Goal: Task Accomplishment & Management: Use online tool/utility

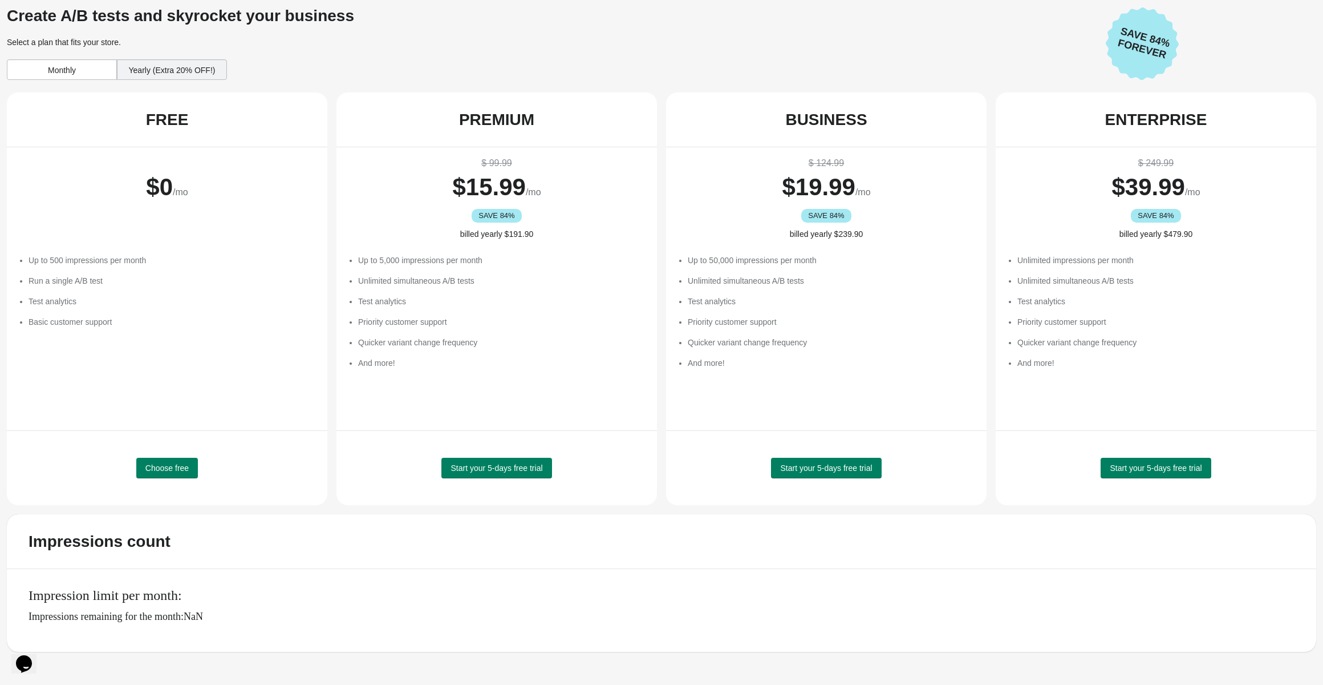
click at [513, 256] on li "Up to 5,000 impressions per month" at bounding box center [502, 259] width 288 height 11
click at [60, 73] on div "Monthly" at bounding box center [62, 69] width 110 height 21
click at [155, 75] on div "Yearly (Extra 20% OFF!)" at bounding box center [172, 69] width 110 height 21
click at [64, 72] on div "Monthly" at bounding box center [62, 69] width 110 height 21
click at [165, 471] on span "Choose free" at bounding box center [166, 467] width 43 height 9
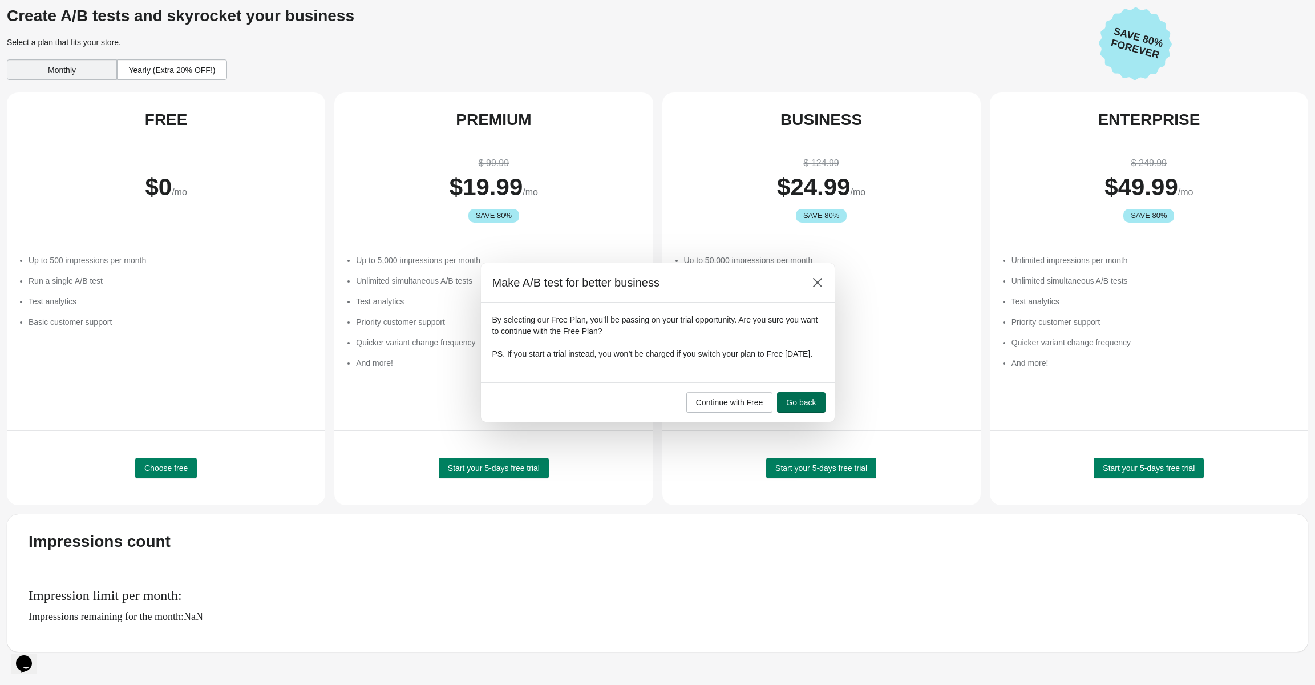
click at [794, 412] on button "Go back" at bounding box center [801, 402] width 48 height 21
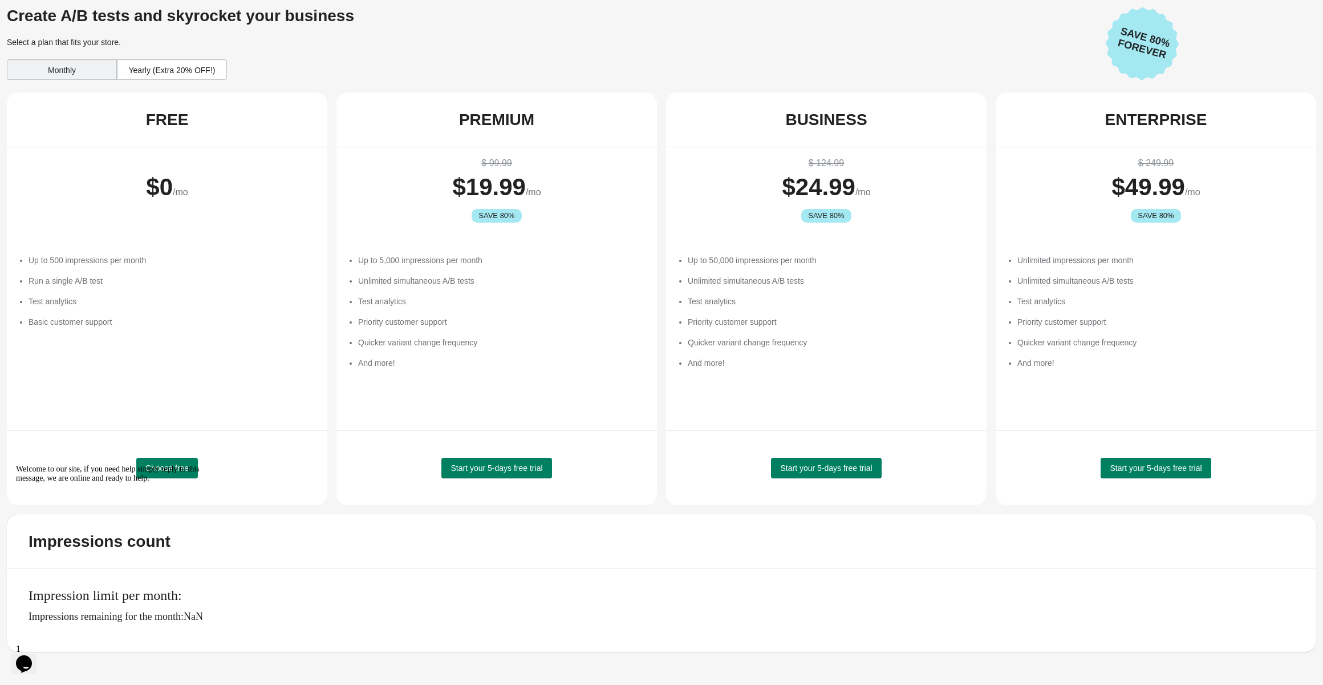
click at [33, 654] on icon "Opens Chat This icon Opens the chat window." at bounding box center [24, 663] width 18 height 18
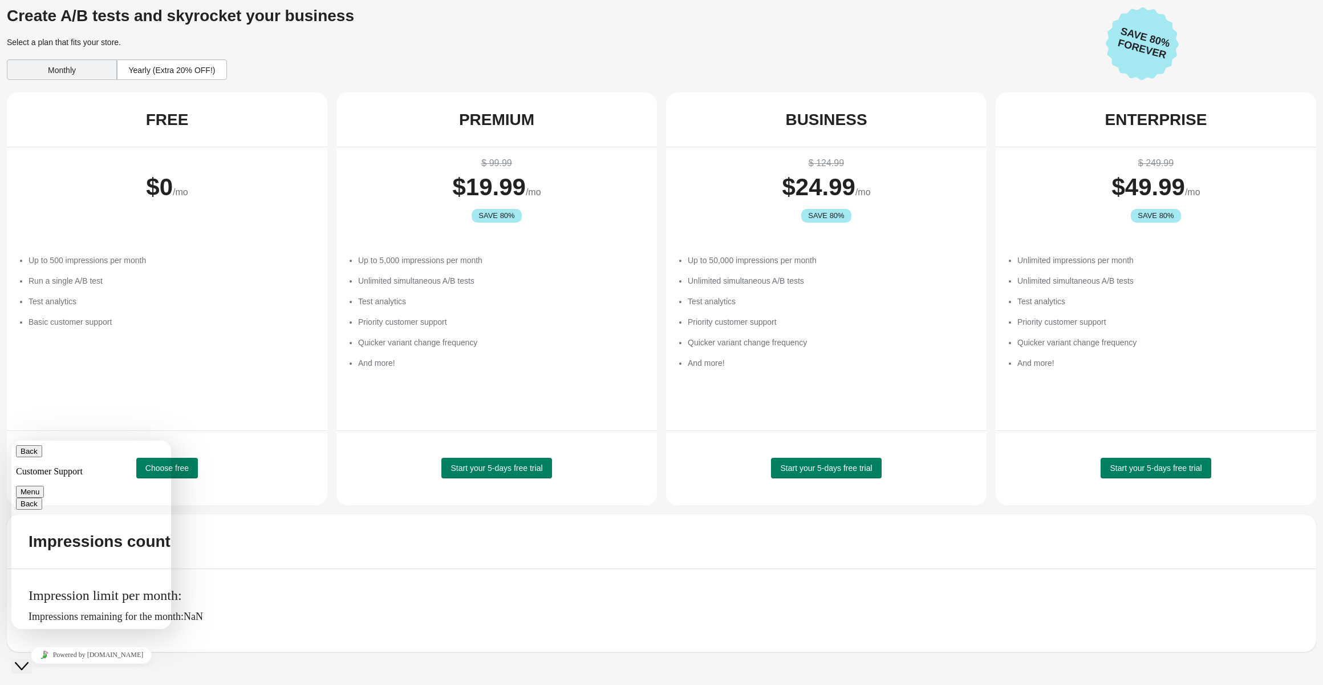
click at [29, 659] on icon "Close Chat This icon closes the chat window." at bounding box center [22, 666] width 14 height 14
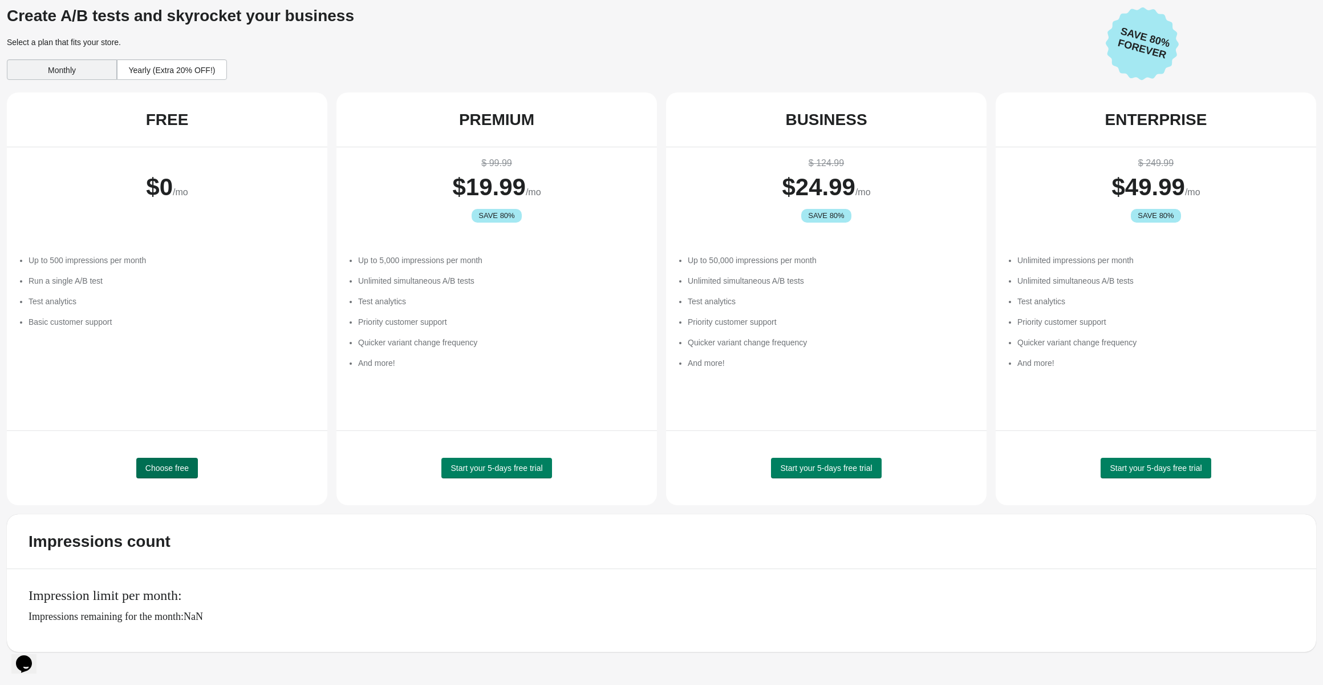
click at [183, 475] on button "Choose free" at bounding box center [167, 468] width 62 height 21
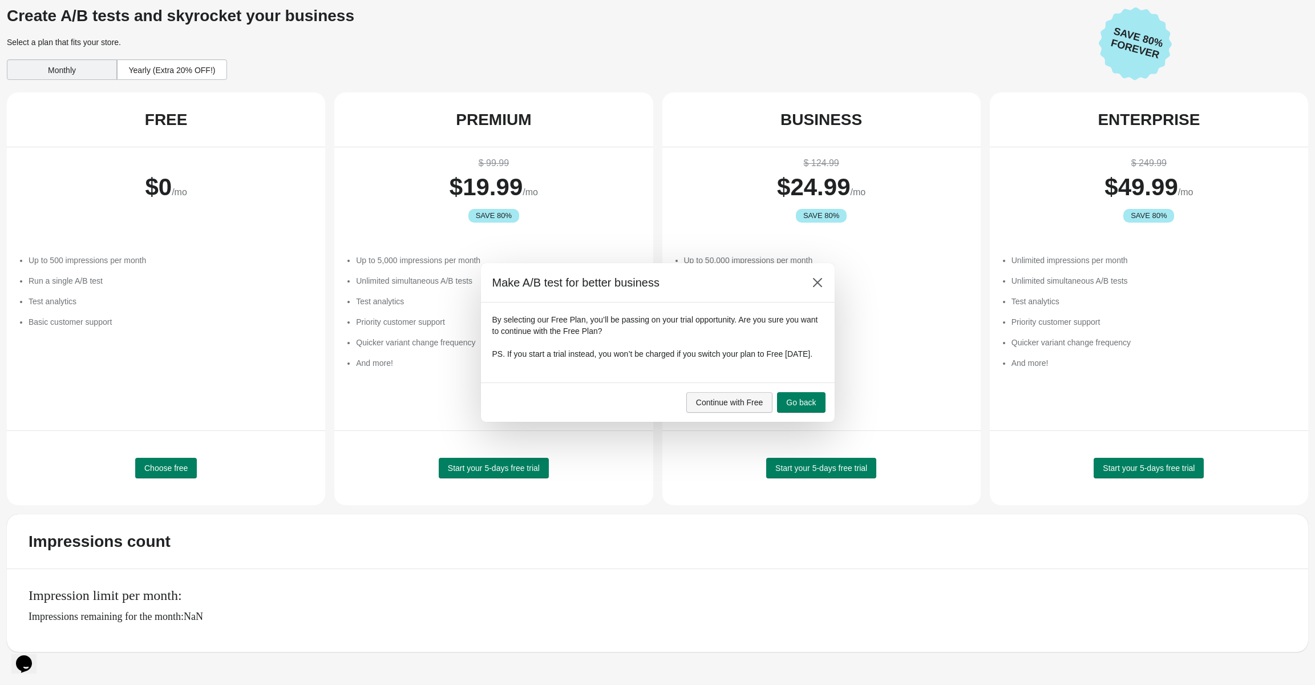
click at [740, 407] on span "Continue with Free" at bounding box center [729, 402] width 67 height 9
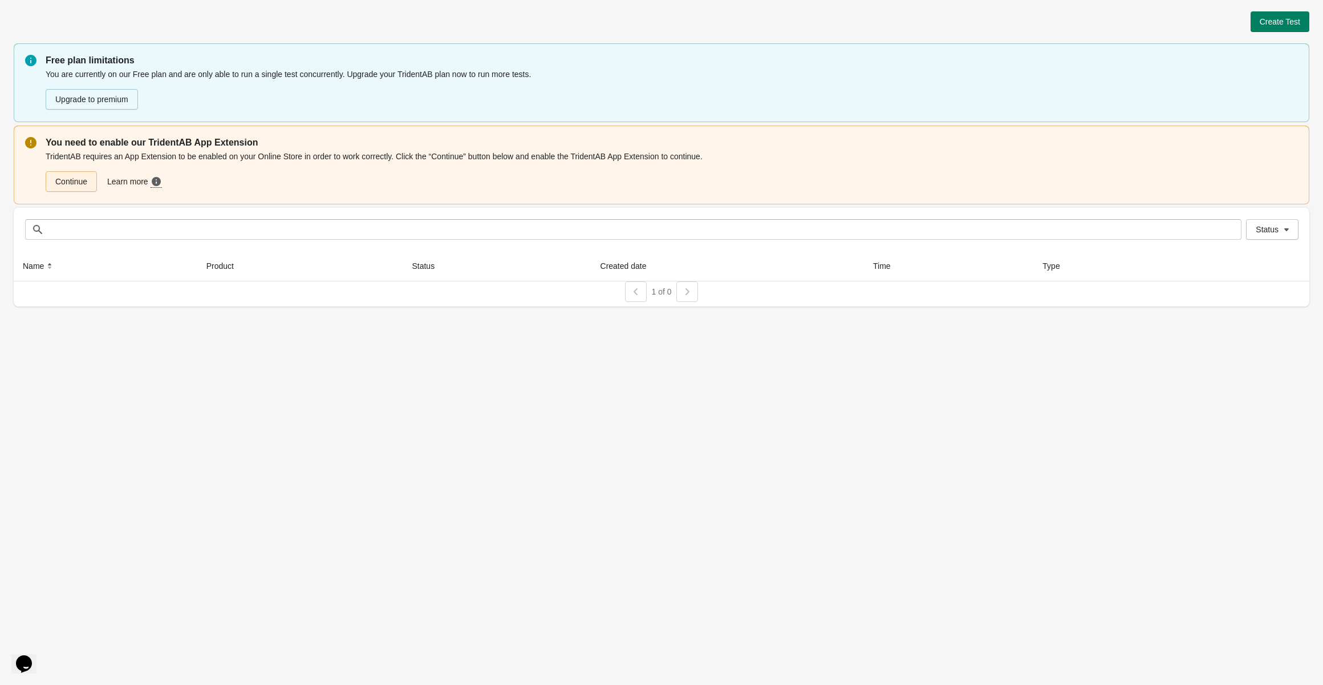
click at [72, 180] on link "Continue" at bounding box center [71, 181] width 51 height 21
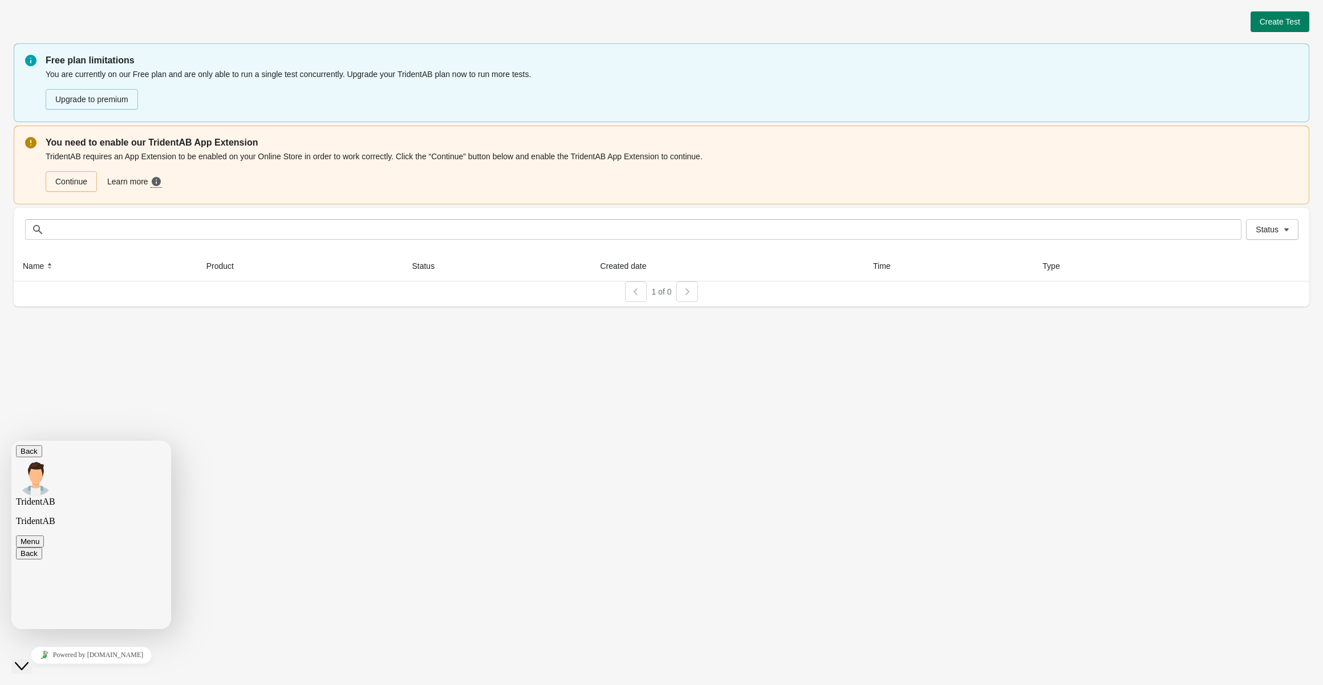
scroll to position [1570, 0]
click at [11, 440] on textarea at bounding box center [11, 440] width 0 height 0
paste textarea "**********"
type textarea "**********"
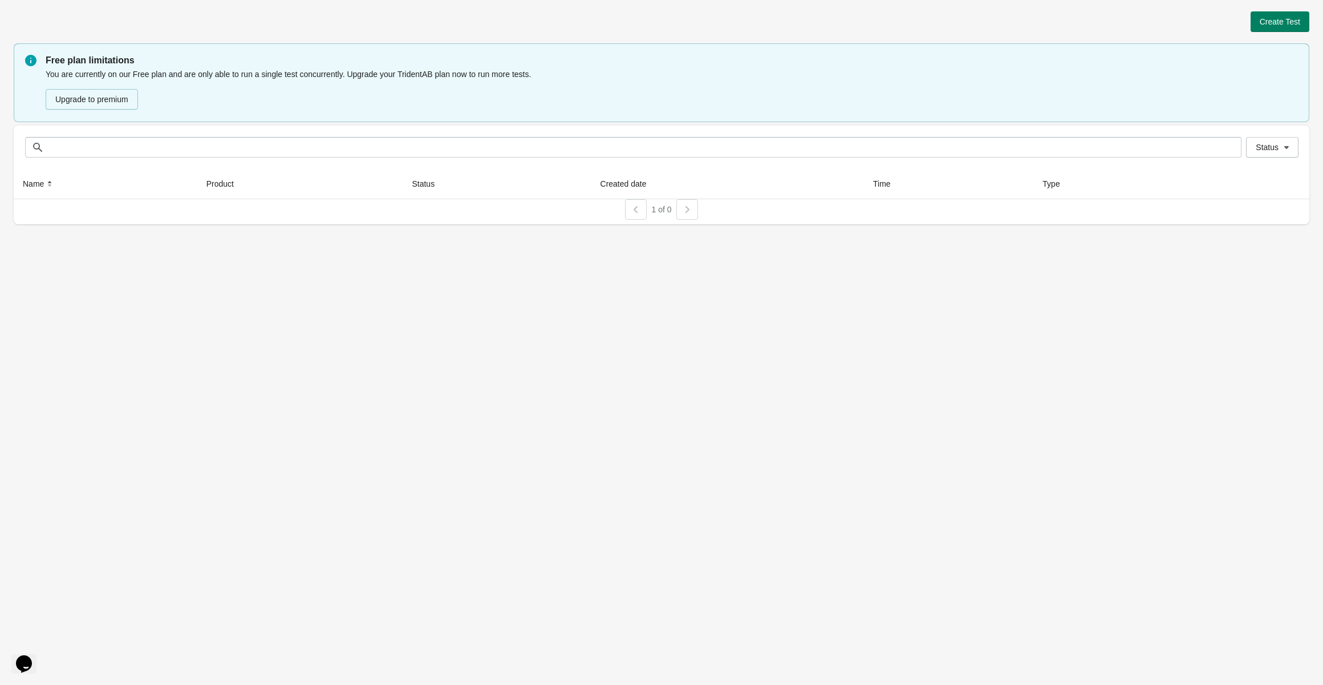
click at [949, 18] on div "Create Test" at bounding box center [662, 21] width 1296 height 21
click at [1269, 290] on div "Create Test Free plan limitations You are currently on our Free plan and are on…" at bounding box center [661, 342] width 1323 height 685
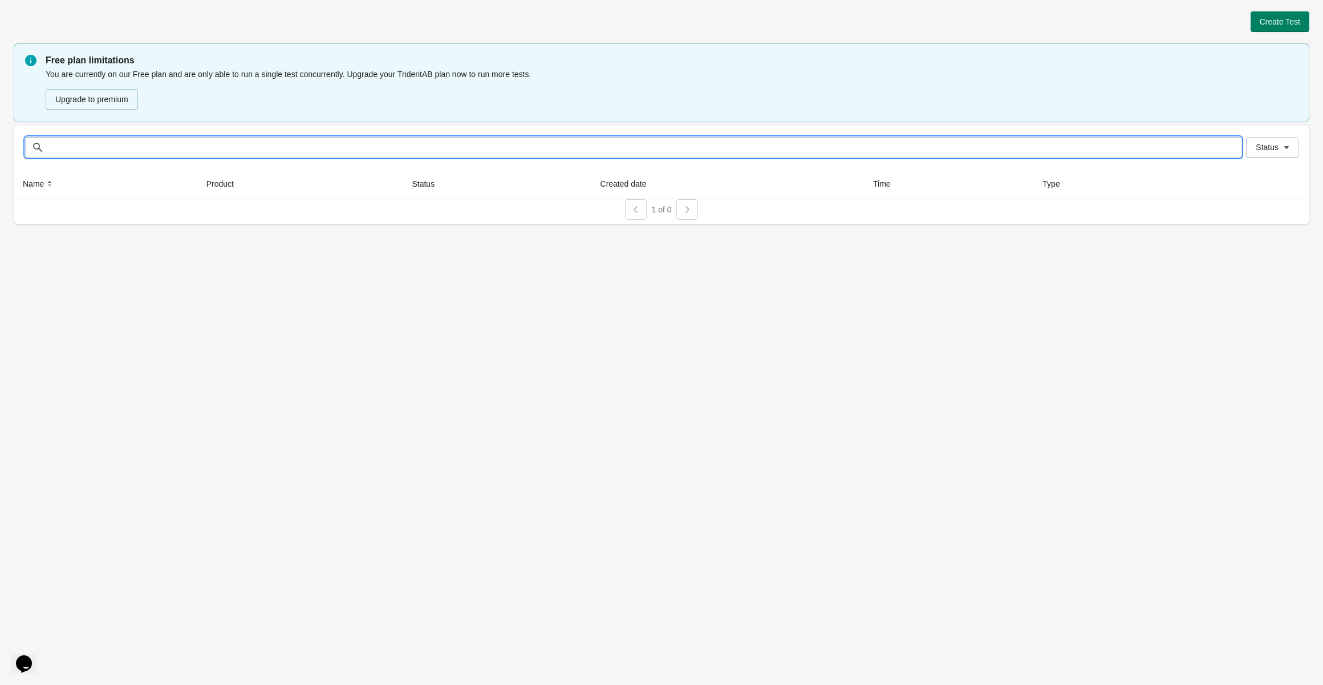
click at [153, 145] on input "text" at bounding box center [645, 147] width 1194 height 21
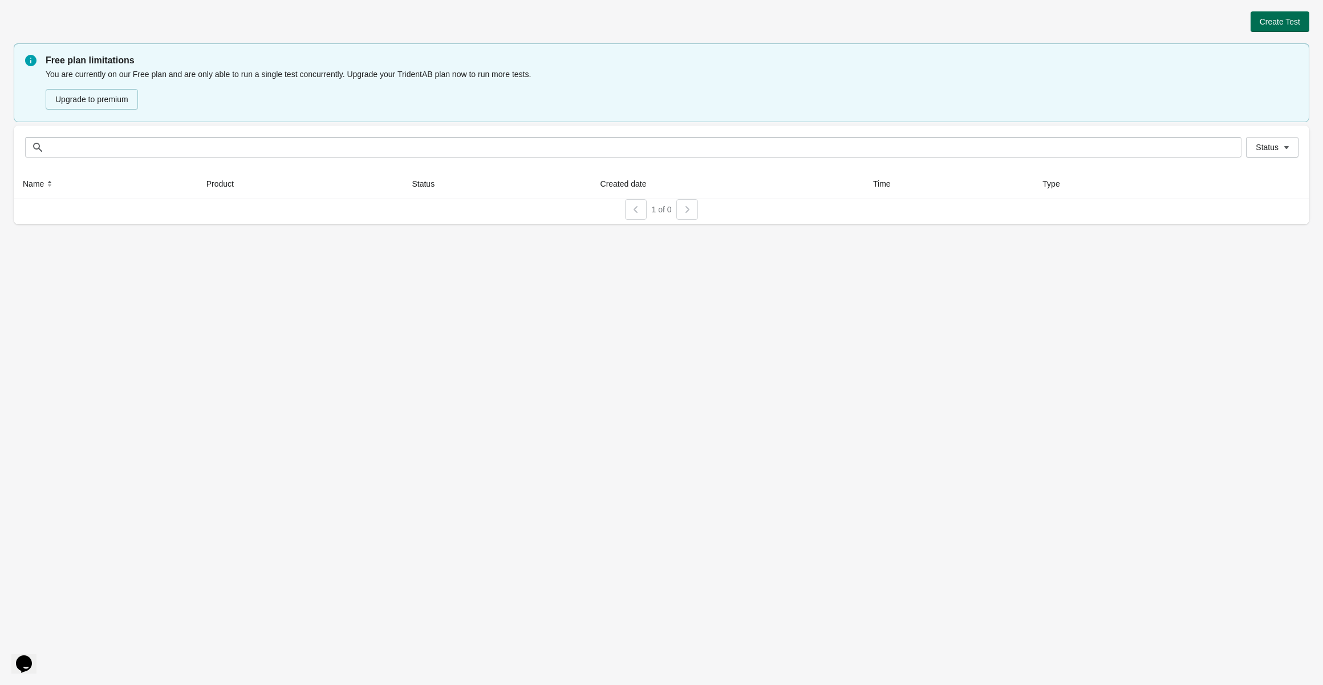
click at [1293, 22] on span "Create Test" at bounding box center [1280, 21] width 41 height 9
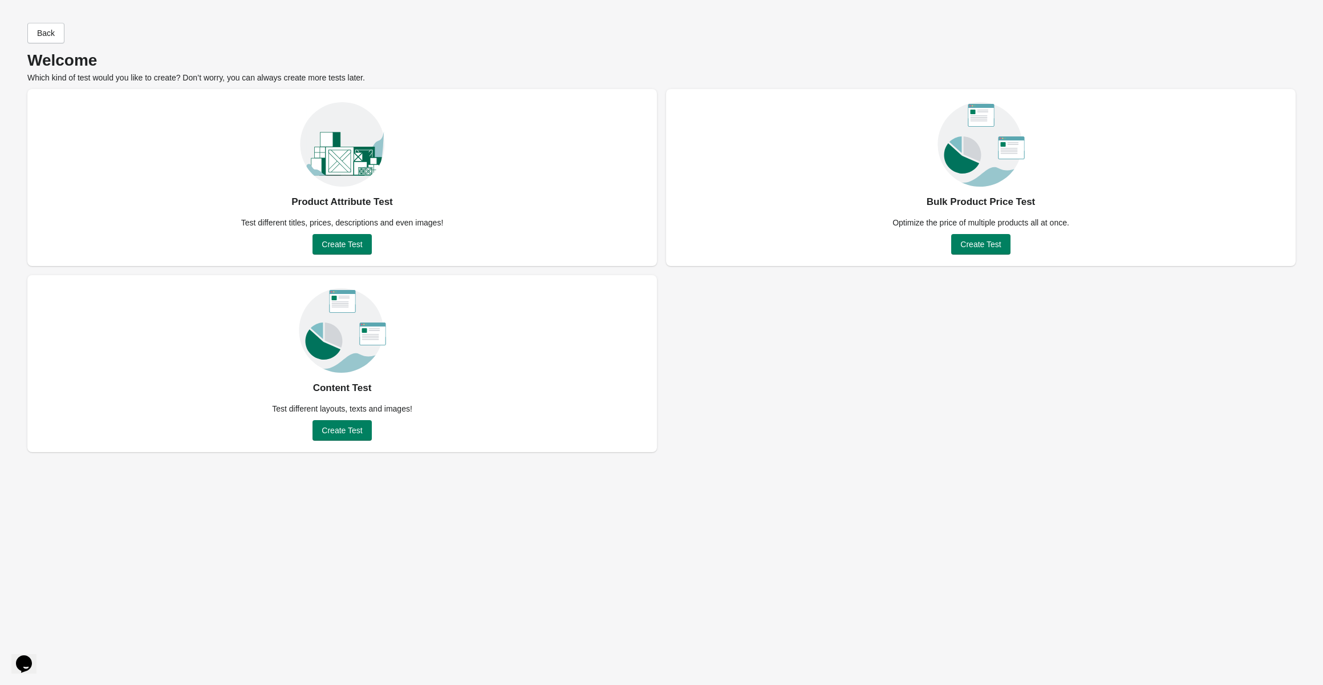
click at [737, 459] on div "Back Welcome Which kind of test would you like to create? Don’t worry, you can …" at bounding box center [662, 285] width 1296 height 548
click at [338, 427] on span "Create Test" at bounding box center [342, 430] width 41 height 9
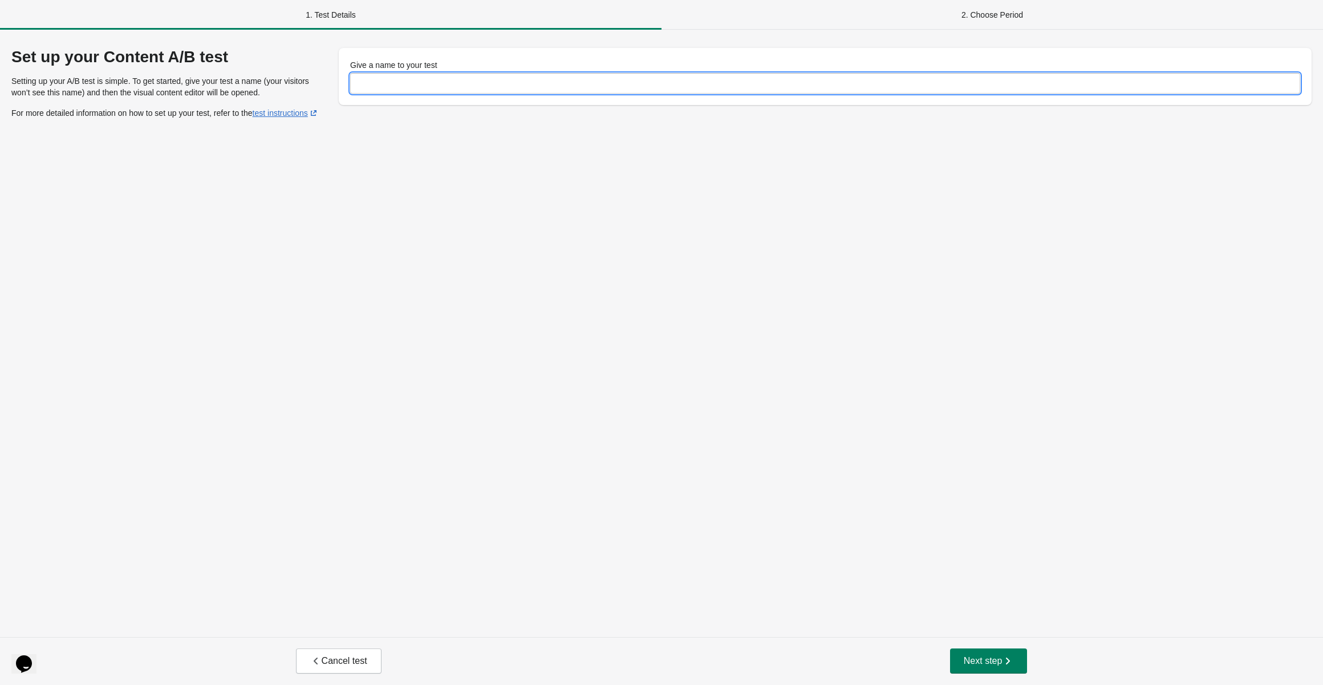
click at [455, 82] on input "Give a name to your test" at bounding box center [825, 83] width 950 height 21
click at [270, 195] on div "Set up your Content A/B test Setting up your A/B test is simple. To get started…" at bounding box center [661, 333] width 1323 height 607
click at [397, 87] on input "Give a name to your test" at bounding box center [825, 83] width 950 height 21
click at [512, 85] on input "Give a name to your test" at bounding box center [825, 83] width 950 height 21
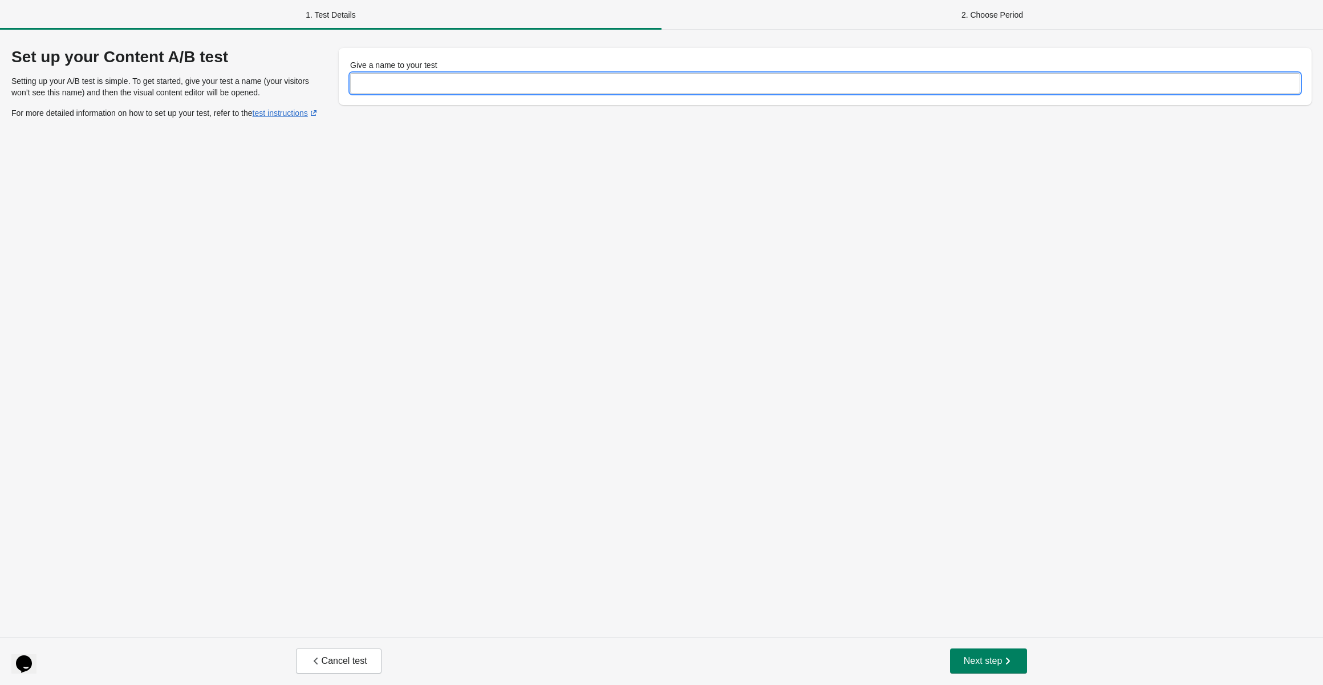
paste input "**********"
type input "**********"
click at [993, 662] on span "Next step" at bounding box center [989, 660] width 50 height 11
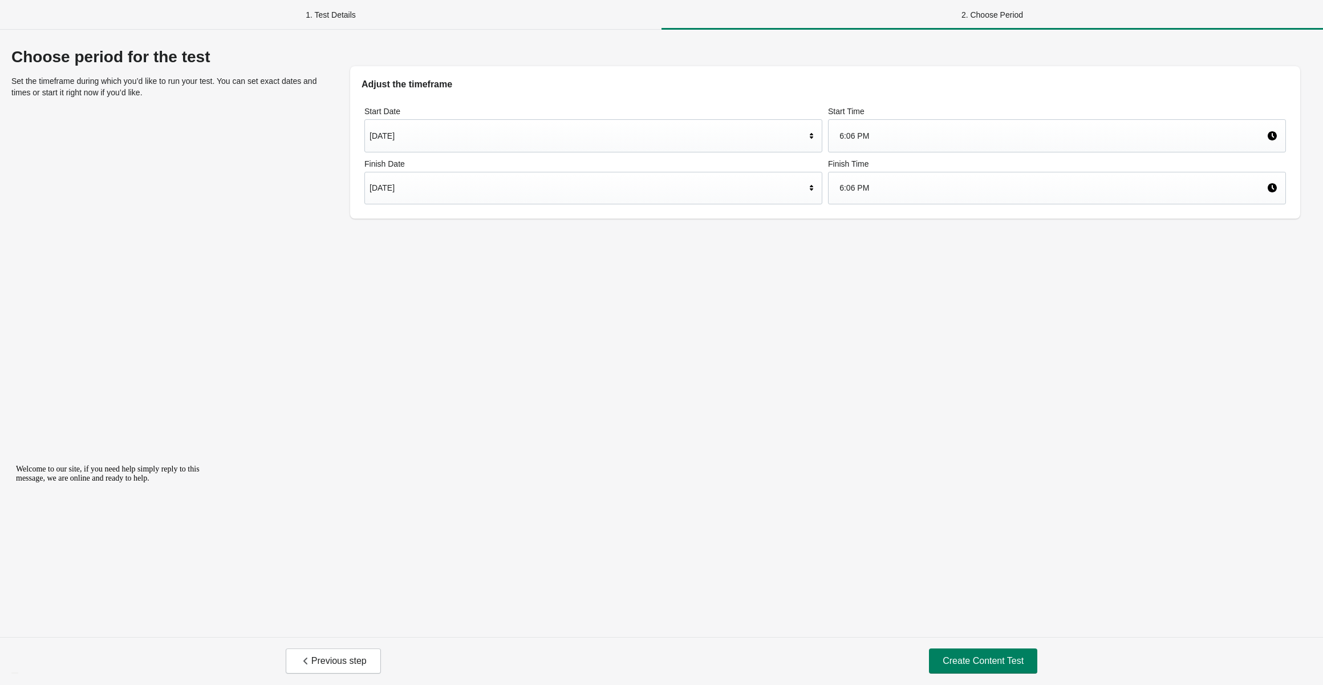
click at [613, 141] on div "Aug 26, 2025" at bounding box center [588, 136] width 436 height 22
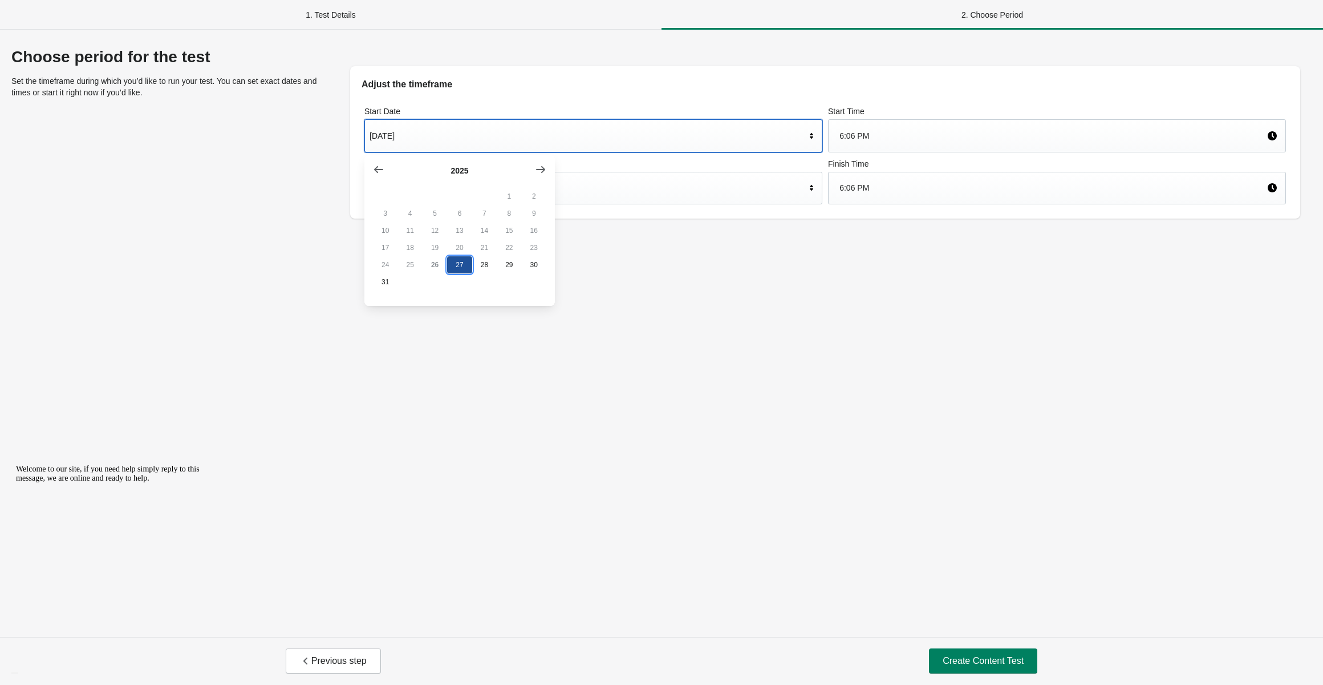
click at [456, 273] on button "27" at bounding box center [459, 264] width 25 height 17
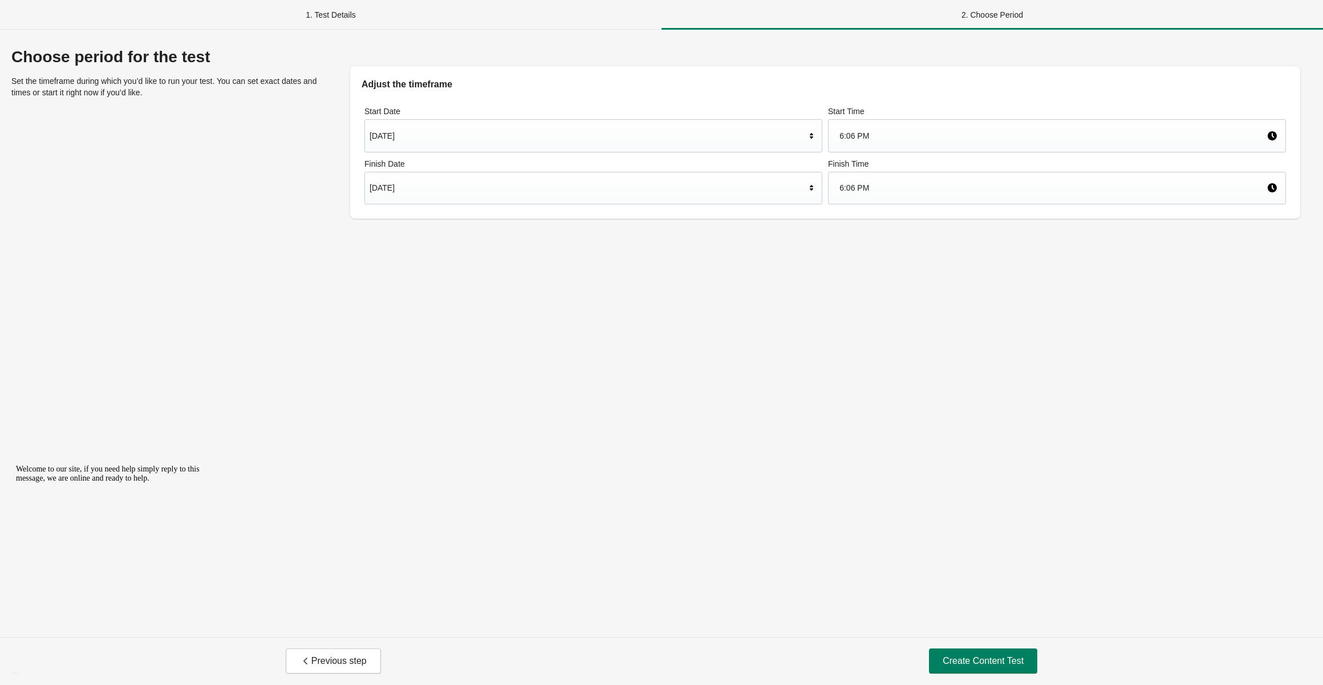
click at [447, 298] on div "Choose period for the test Set the timeframe during which you’d like to run you…" at bounding box center [661, 333] width 1323 height 607
click at [933, 203] on div "6:06 PM" at bounding box center [1057, 188] width 458 height 33
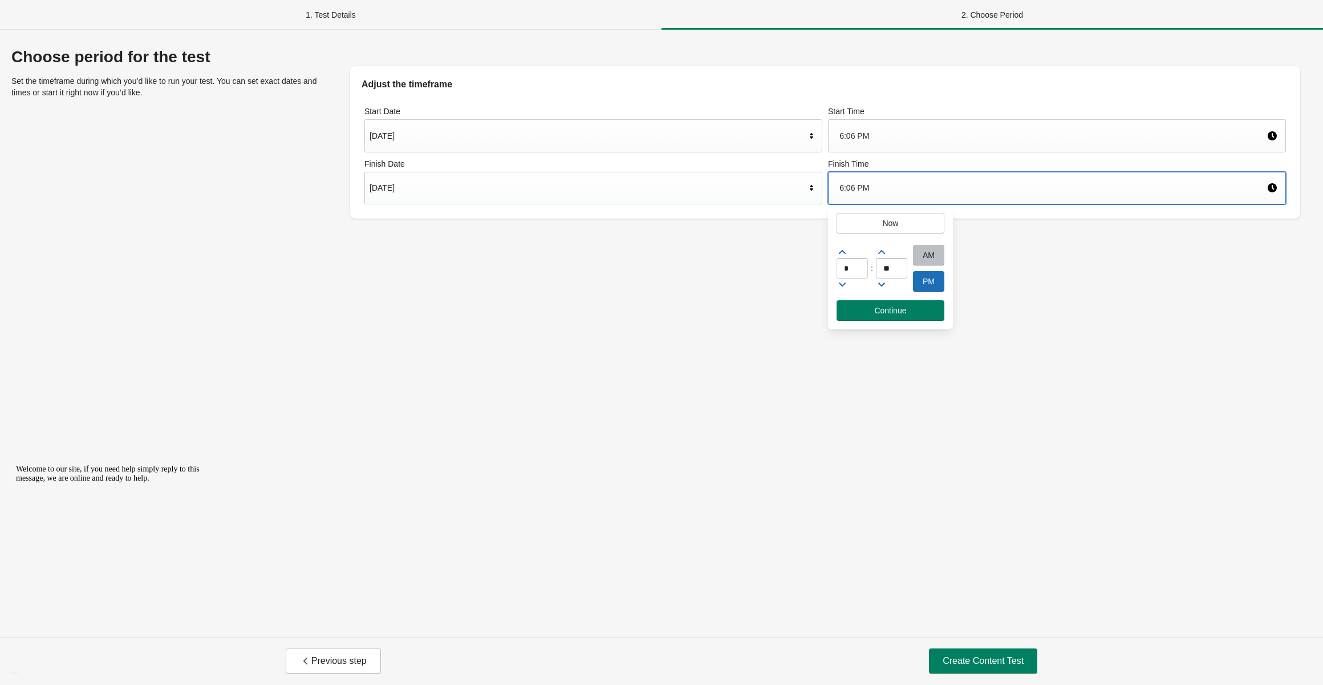
click at [1179, 292] on div "Choose period for the test Set the timeframe during which you’d like to run you…" at bounding box center [661, 333] width 1323 height 607
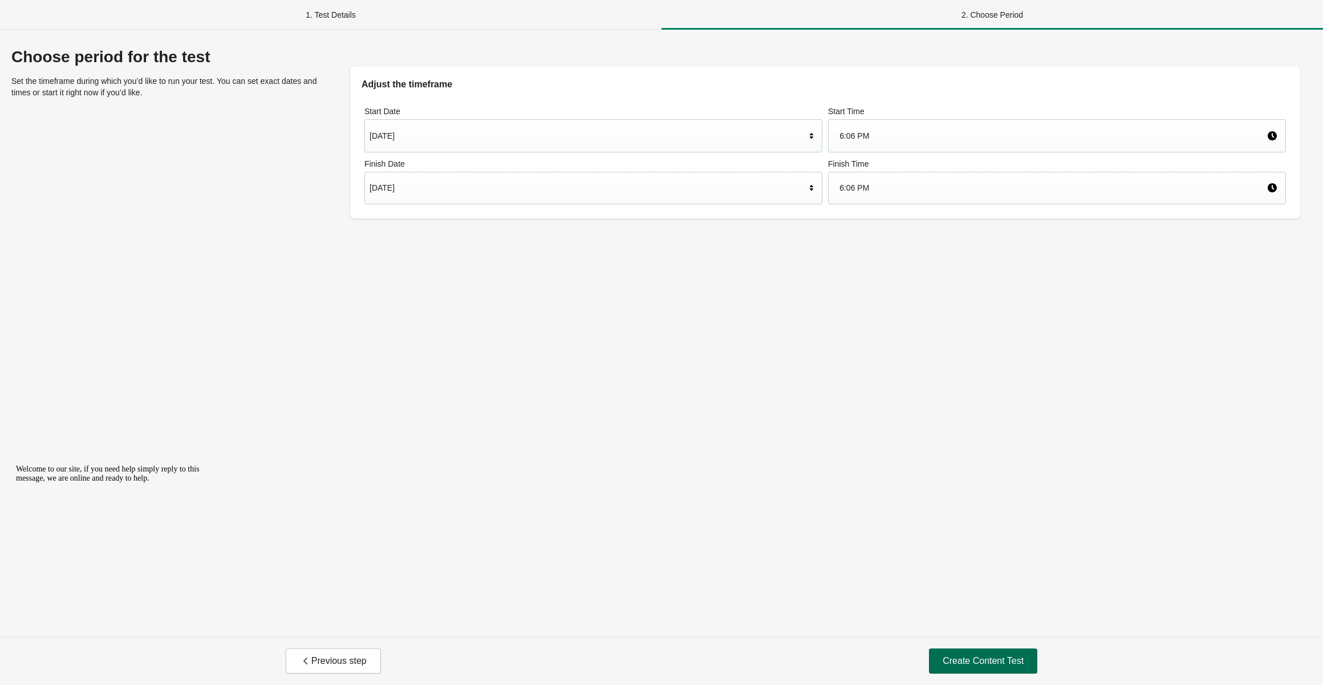
click at [991, 658] on span "Create Content Test" at bounding box center [983, 660] width 81 height 11
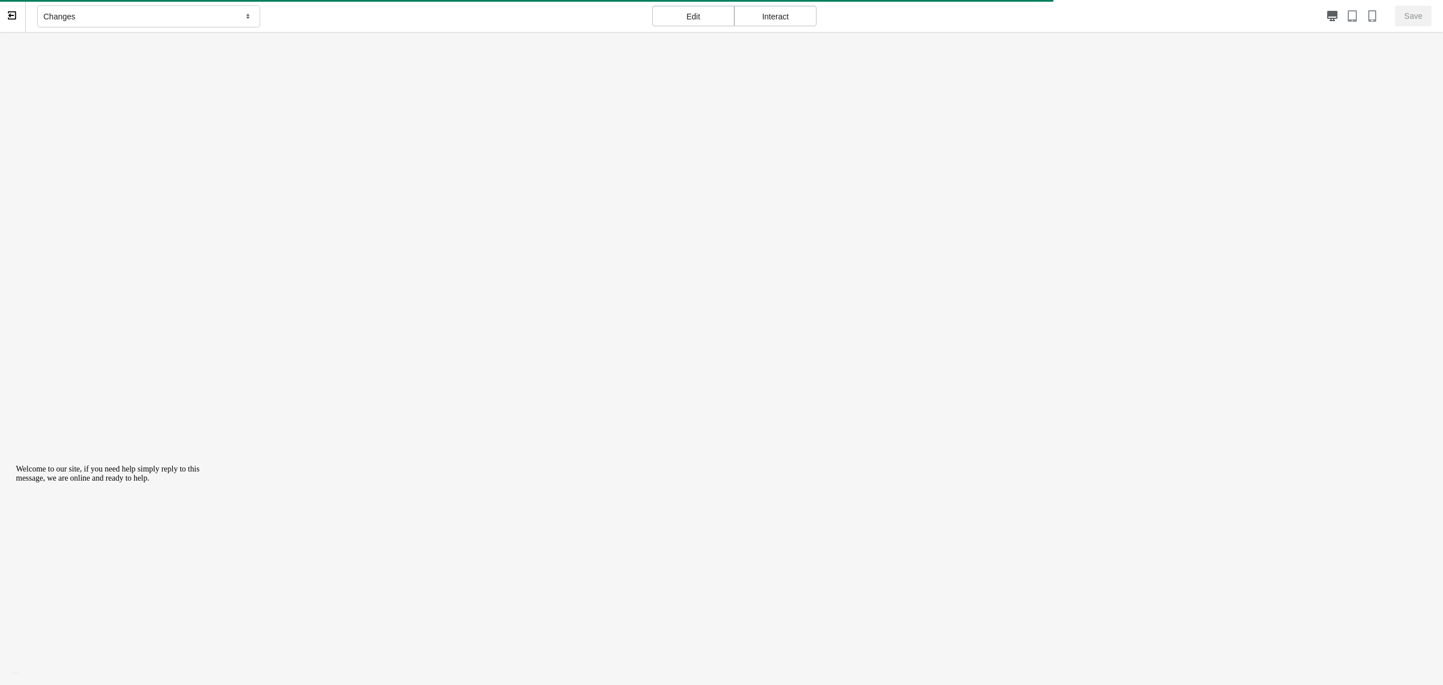
click at [229, 22] on div "Changes" at bounding box center [148, 16] width 223 height 23
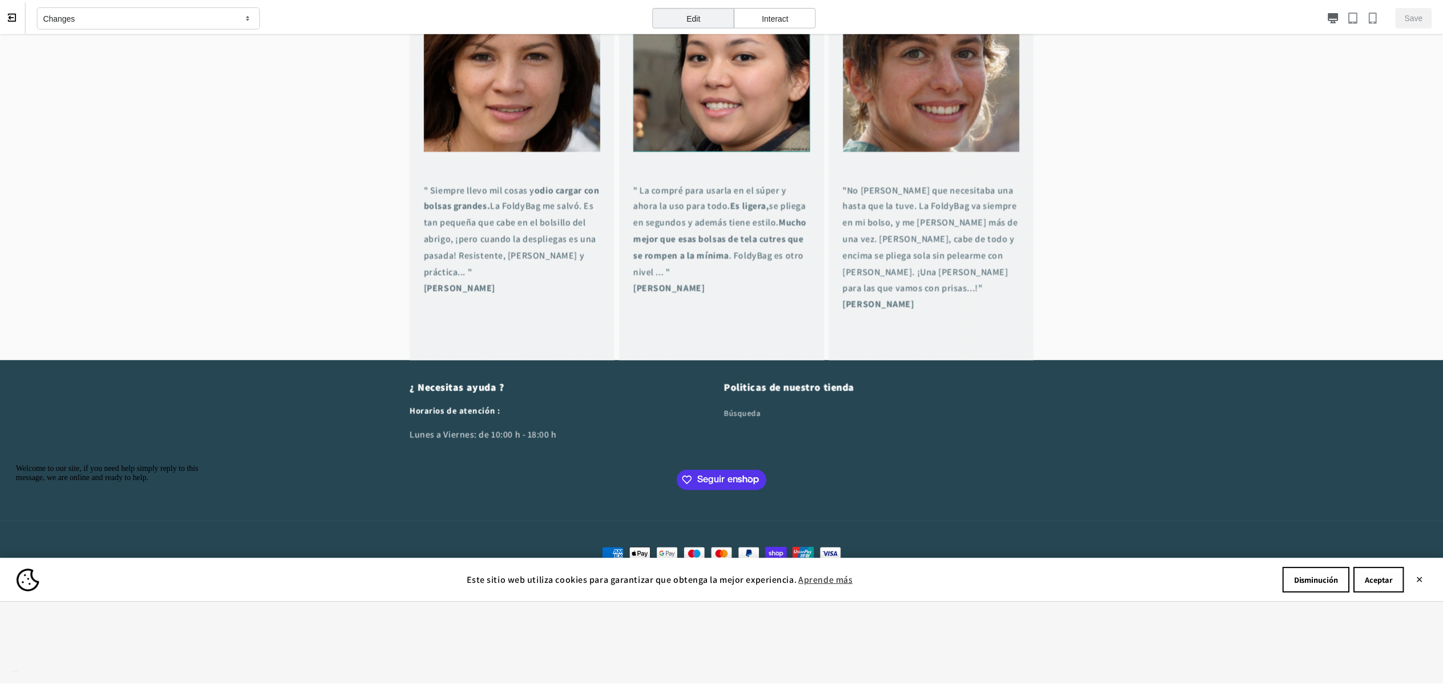
scroll to position [1257, 0]
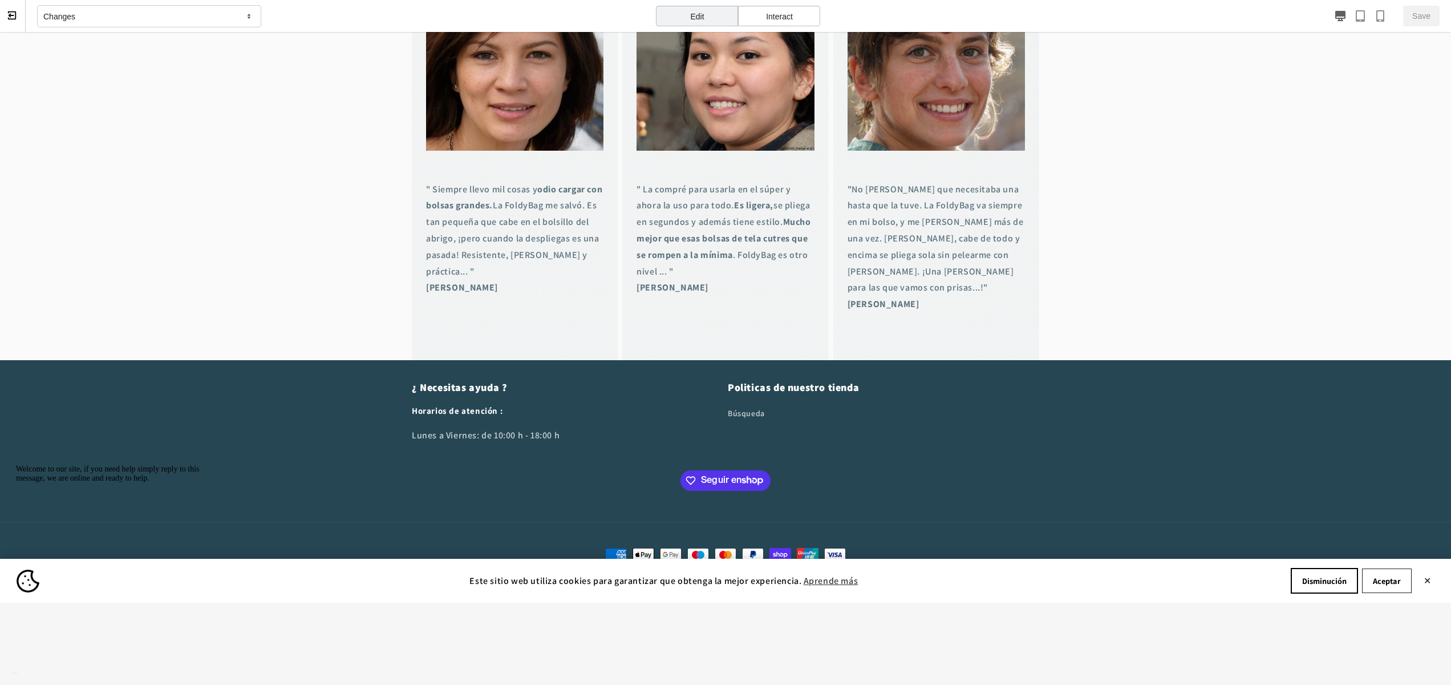
click at [1323, 578] on button "Aceptar" at bounding box center [1387, 580] width 50 height 25
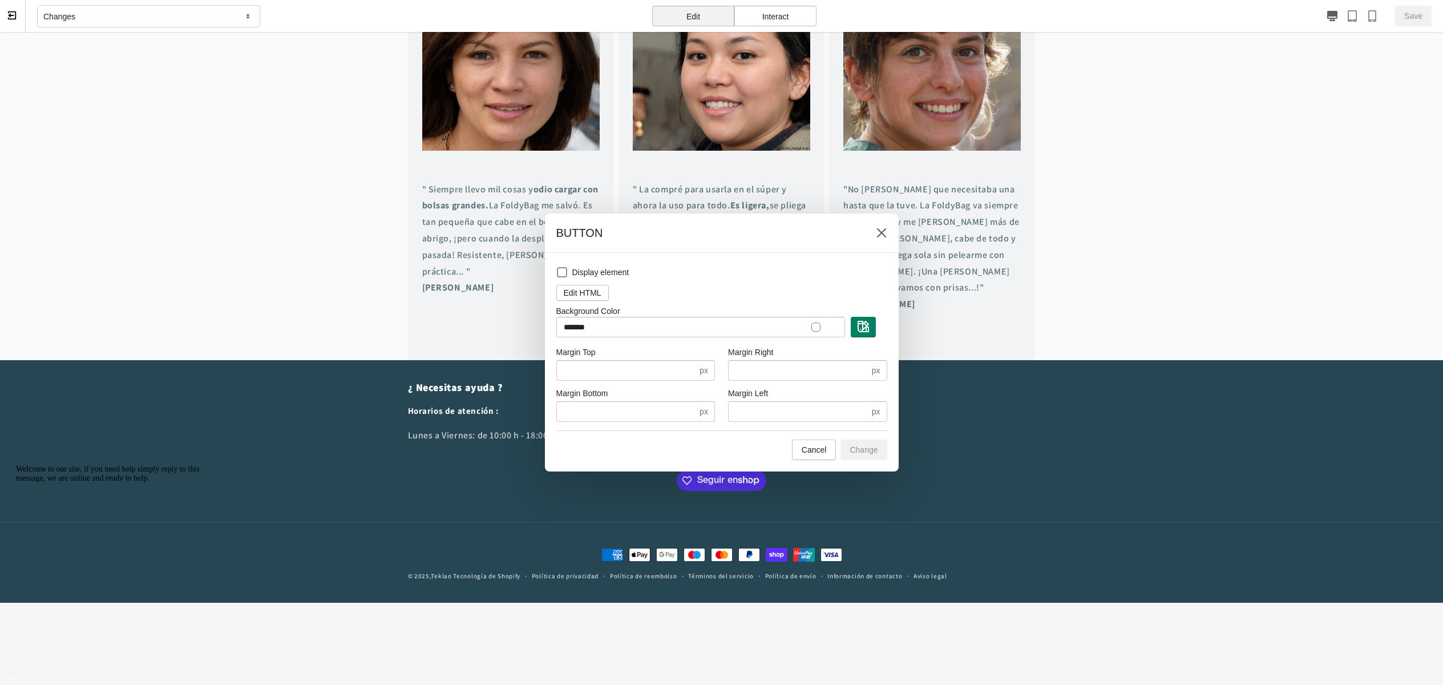
click at [124, 19] on div at bounding box center [721, 342] width 1443 height 685
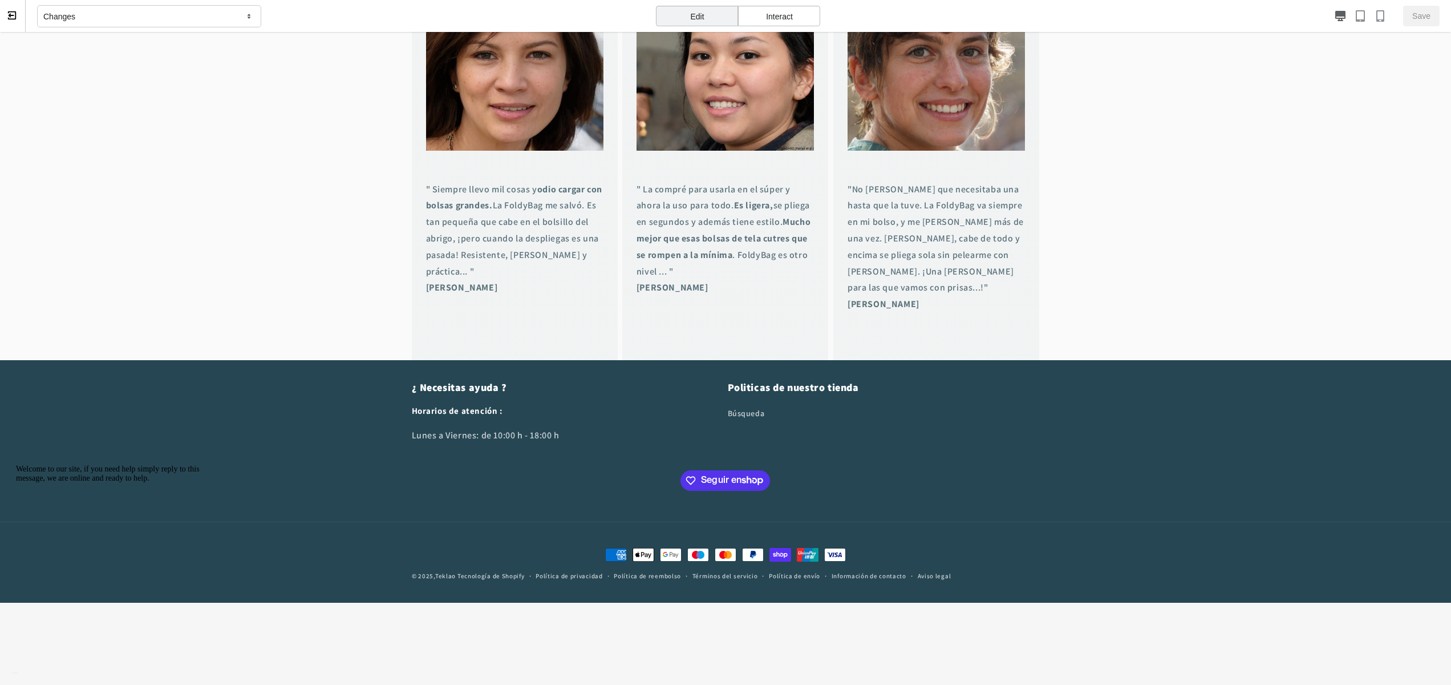
click at [124, 19] on div "Changes" at bounding box center [149, 16] width 224 height 23
click at [13, 15] on icon at bounding box center [12, 15] width 10 height 10
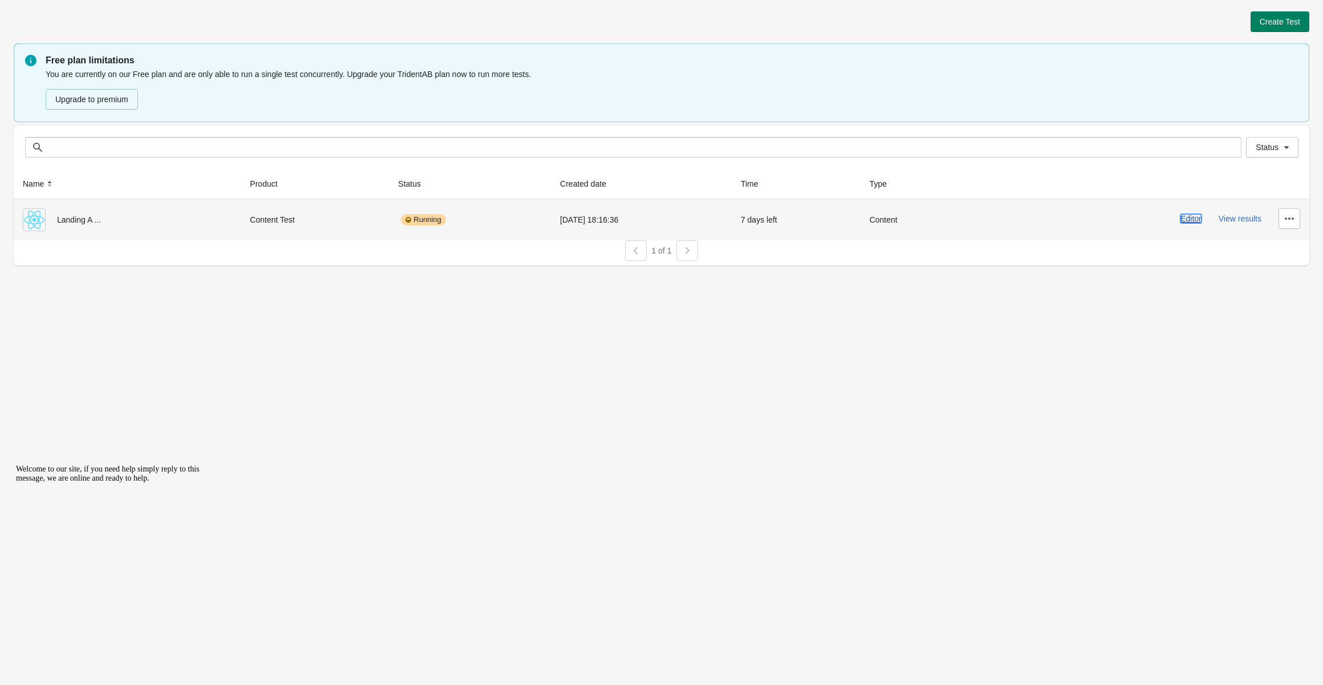
click at [1191, 221] on button "Editor" at bounding box center [1191, 218] width 21 height 9
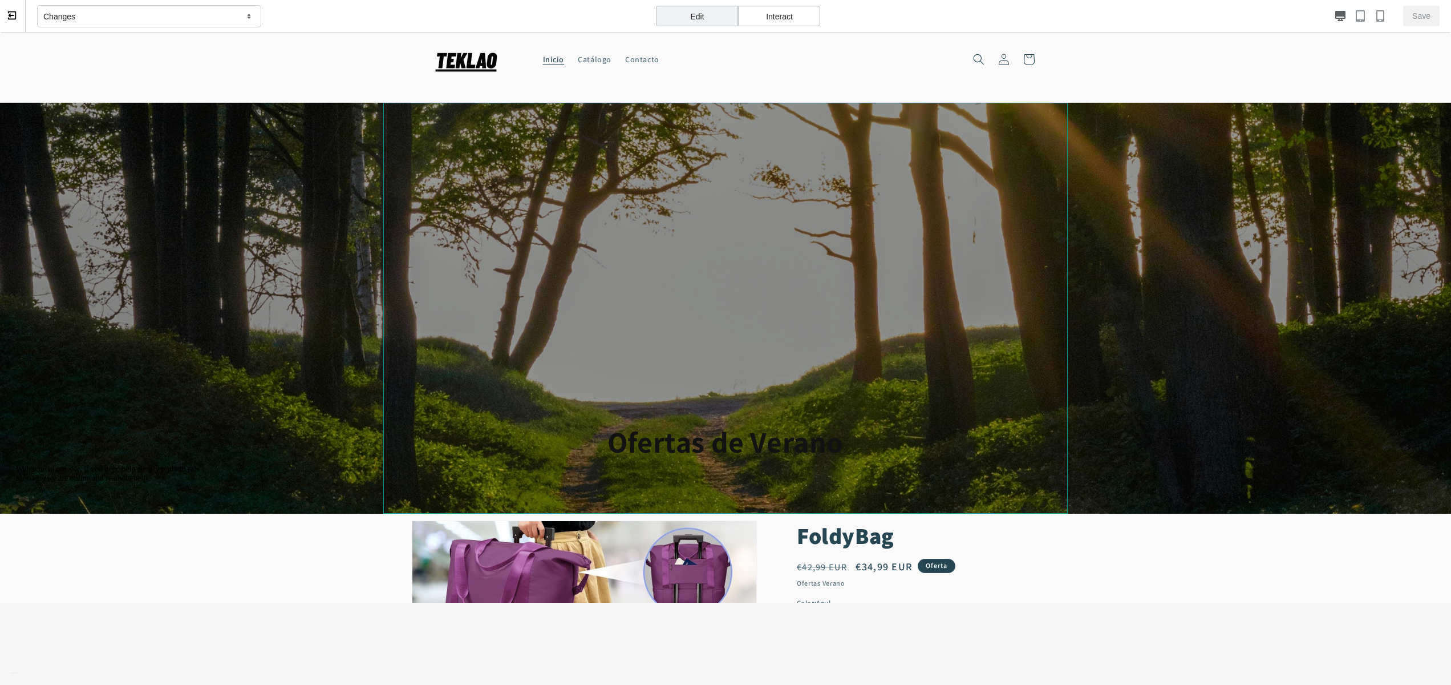
scroll to position [57, 0]
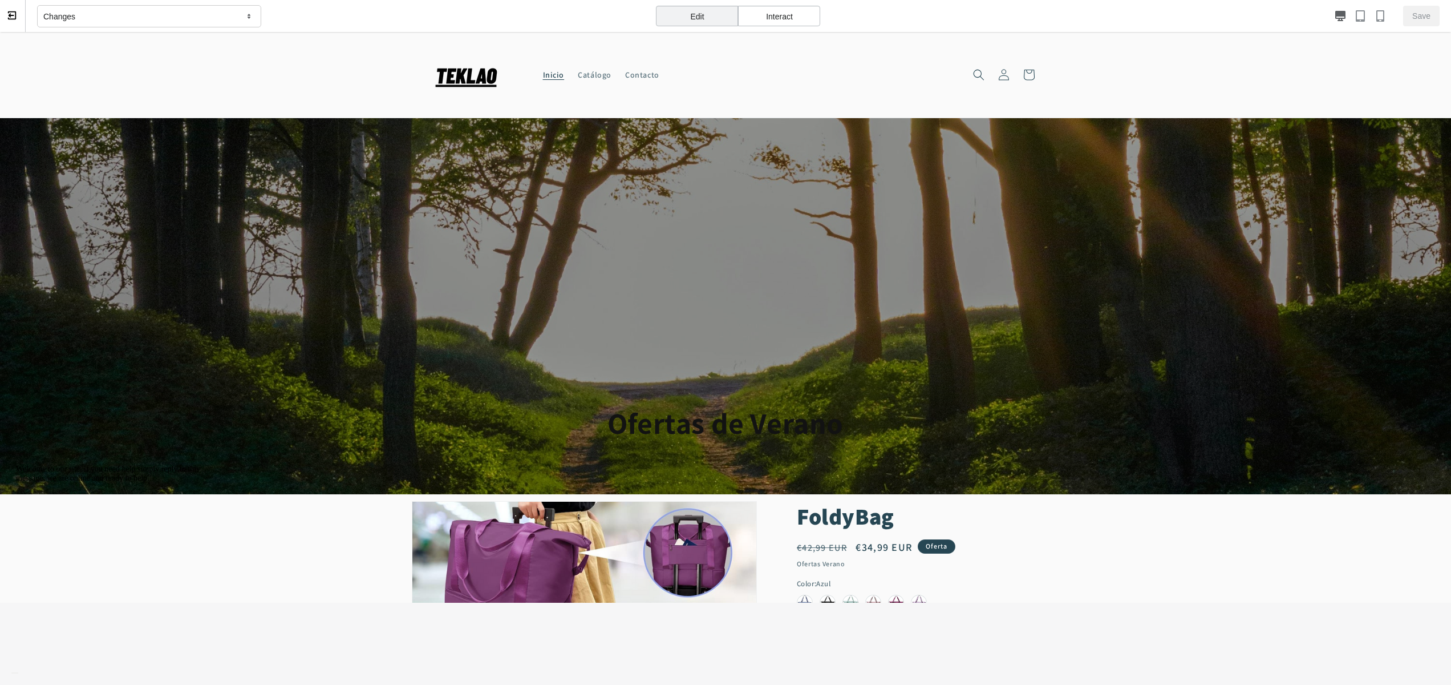
click at [781, 13] on div "Interact" at bounding box center [779, 16] width 82 height 21
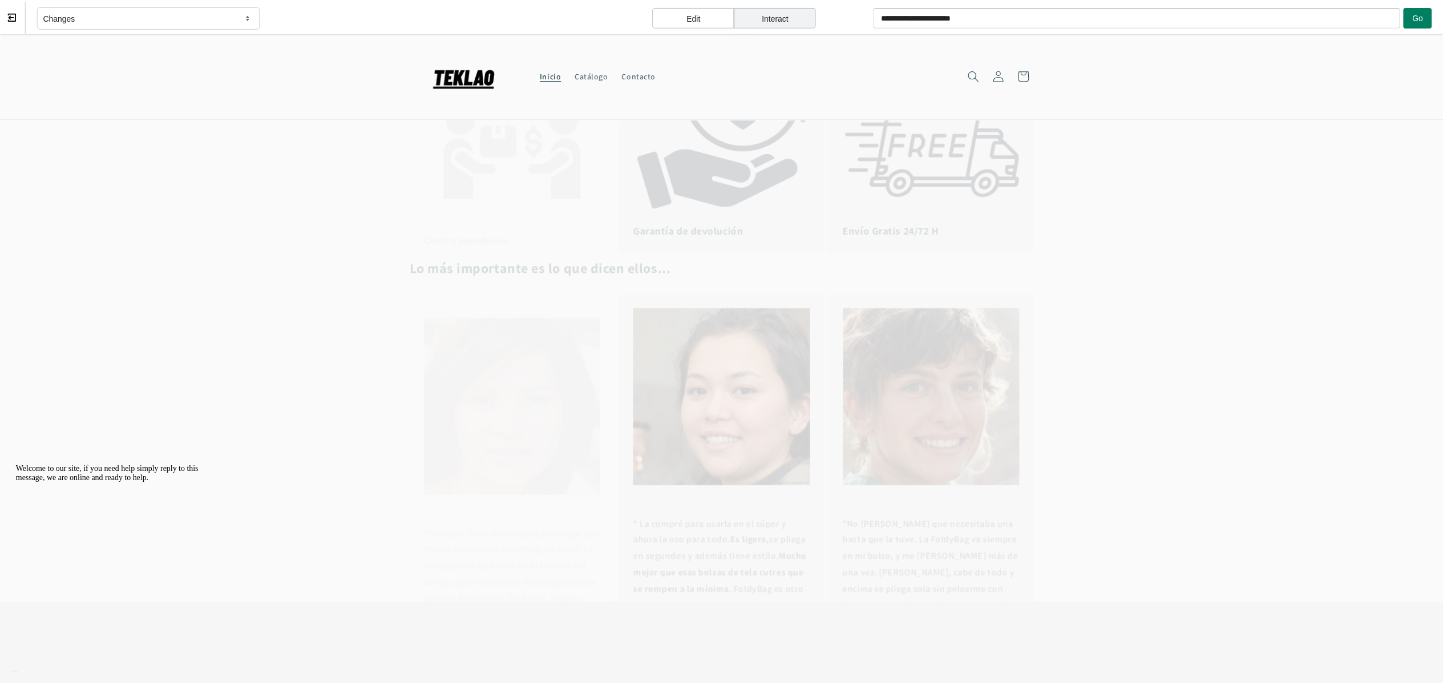
scroll to position [685, 0]
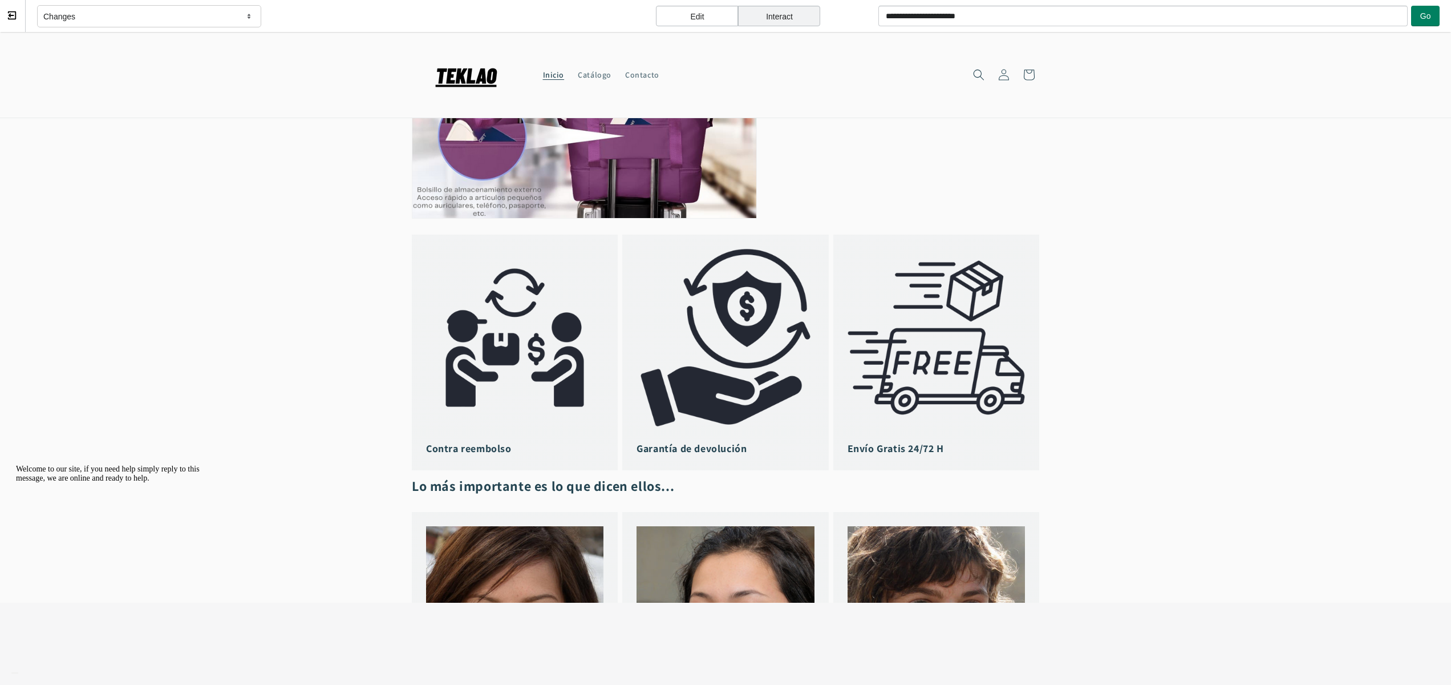
click at [697, 17] on div "Edit" at bounding box center [697, 16] width 82 height 21
click at [7, 18] on icon at bounding box center [12, 15] width 10 height 10
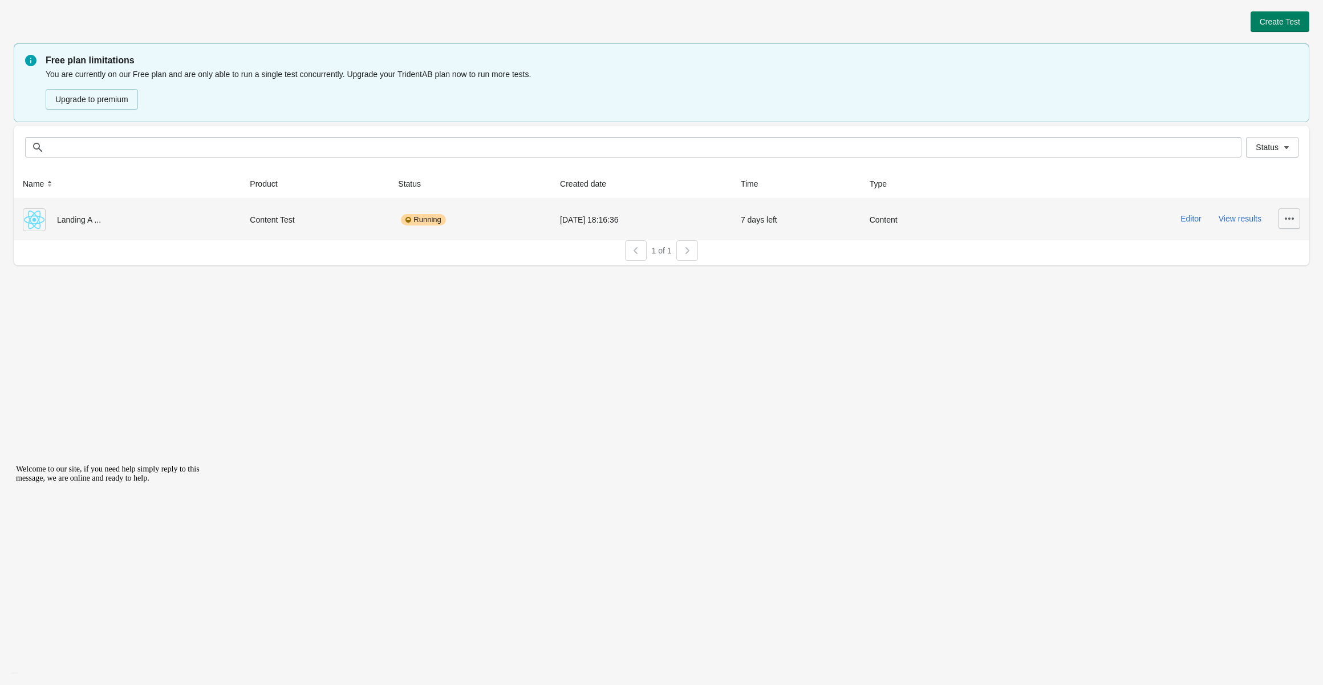
click at [1287, 218] on icon "button" at bounding box center [1289, 218] width 9 height 2
click at [1193, 222] on button "Editor" at bounding box center [1191, 218] width 21 height 9
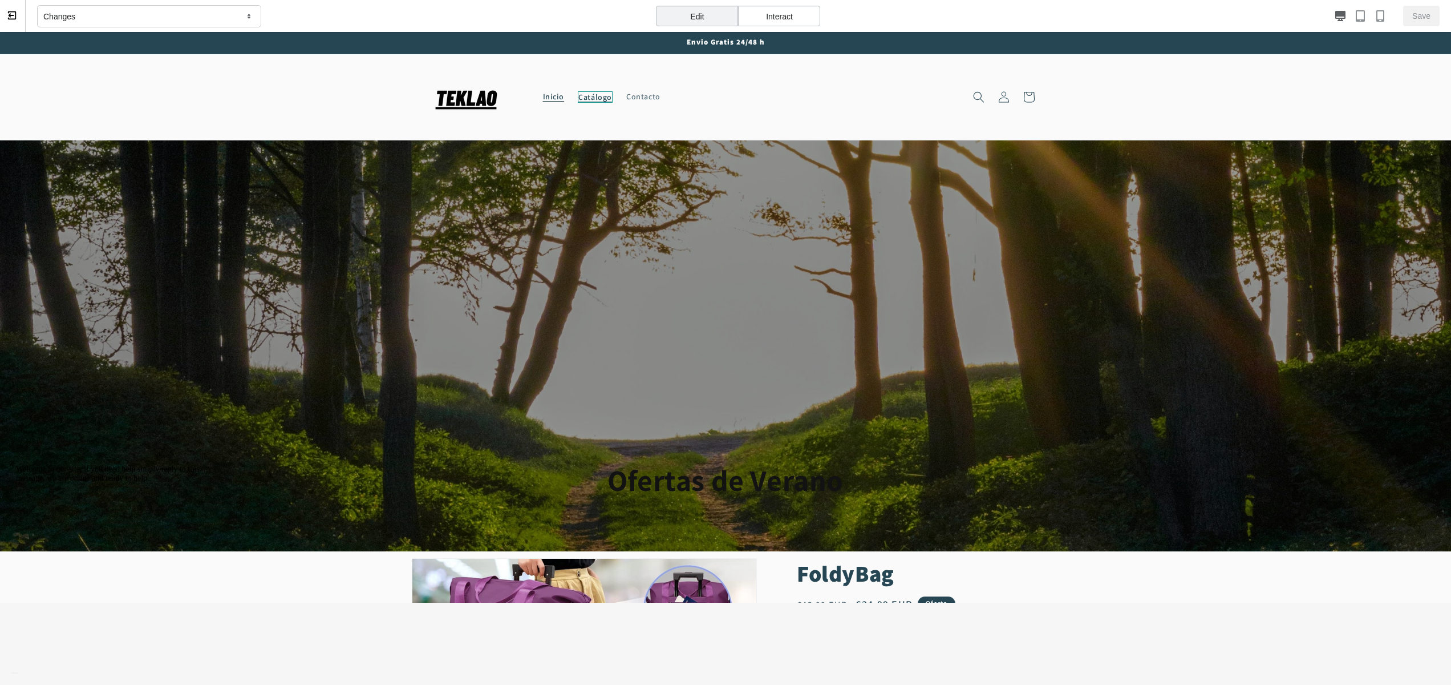
click at [595, 99] on span "Catálogo" at bounding box center [595, 96] width 35 height 11
select select "*********"
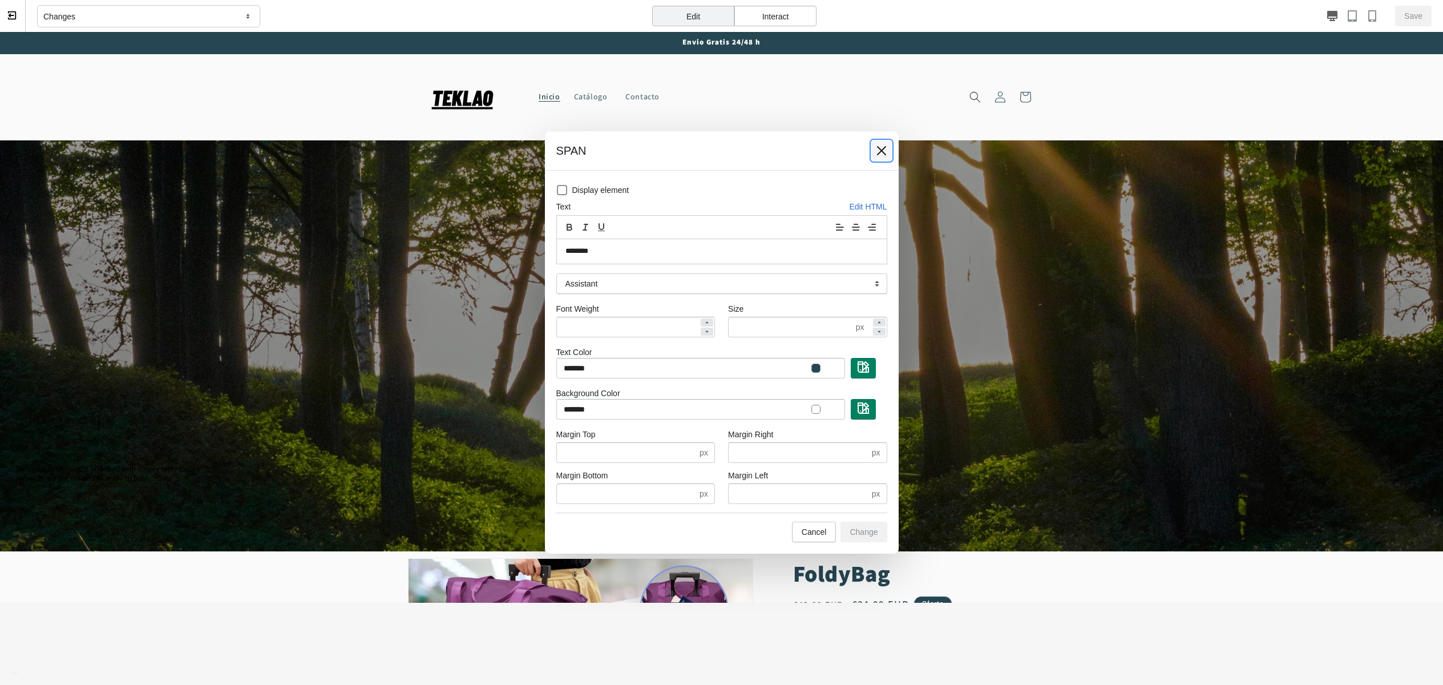
click at [881, 157] on button at bounding box center [881, 150] width 21 height 21
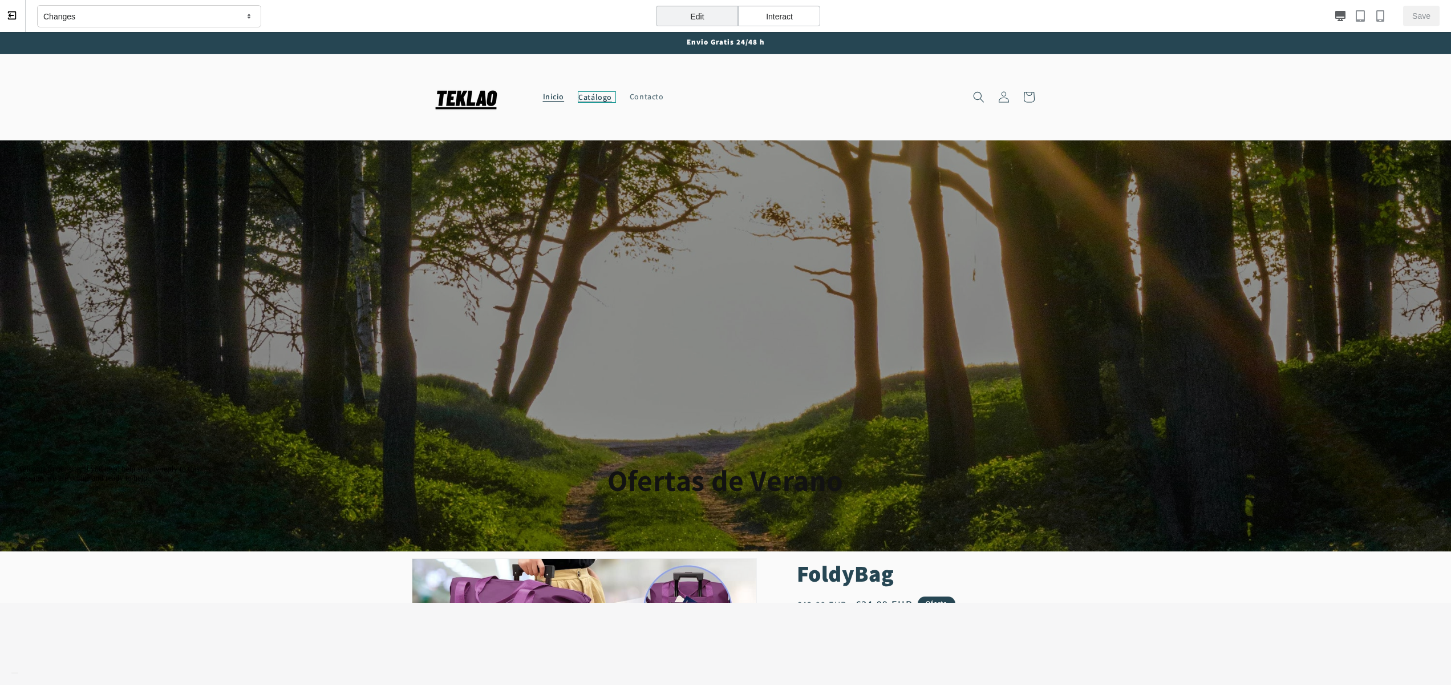
click at [593, 97] on span "Catálogo" at bounding box center [597, 96] width 38 height 11
select select "*********"
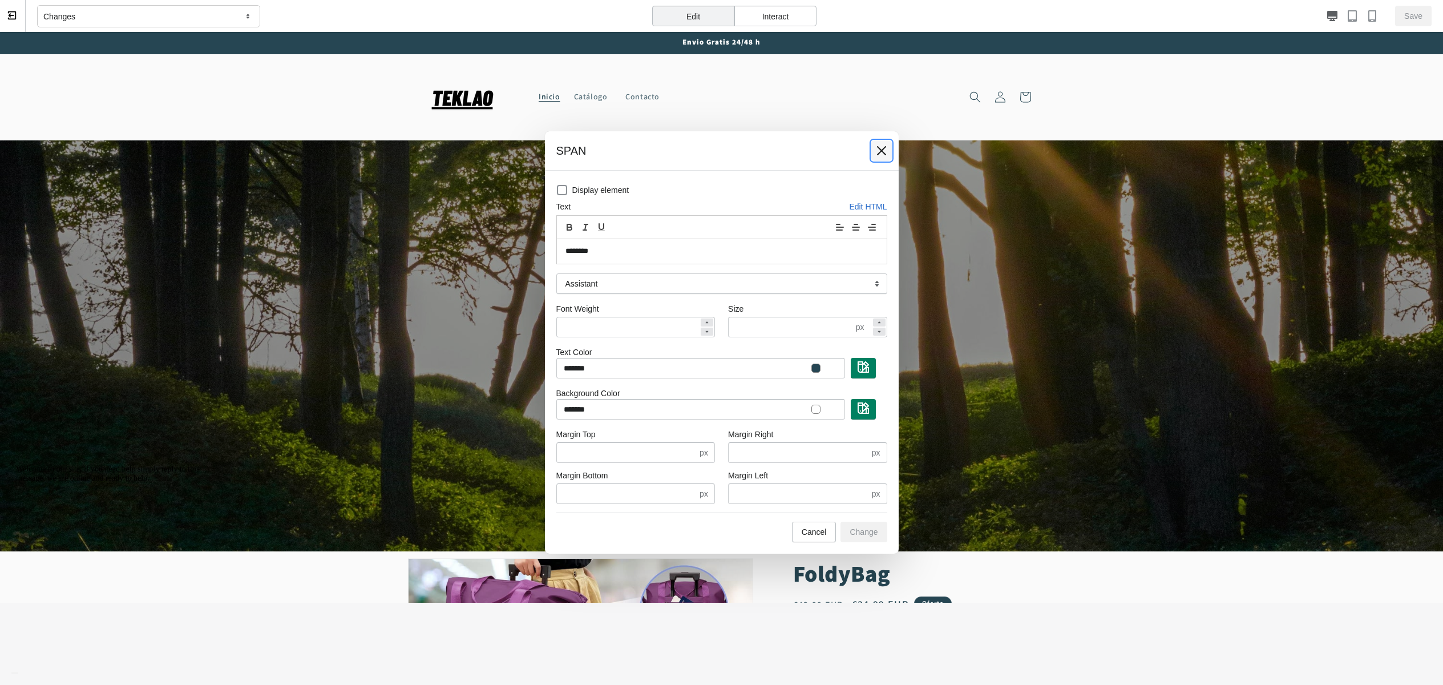
click at [883, 154] on icon at bounding box center [881, 150] width 11 height 11
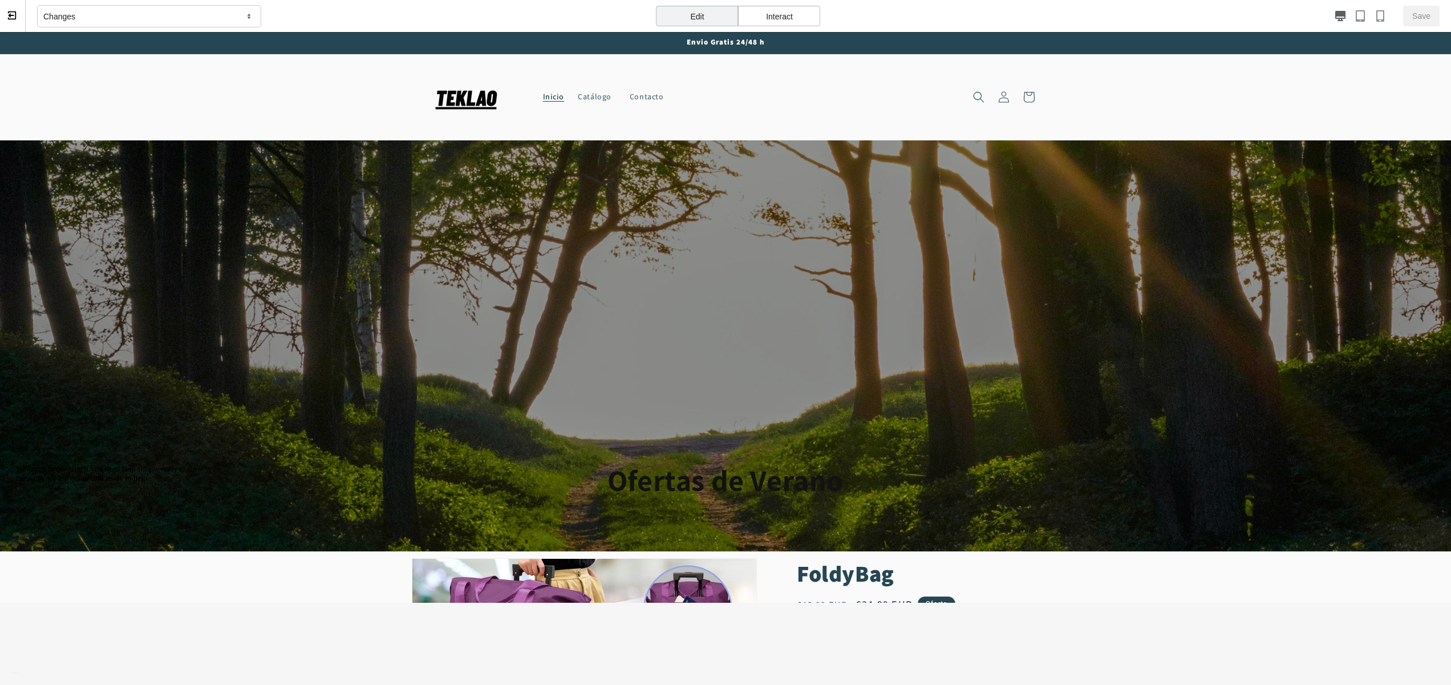
click at [726, 19] on div "Edit" at bounding box center [697, 16] width 82 height 21
click at [112, 14] on div "Changes" at bounding box center [149, 16] width 224 height 23
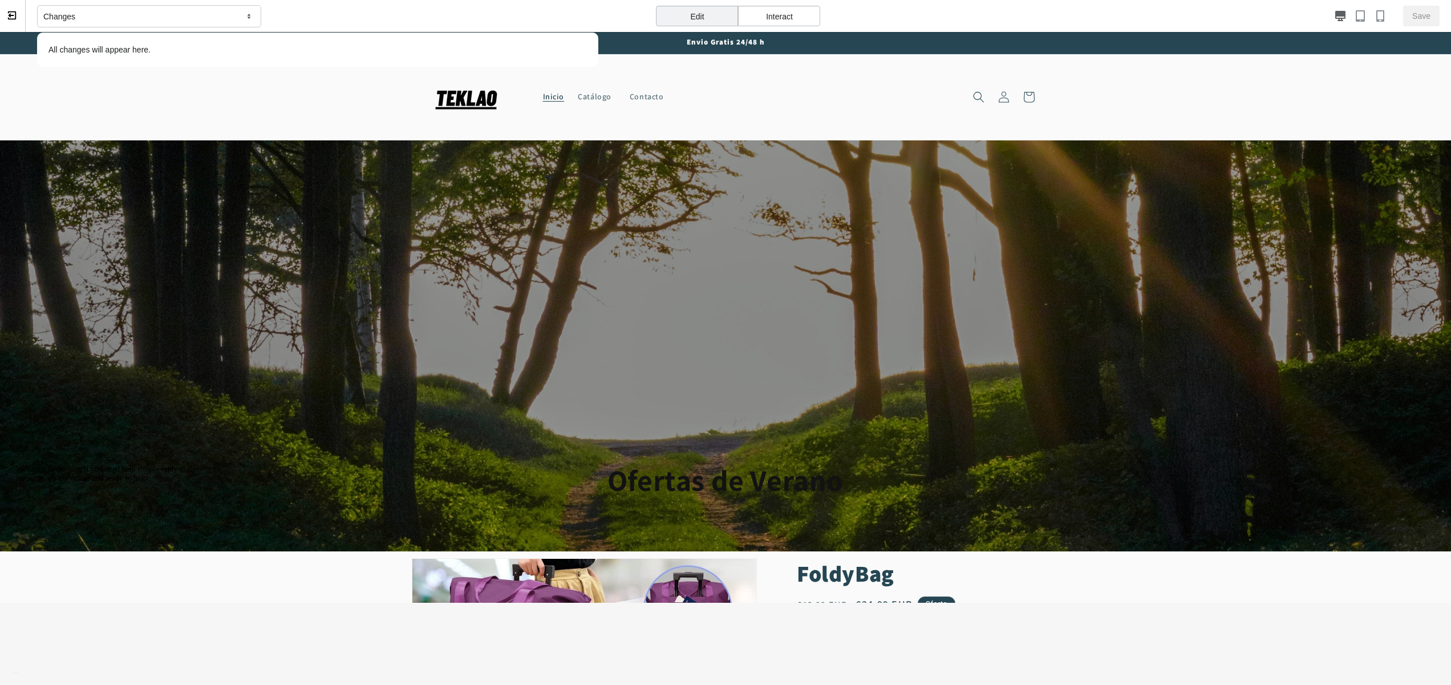
click at [107, 50] on p "All changes will appear here." at bounding box center [318, 49] width 550 height 23
click at [630, 99] on span "Contacto" at bounding box center [647, 96] width 35 height 11
select select "*********"
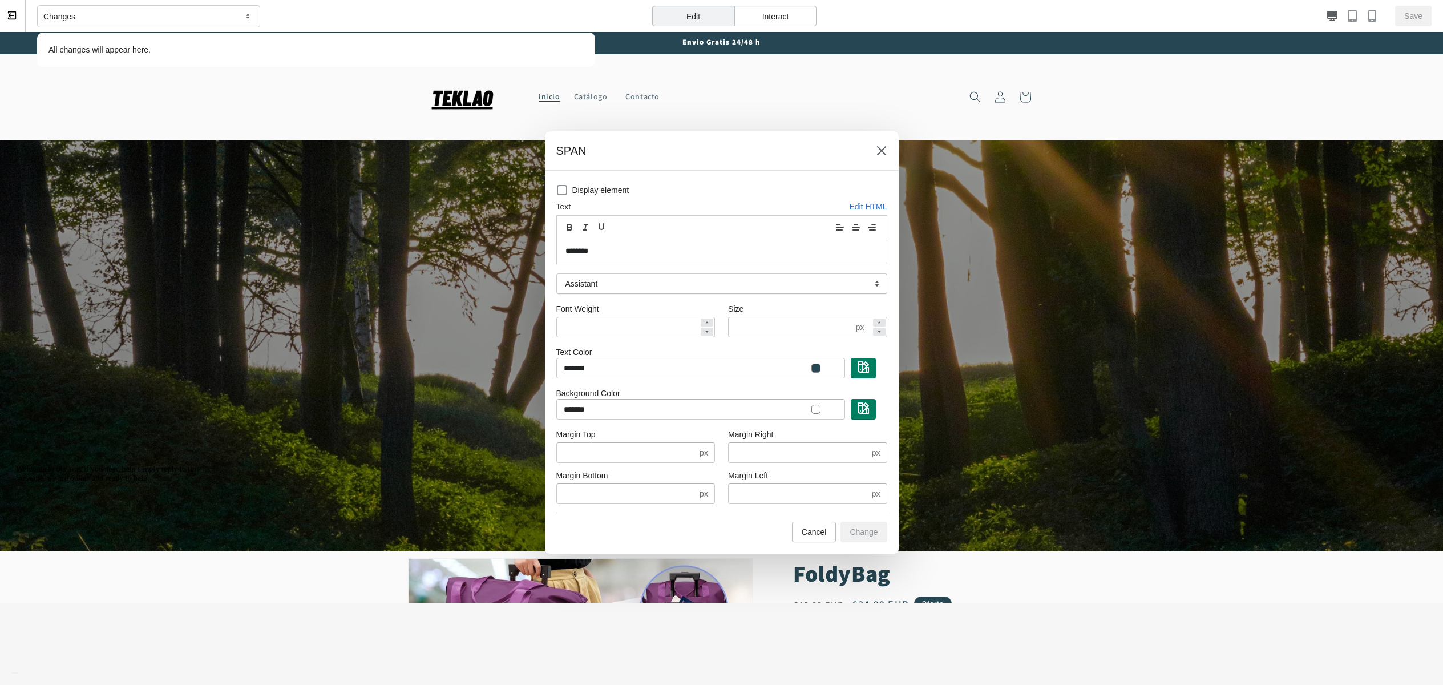
drag, startPoint x: 604, startPoint y: 100, endPoint x: 601, endPoint y: 68, distance: 32.1
click at [604, 100] on div at bounding box center [721, 342] width 1443 height 685
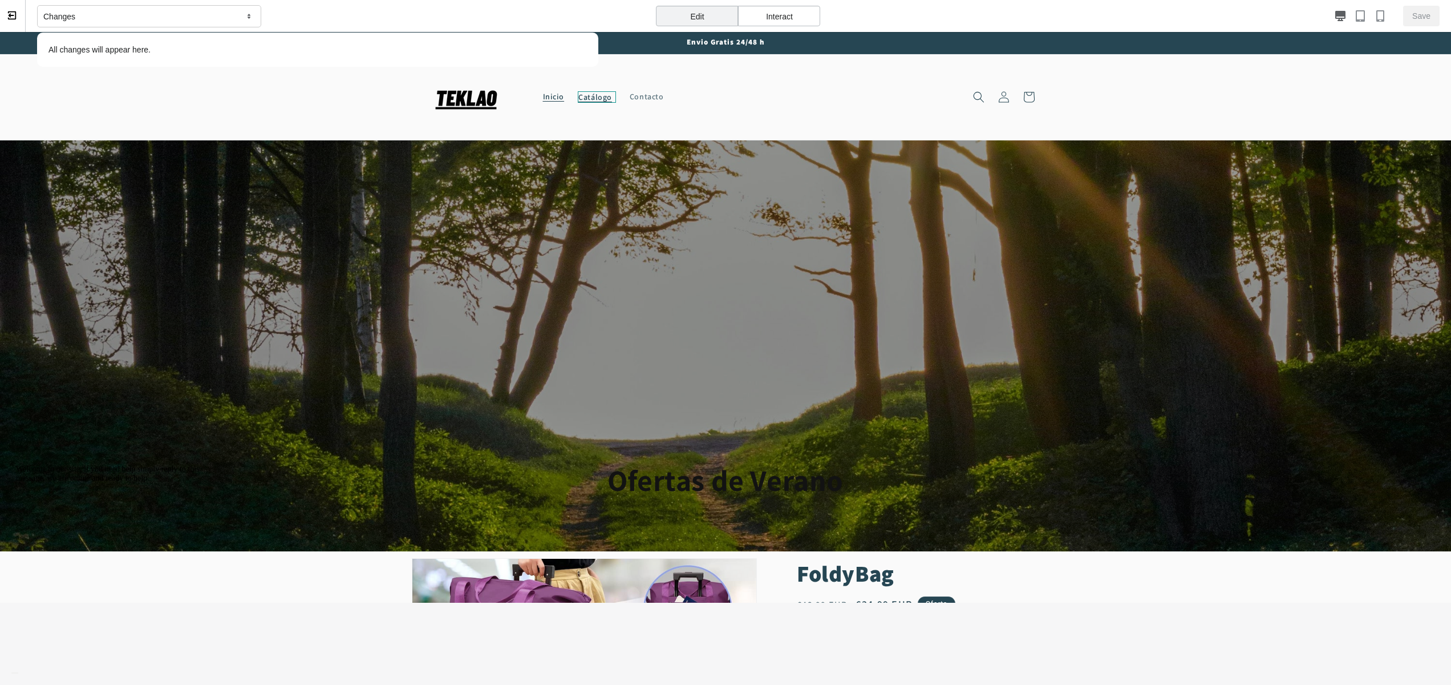
click at [601, 100] on span "Catálogo" at bounding box center [597, 96] width 38 height 11
select select "*********"
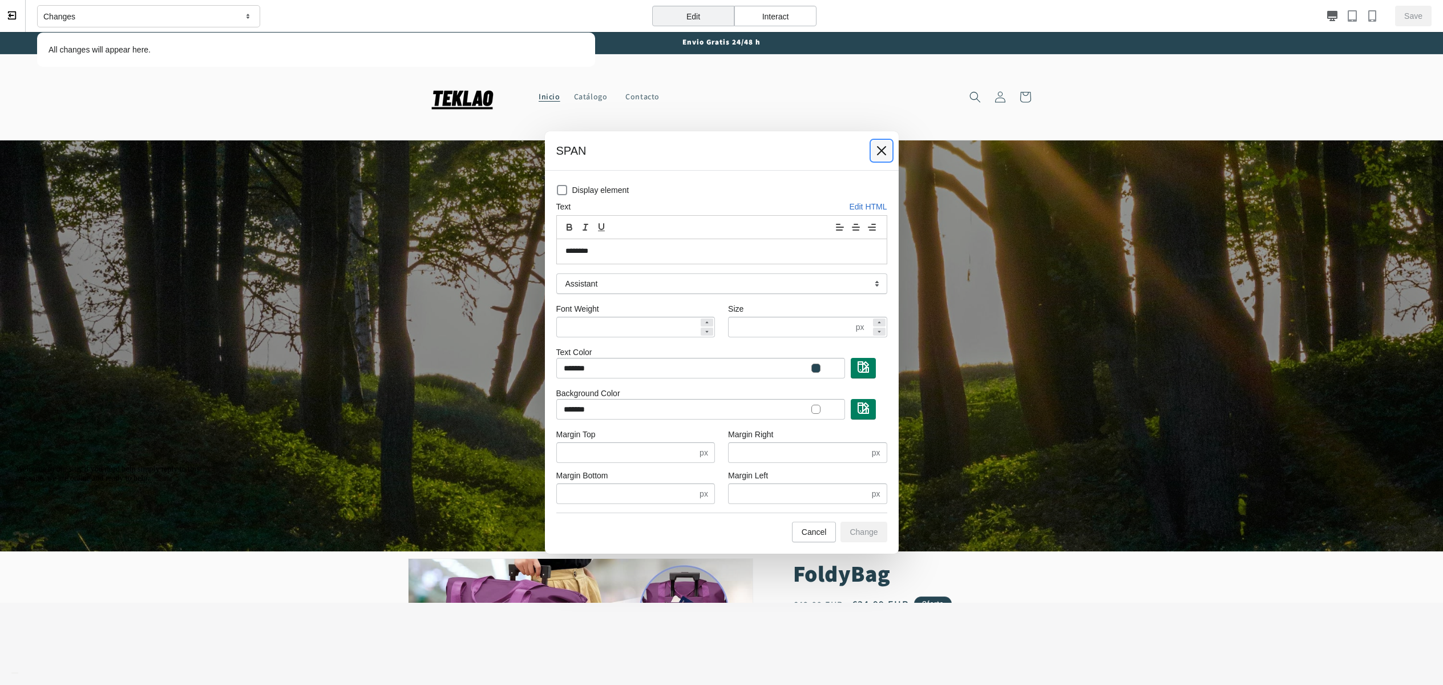
click at [885, 145] on icon at bounding box center [881, 150] width 11 height 11
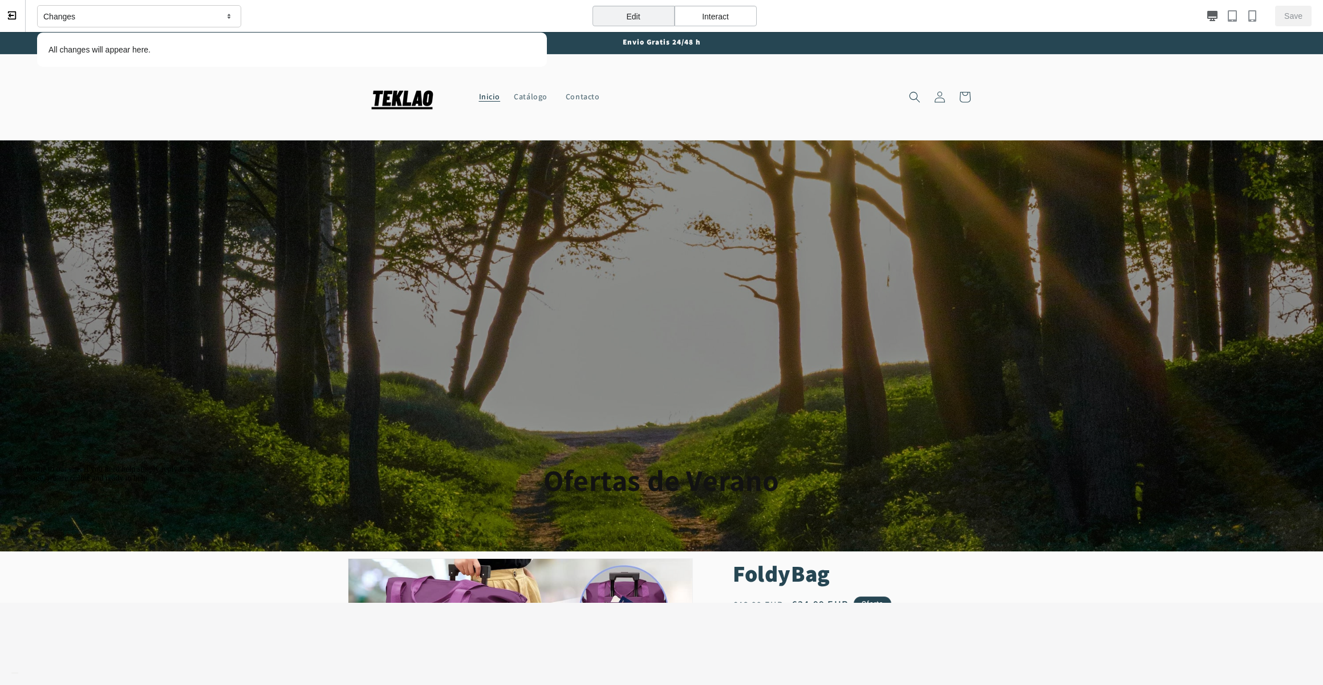
click at [10, 9] on button at bounding box center [13, 16] width 26 height 32
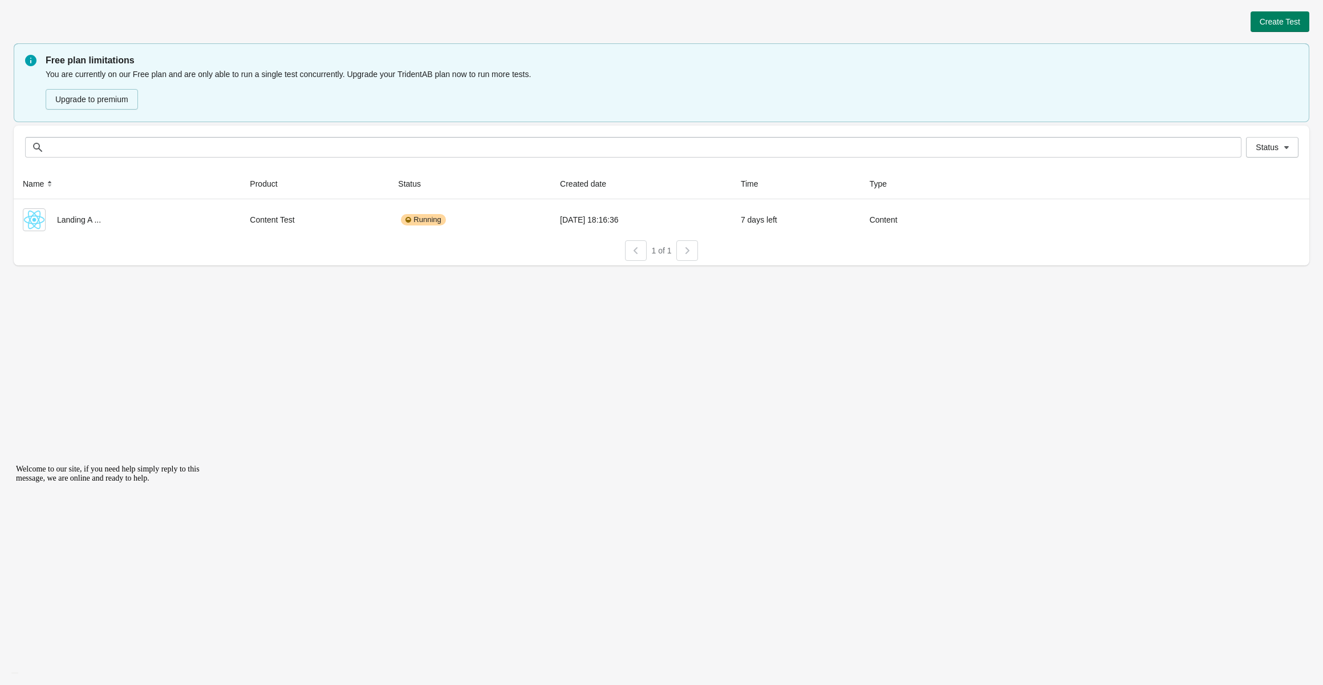
click at [477, 427] on div "Create Test Free plan limitations You are currently on our Free plan and are on…" at bounding box center [661, 342] width 1323 height 685
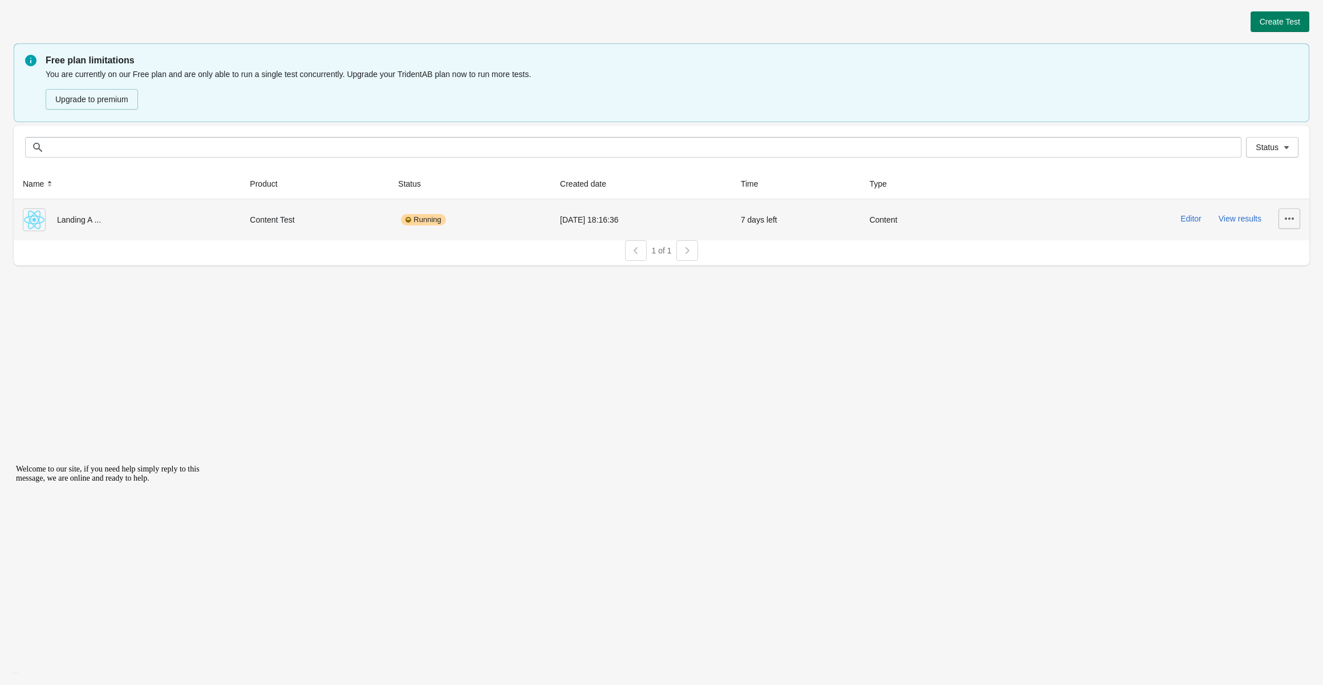
click at [1292, 220] on icon "button" at bounding box center [1289, 218] width 11 height 11
click at [1284, 260] on button "Pause" at bounding box center [1280, 271] width 32 height 23
click at [1283, 252] on div "1 of 1" at bounding box center [657, 246] width 1305 height 30
click at [1286, 212] on button "button" at bounding box center [1290, 218] width 22 height 21
click at [1277, 245] on span "Delete" at bounding box center [1280, 247] width 23 height 11
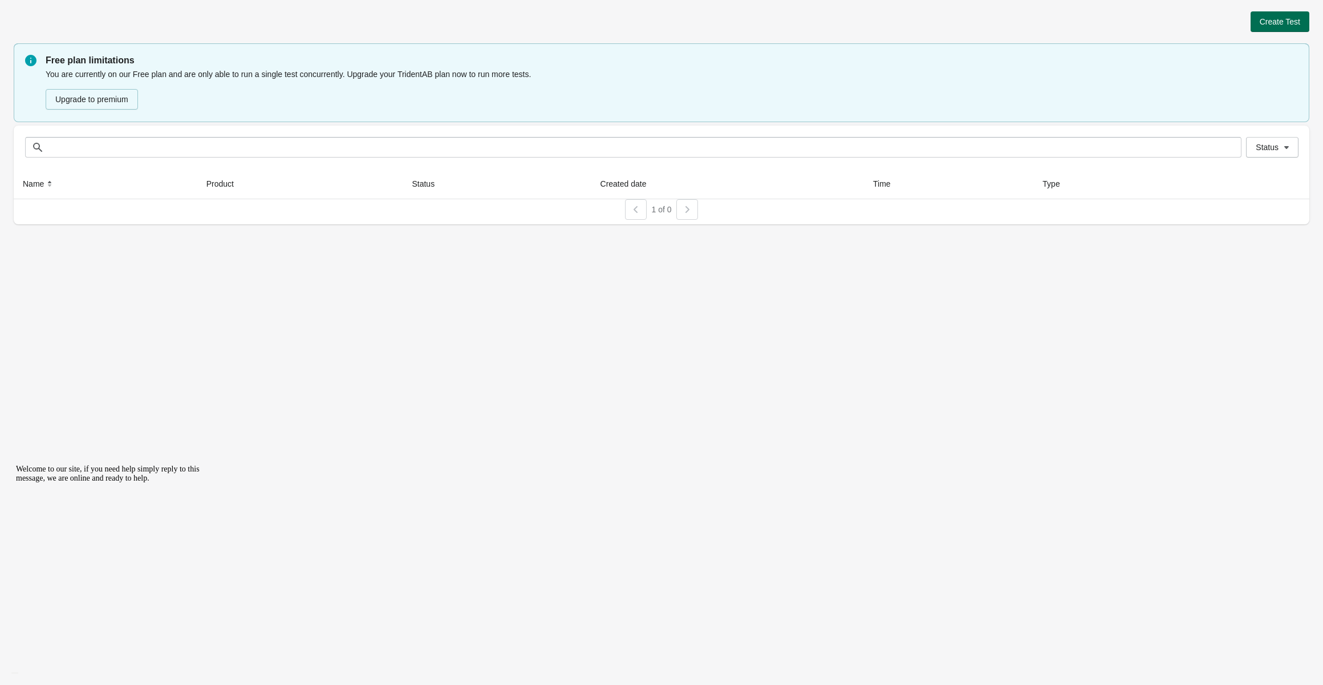
click at [1290, 25] on span "Create Test" at bounding box center [1280, 21] width 41 height 9
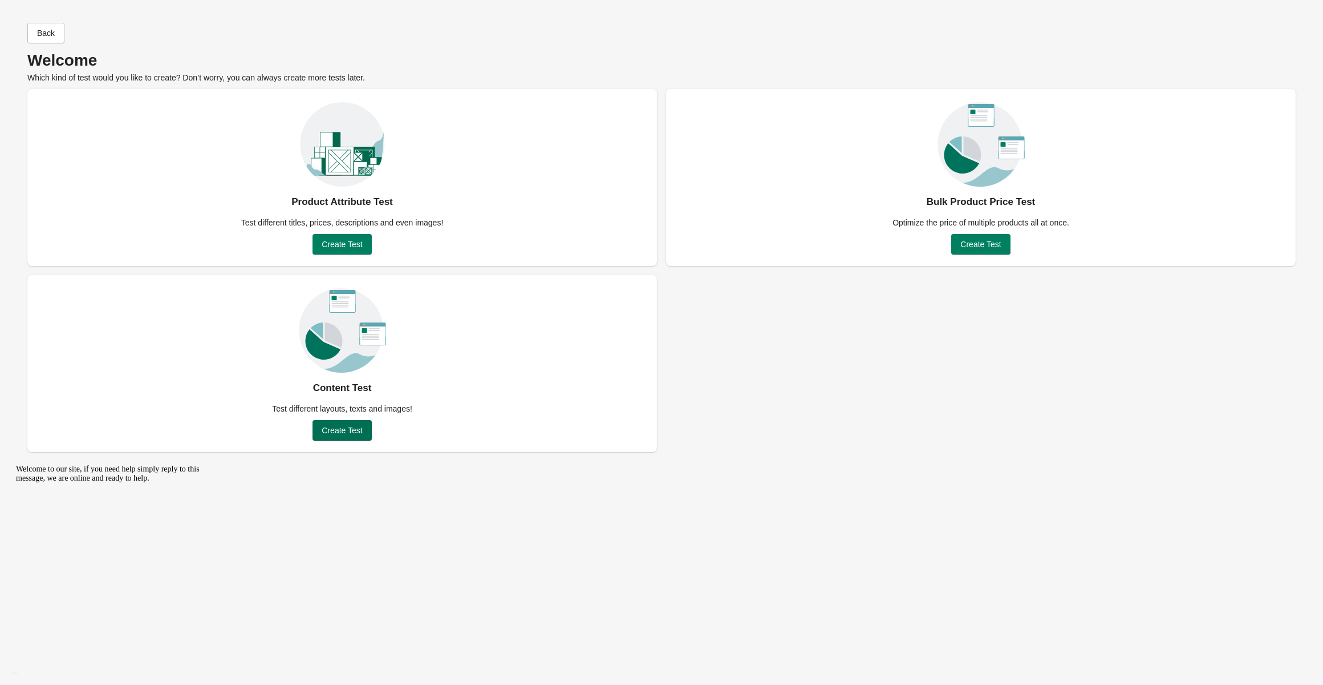
click at [341, 436] on button "Create Test" at bounding box center [342, 430] width 59 height 21
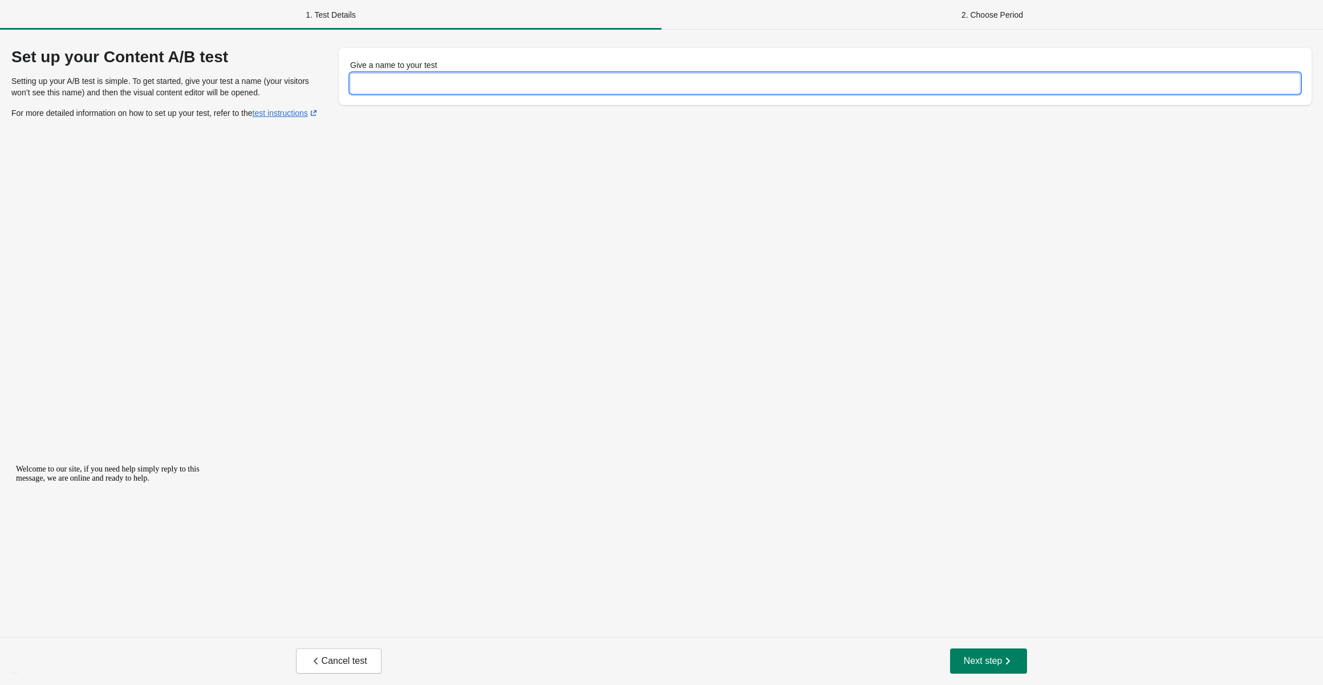
click at [447, 83] on input "Give a name to your test" at bounding box center [825, 83] width 950 height 21
click at [484, 80] on input "Give a name to your test" at bounding box center [825, 83] width 950 height 21
click at [406, 78] on input "Give a name to your test" at bounding box center [825, 83] width 950 height 21
paste input "**********"
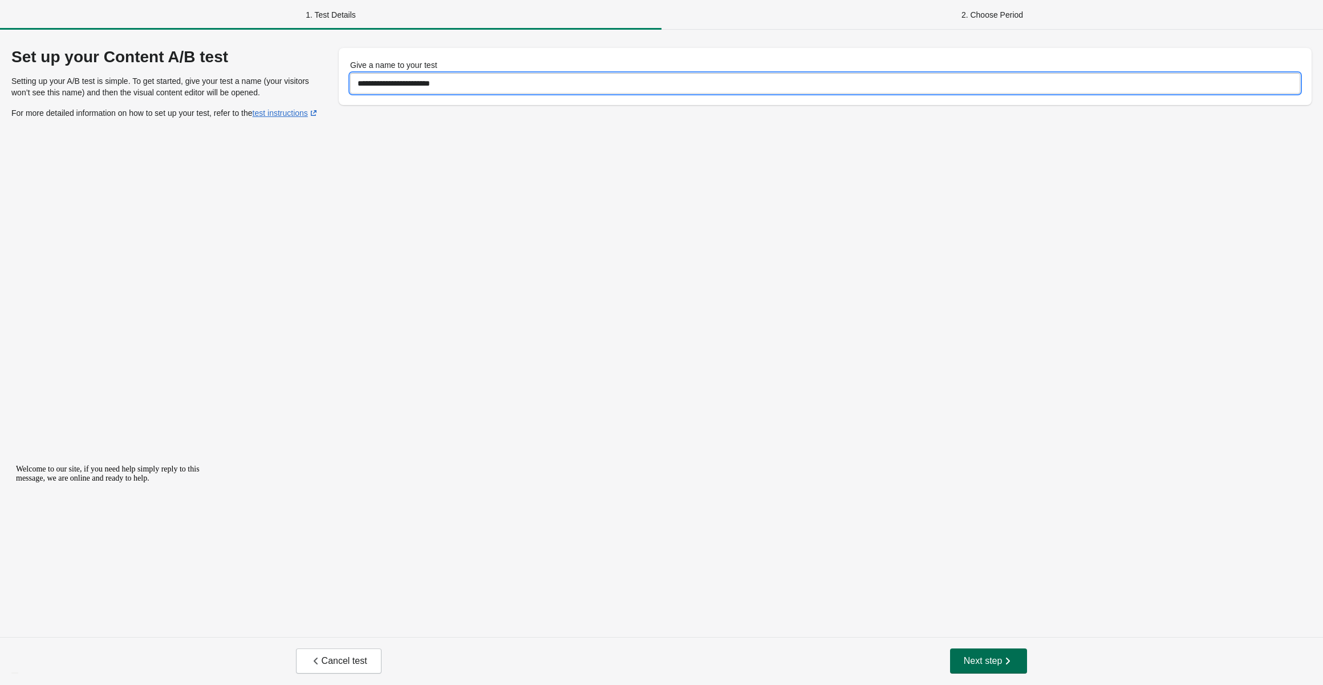
type input "**********"
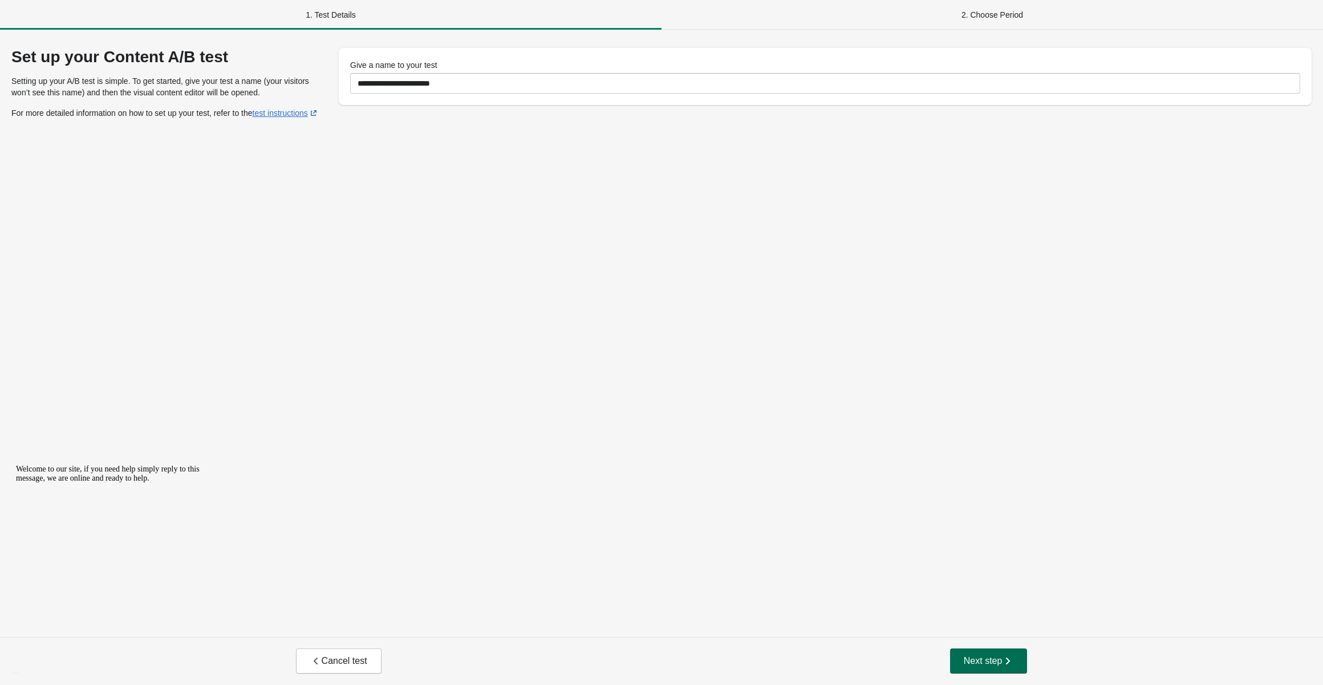
click at [985, 658] on span "Next step" at bounding box center [989, 660] width 50 height 11
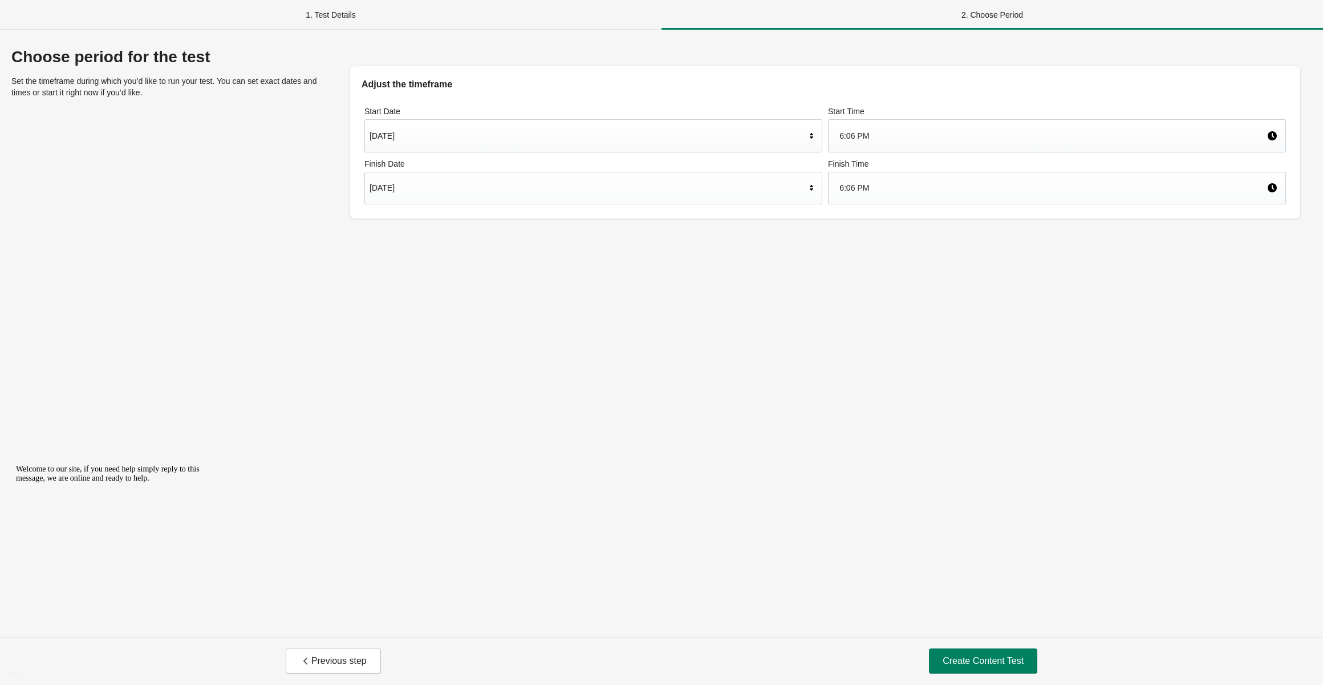
click at [499, 139] on div "Aug 26, 2025" at bounding box center [588, 136] width 436 height 22
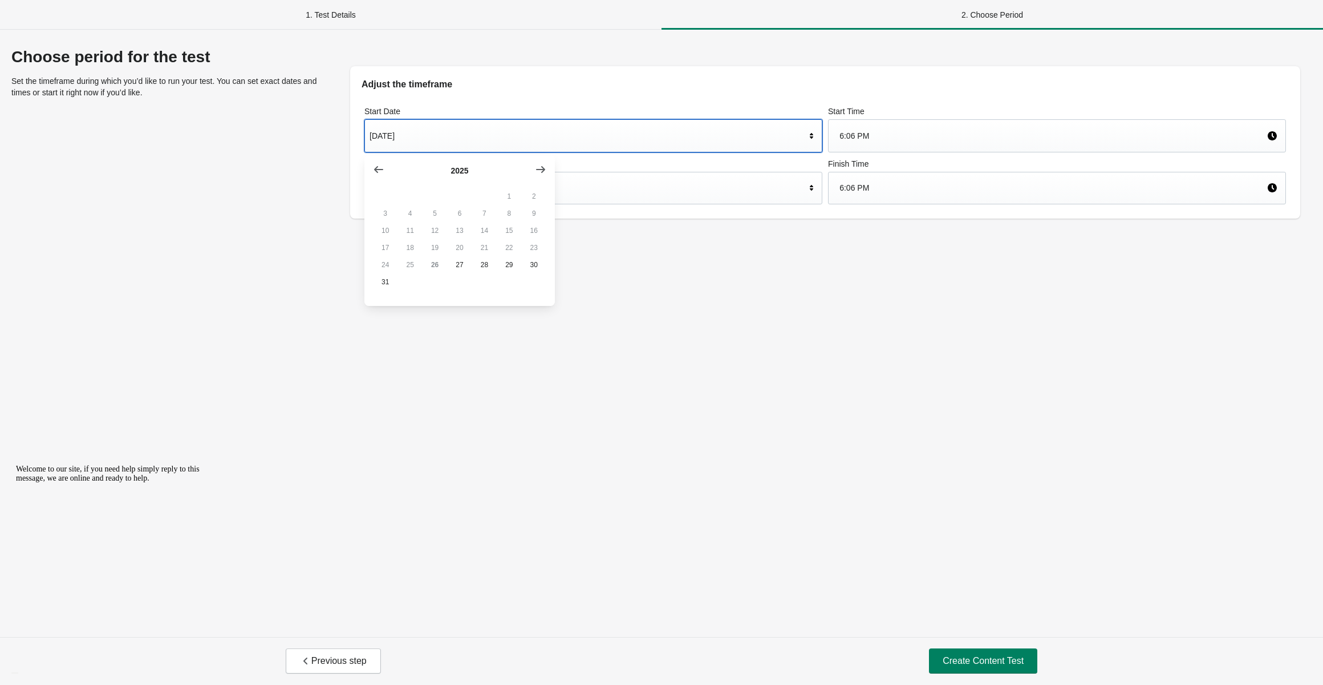
click at [685, 430] on div "Choose period for the test Set the timeframe during which you’d like to run you…" at bounding box center [661, 333] width 1323 height 607
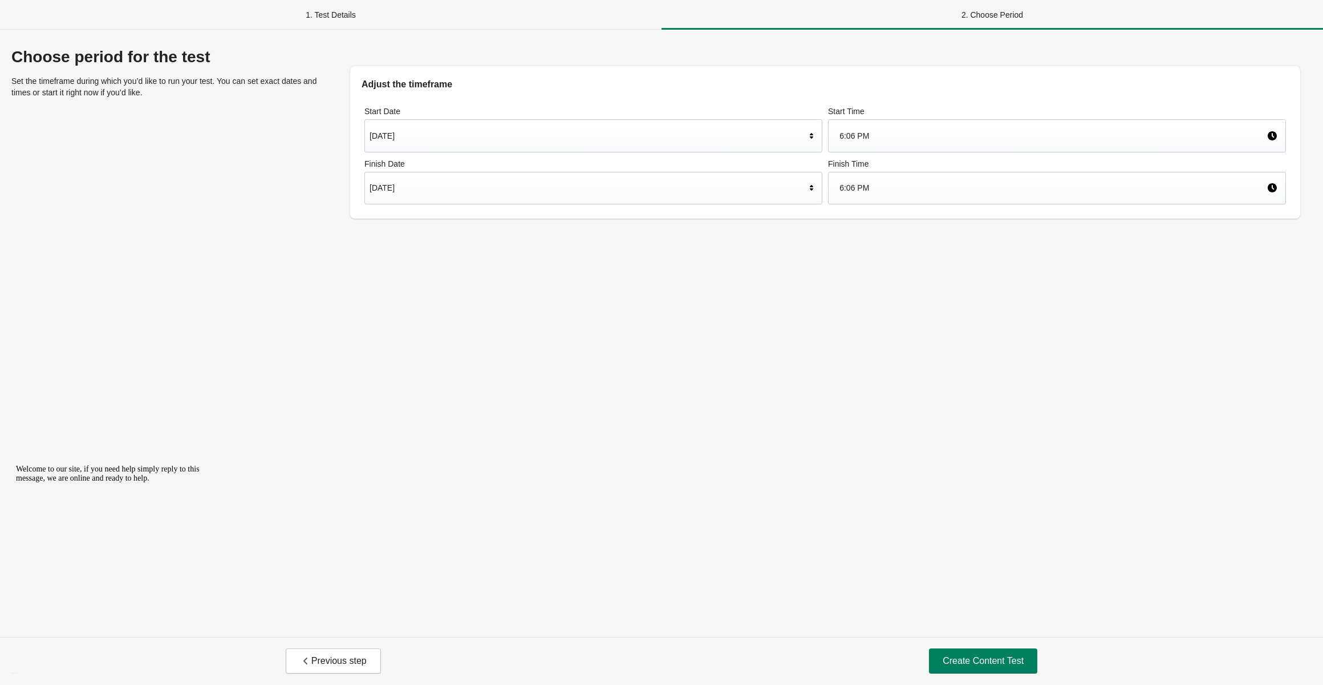
click at [1029, 15] on div "2. Choose Period" at bounding box center [993, 15] width 662 height 30
click at [337, 13] on div "1. Test Details" at bounding box center [331, 15] width 662 height 30
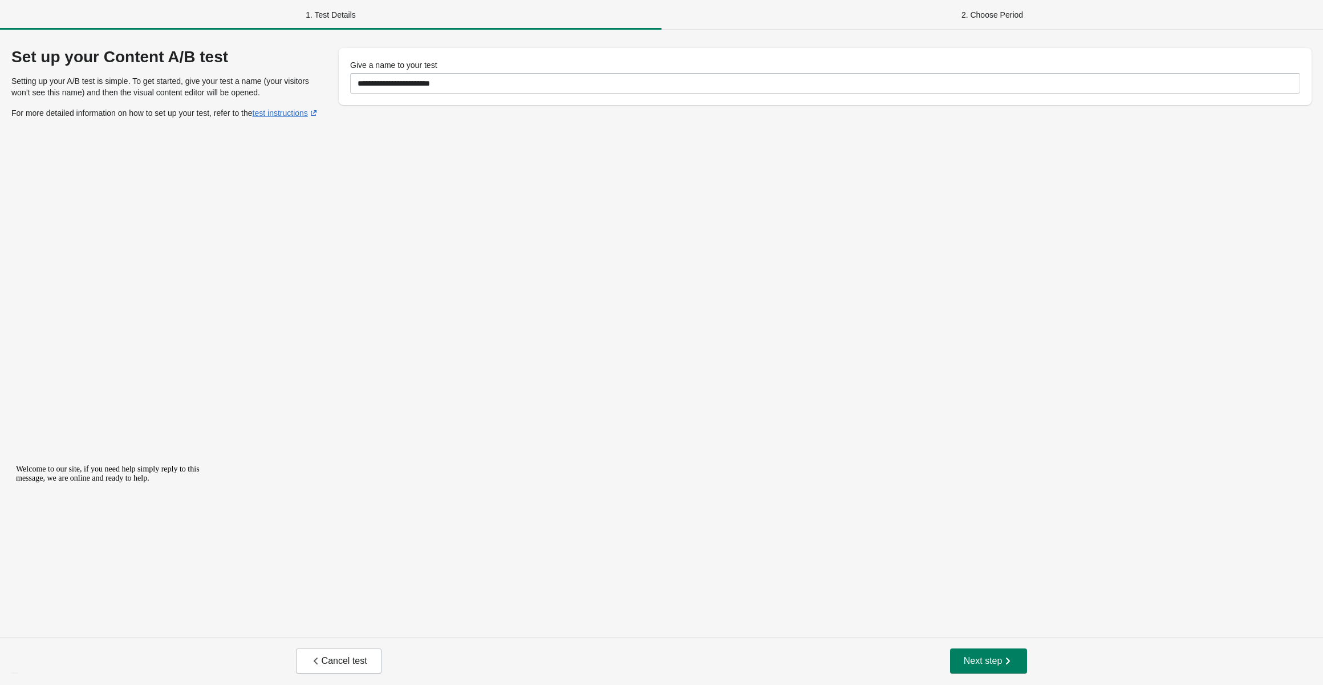
click at [1009, 19] on div "2. Choose Period" at bounding box center [993, 15] width 662 height 30
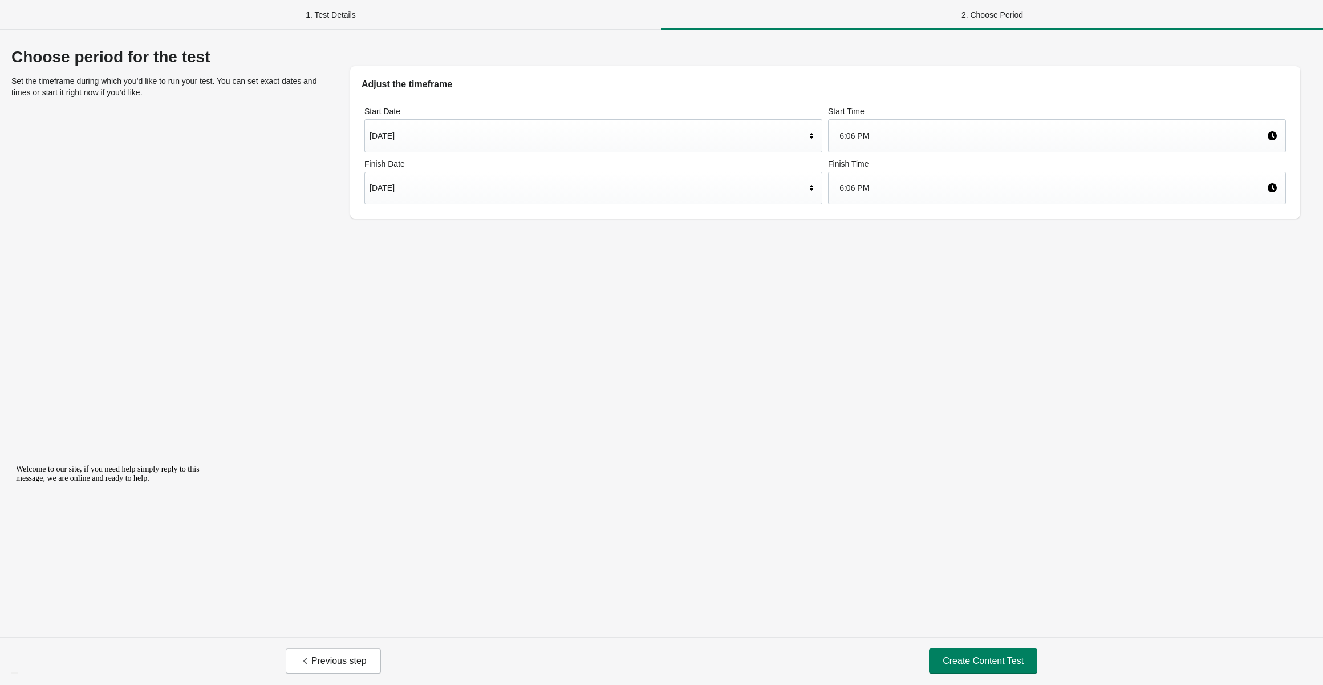
click at [952, 416] on div "Choose period for the test Set the timeframe during which you’d like to run you…" at bounding box center [661, 333] width 1323 height 607
click at [698, 375] on div "Choose period for the test Set the timeframe during which you’d like to run you…" at bounding box center [661, 333] width 1323 height 607
drag, startPoint x: 643, startPoint y: 414, endPoint x: 589, endPoint y: 415, distance: 53.6
click at [643, 414] on div "Choose period for the test Set the timeframe during which you’d like to run you…" at bounding box center [661, 333] width 1323 height 607
click at [342, 658] on span "Previous step" at bounding box center [333, 660] width 67 height 11
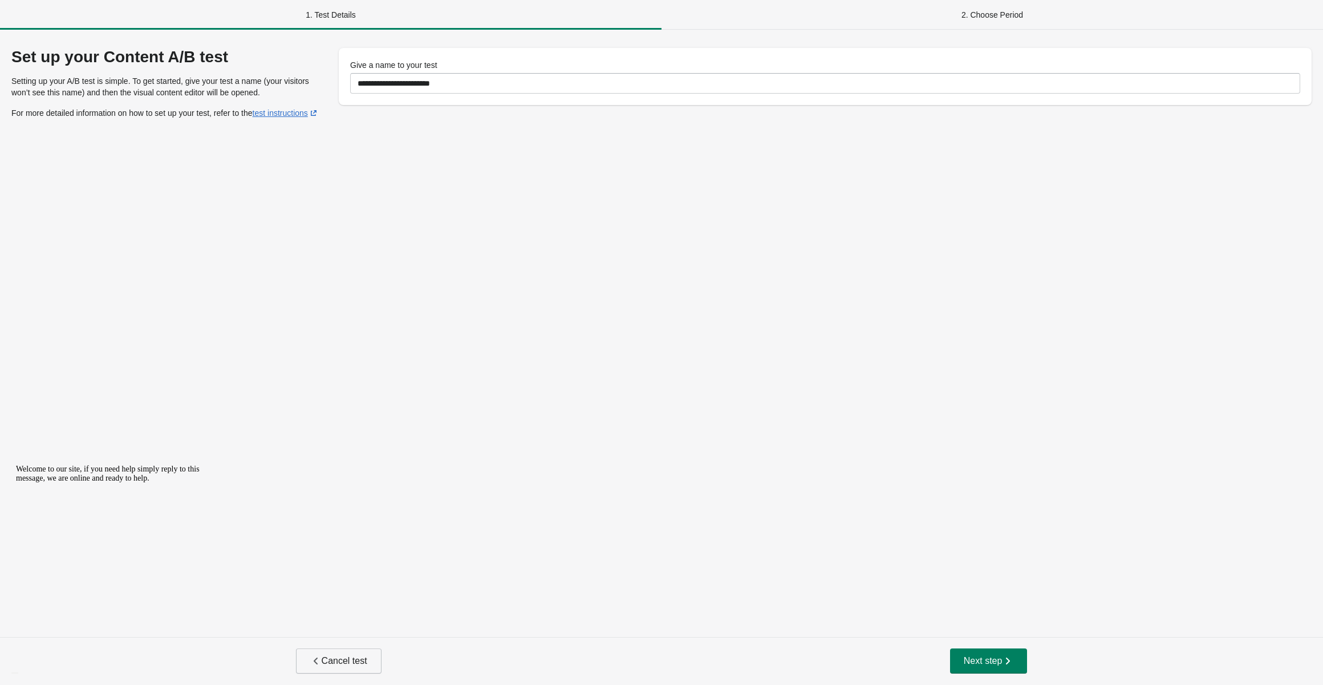
click at [347, 660] on span "Cancel test" at bounding box center [338, 660] width 57 height 11
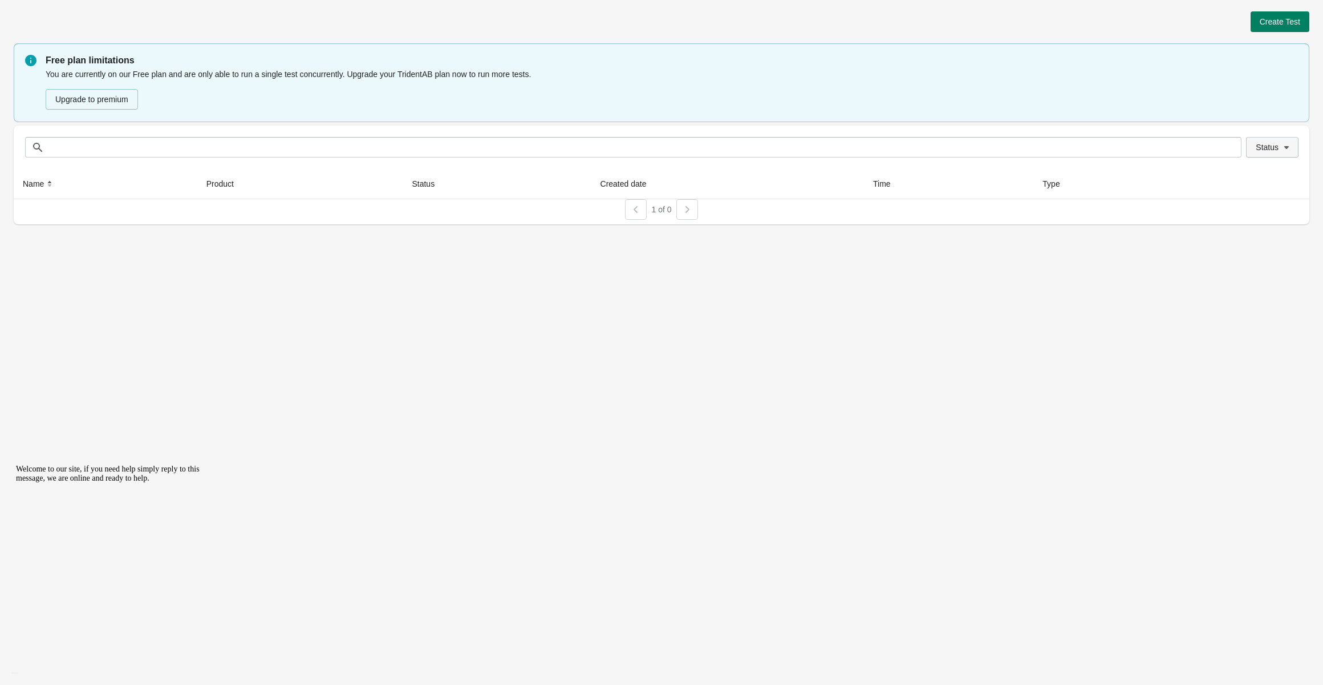
click at [1281, 149] on icon "button" at bounding box center [1286, 146] width 11 height 11
click at [1164, 252] on div "Create Test Free plan limitations You are currently on our Free plan and are on…" at bounding box center [661, 342] width 1323 height 685
click at [1272, 17] on span "Create Test" at bounding box center [1280, 21] width 41 height 9
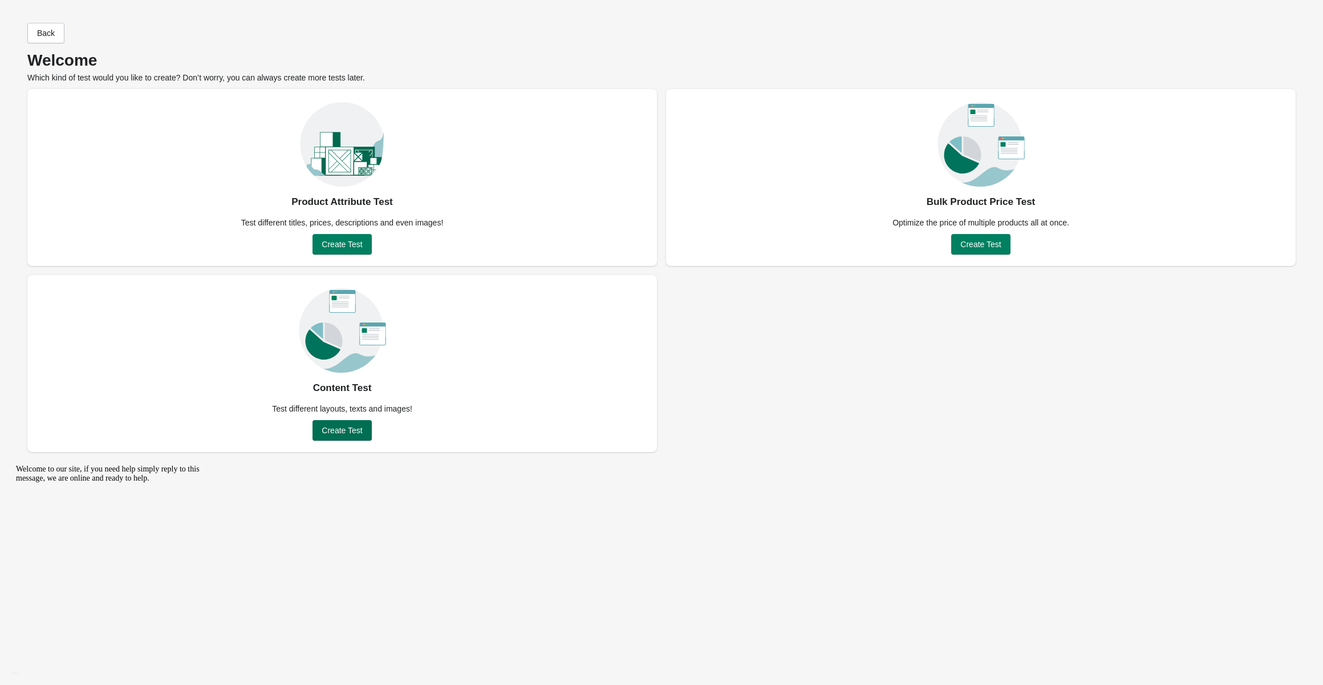
click at [347, 431] on span "Create Test" at bounding box center [342, 430] width 41 height 9
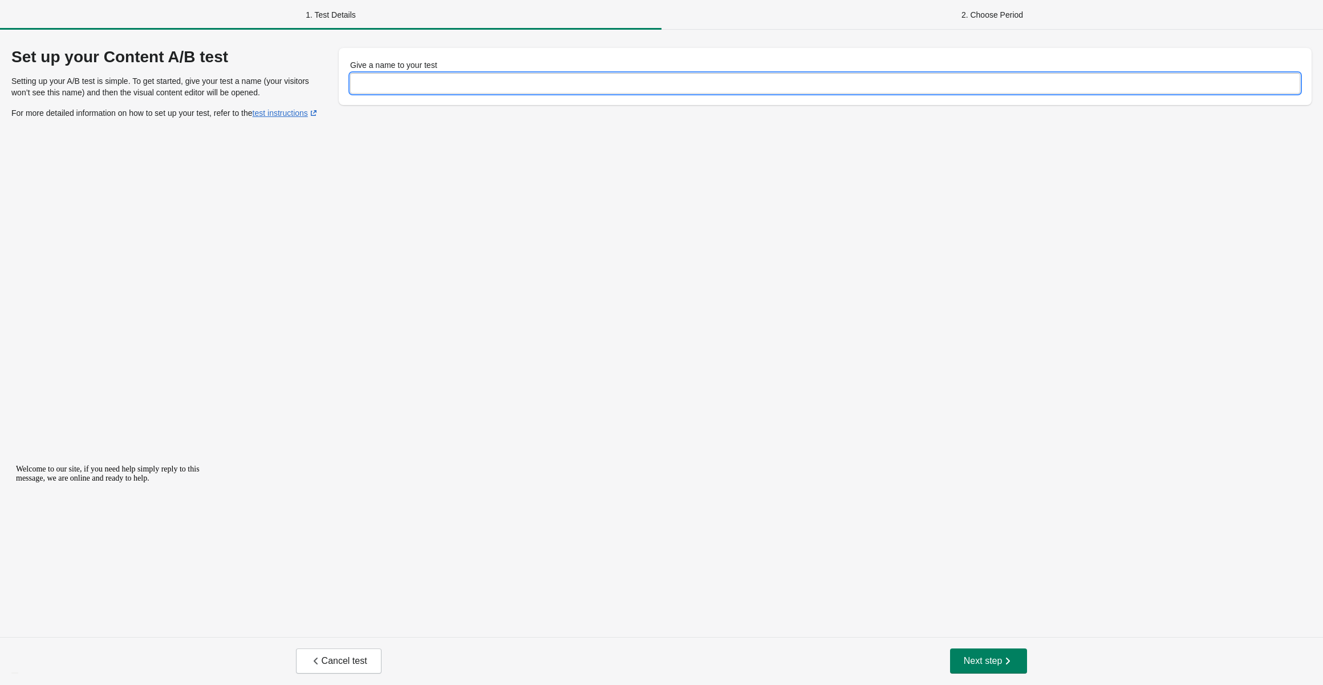
click at [484, 79] on input "Give a name to your test" at bounding box center [825, 83] width 950 height 21
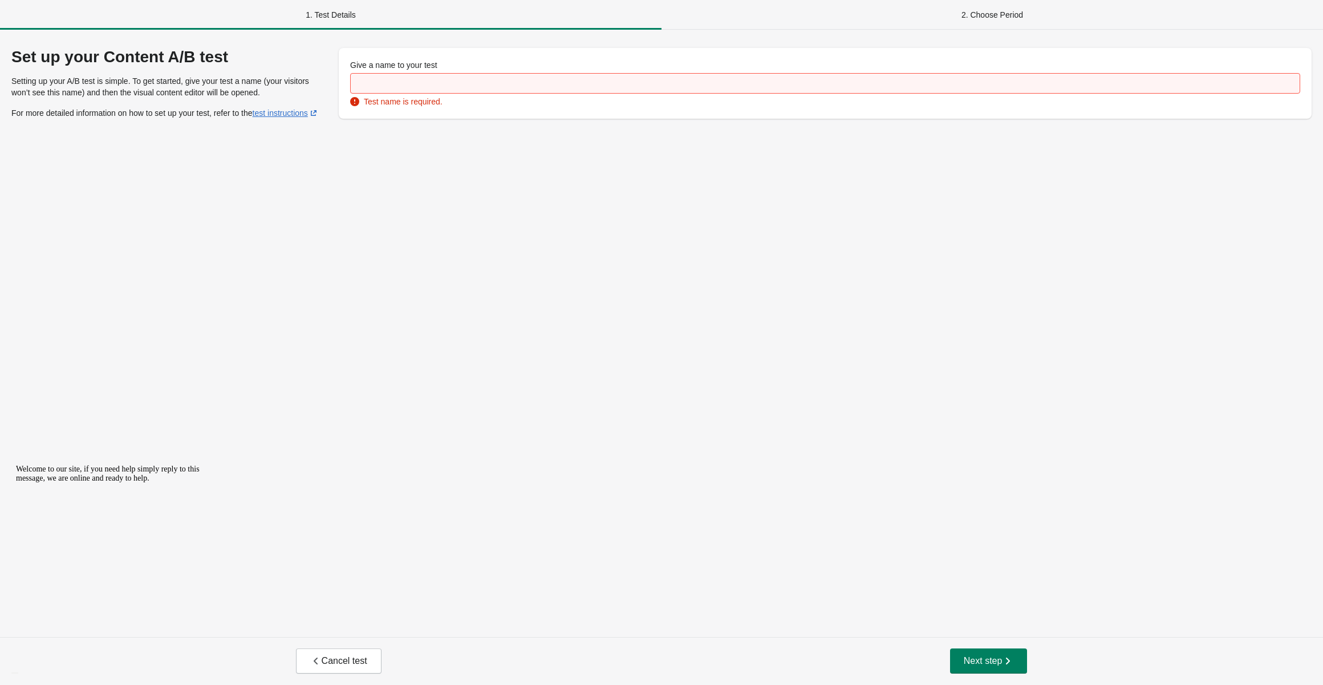
click at [799, 153] on div "Set up your Content A/B test Setting up your A/B test is simple. To get started…" at bounding box center [661, 333] width 1323 height 607
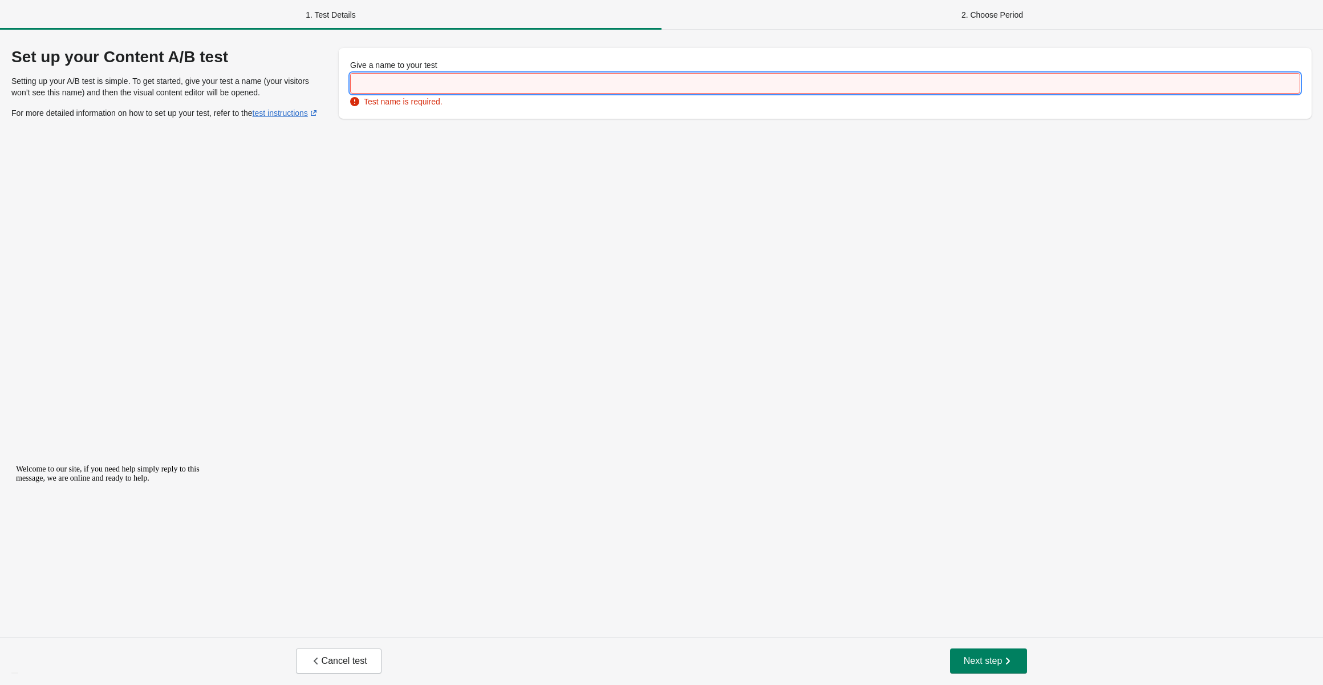
click at [391, 79] on input "Give a name to your test" at bounding box center [825, 83] width 950 height 21
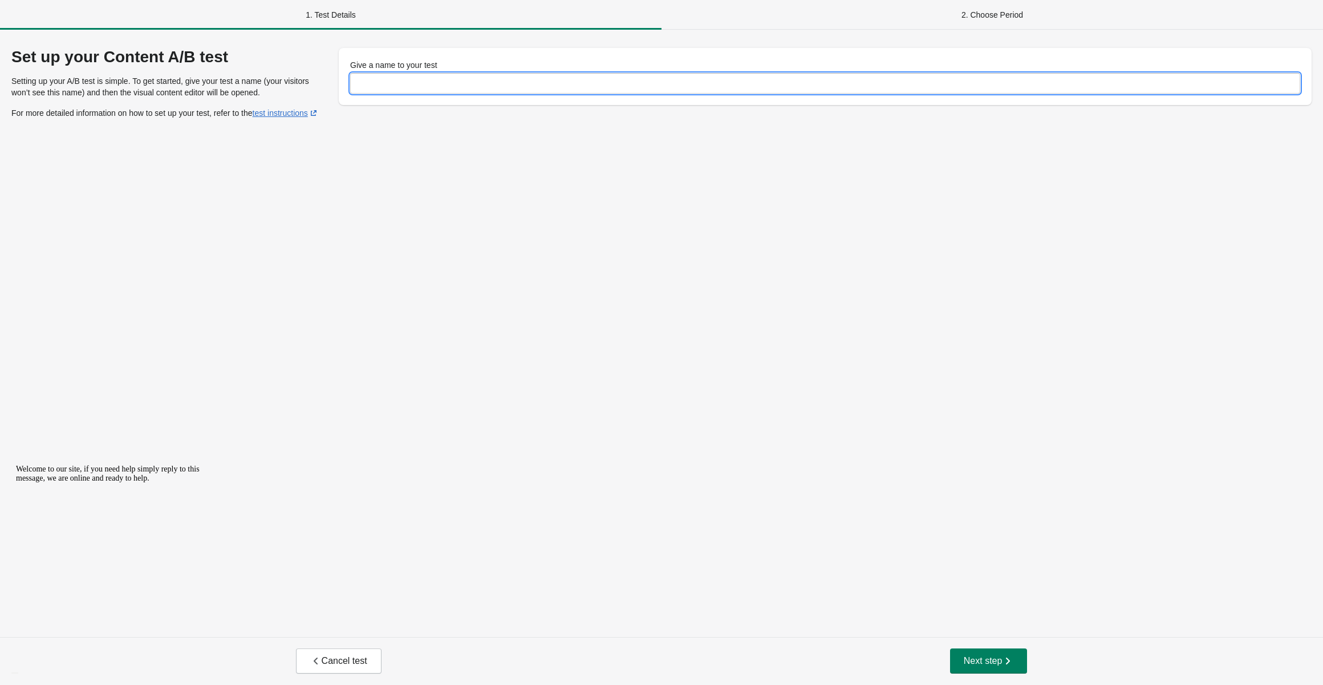
paste input "**********"
type input "**********"
click at [449, 189] on div "**********" at bounding box center [661, 333] width 1323 height 607
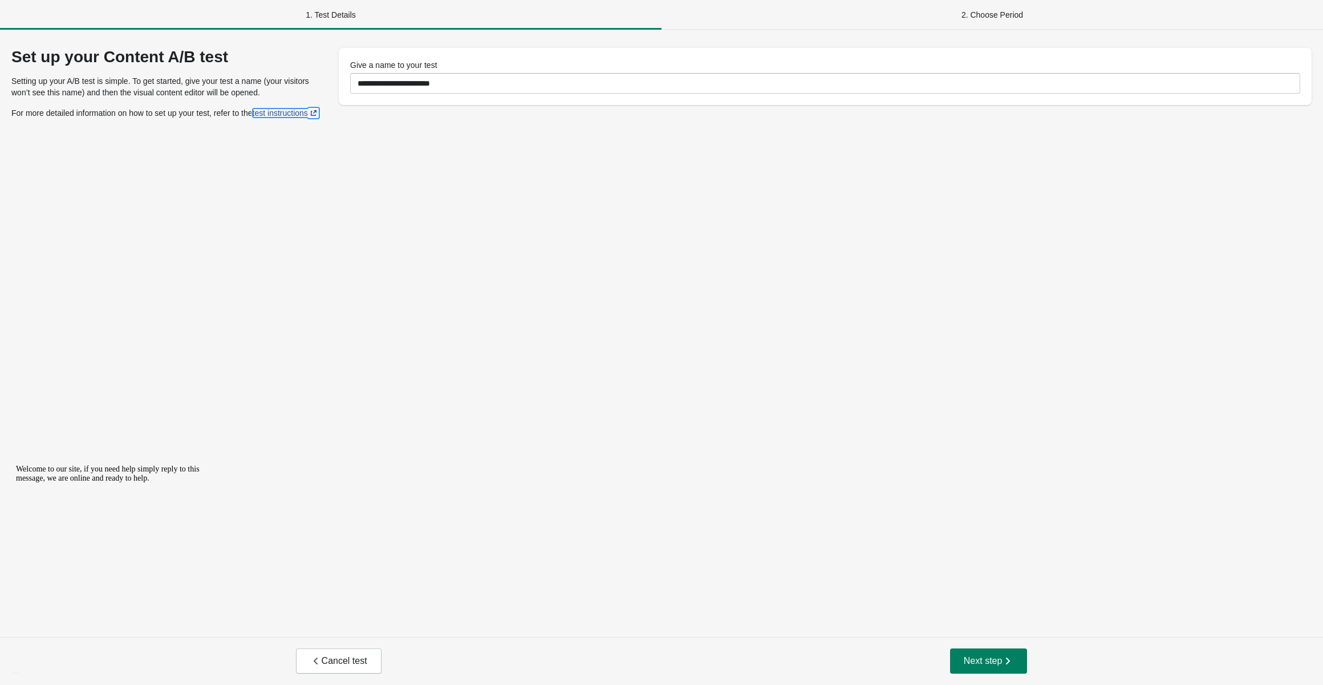
click at [279, 114] on link "test instructions" at bounding box center [286, 112] width 67 height 9
click at [1199, 183] on div "**********" at bounding box center [661, 333] width 1323 height 607
click at [979, 666] on span "Next step" at bounding box center [989, 660] width 50 height 11
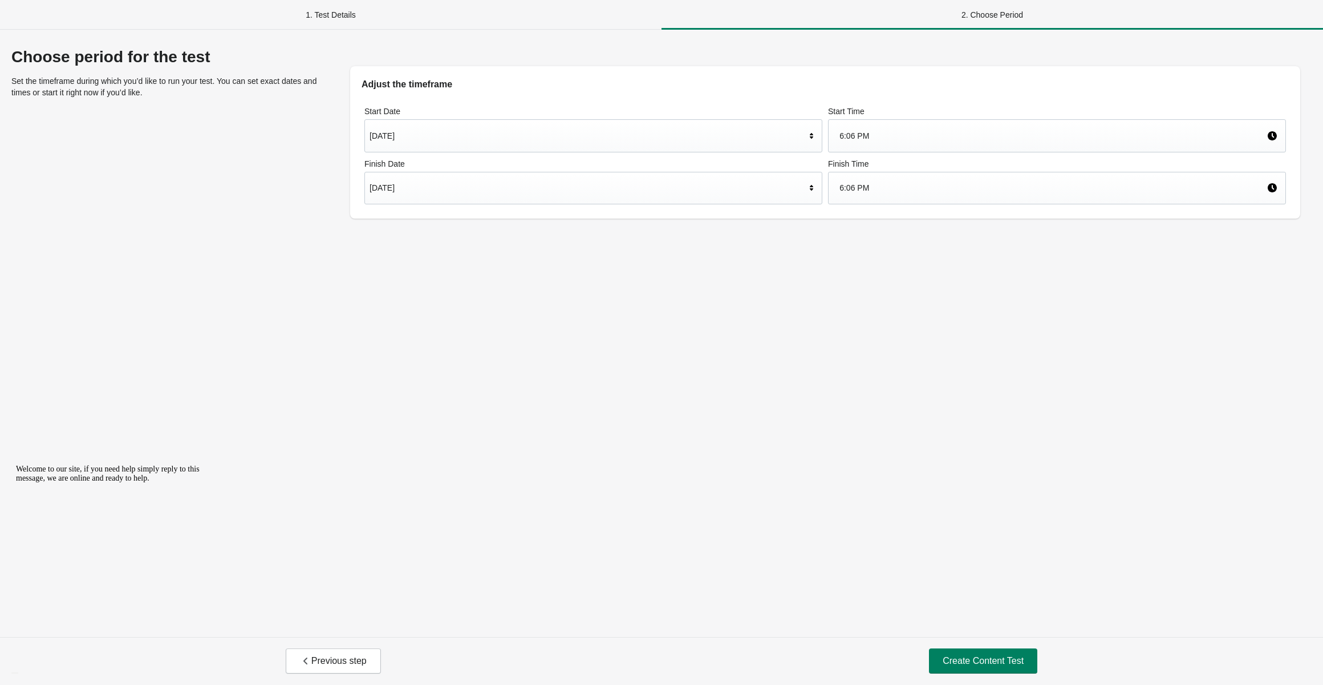
click at [1025, 15] on div "2. Choose Period" at bounding box center [993, 15] width 662 height 30
click at [350, 14] on div "1. Test Details" at bounding box center [331, 15] width 662 height 30
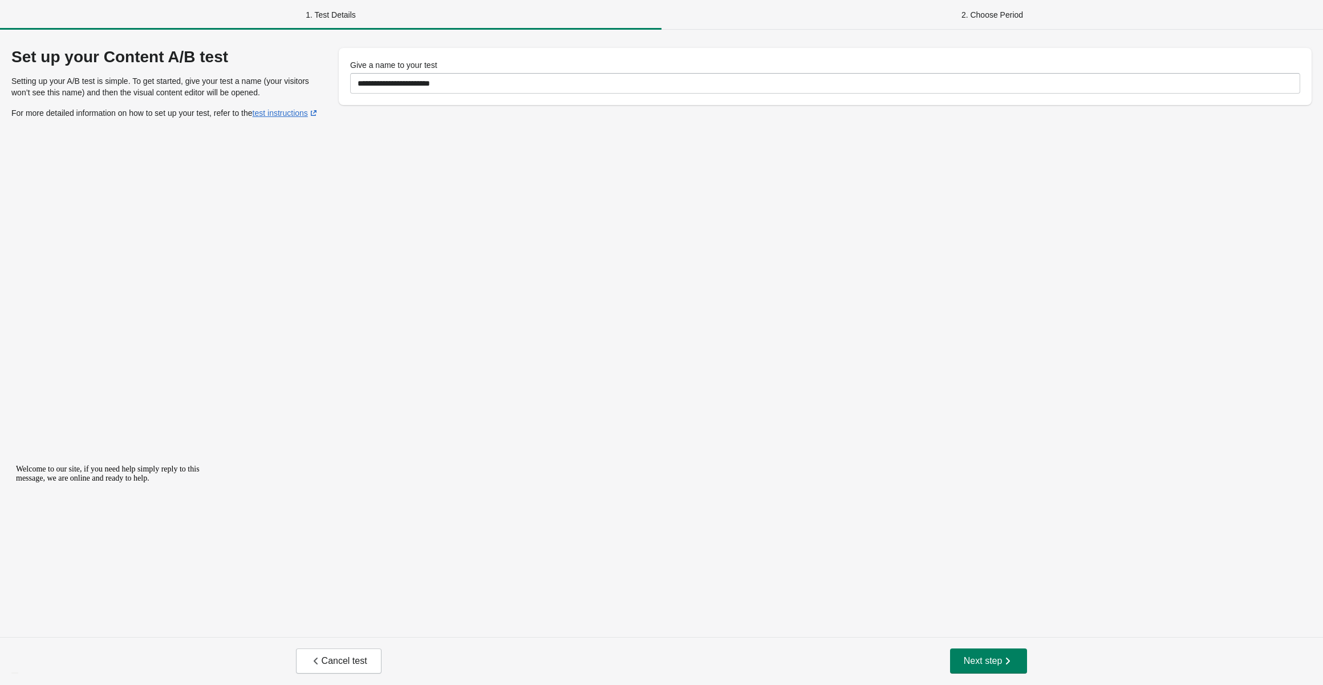
drag, startPoint x: 101, startPoint y: 137, endPoint x: 62, endPoint y: 204, distance: 77.7
click at [57, 166] on div "**********" at bounding box center [661, 333] width 1323 height 607
drag, startPoint x: 100, startPoint y: 603, endPoint x: 277, endPoint y: 965, distance: 402.6
click at [100, 482] on span "Welcome to our site, if you need help simply reply to this message, we are onli…" at bounding box center [108, 473] width 184 height 18
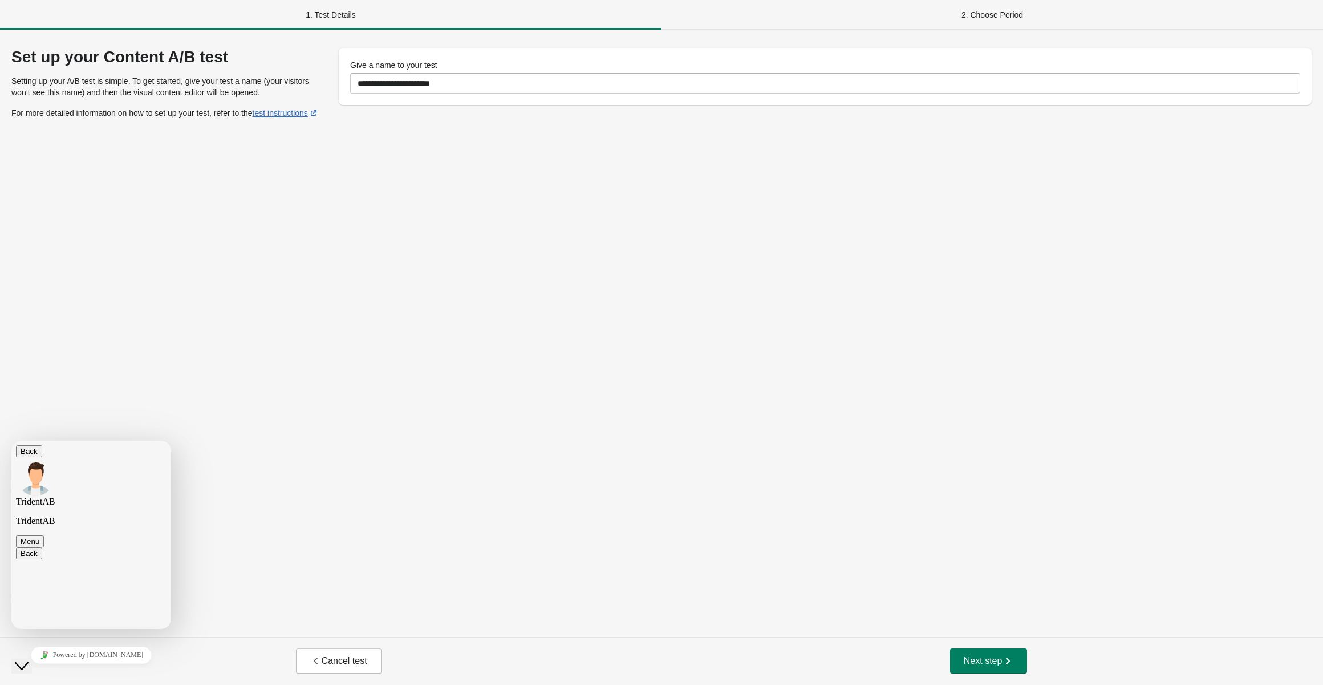
scroll to position [93, 0]
click at [29, 659] on div "Close Chat This icon closes the chat window." at bounding box center [22, 666] width 14 height 14
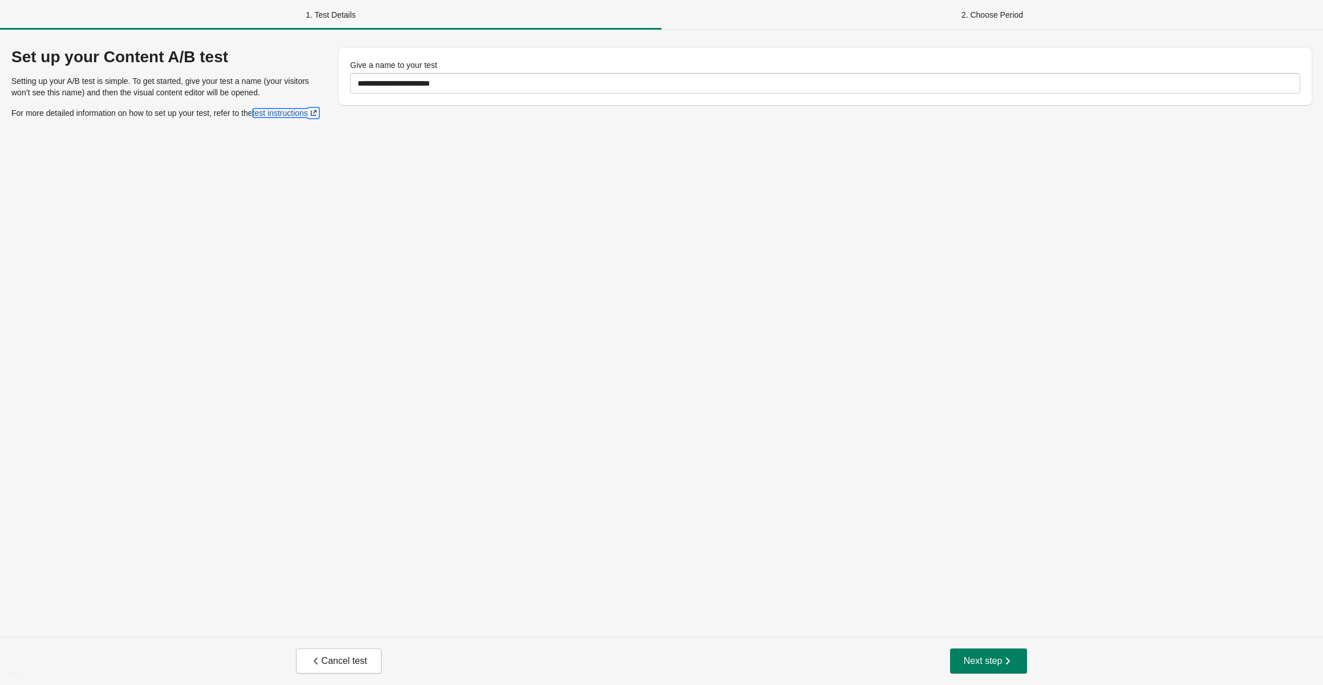
click at [284, 115] on link "test instructions" at bounding box center [286, 112] width 67 height 9
click at [15, 673] on img "Chat widget" at bounding box center [15, 673] width 0 height 0
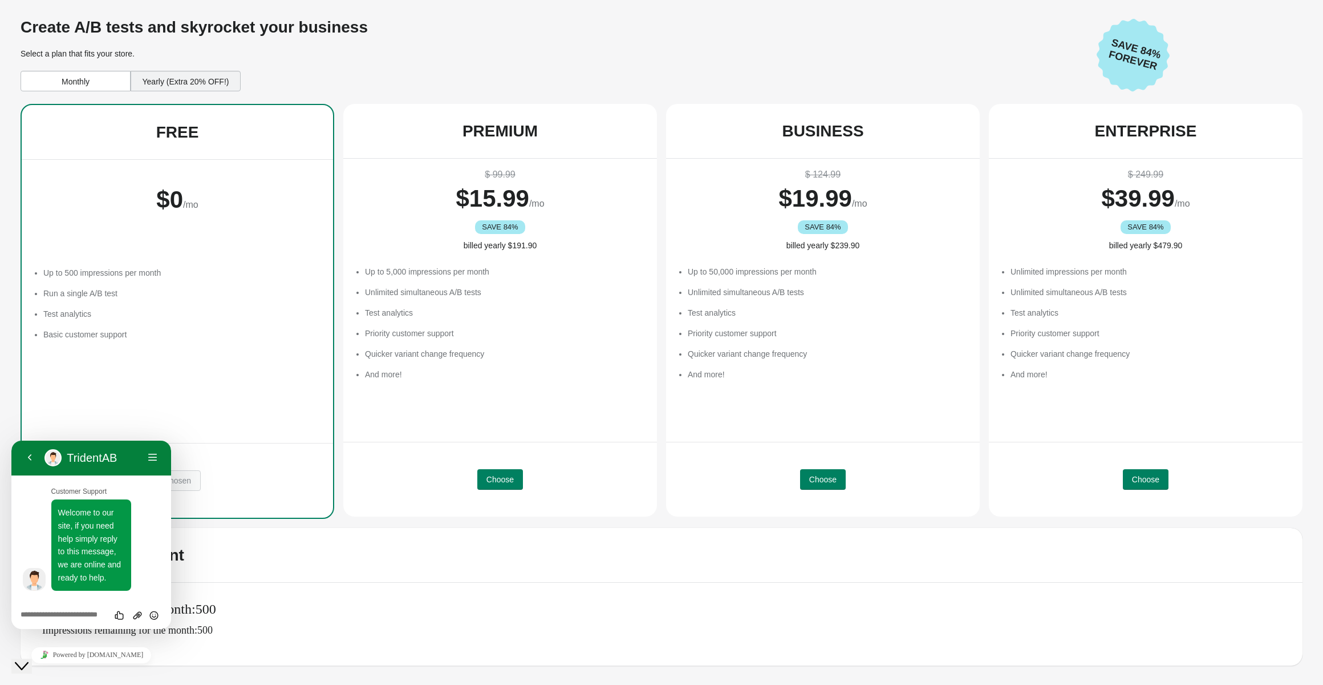
click at [29, 659] on icon "Close Chat This icon closes the chat window." at bounding box center [22, 666] width 14 height 14
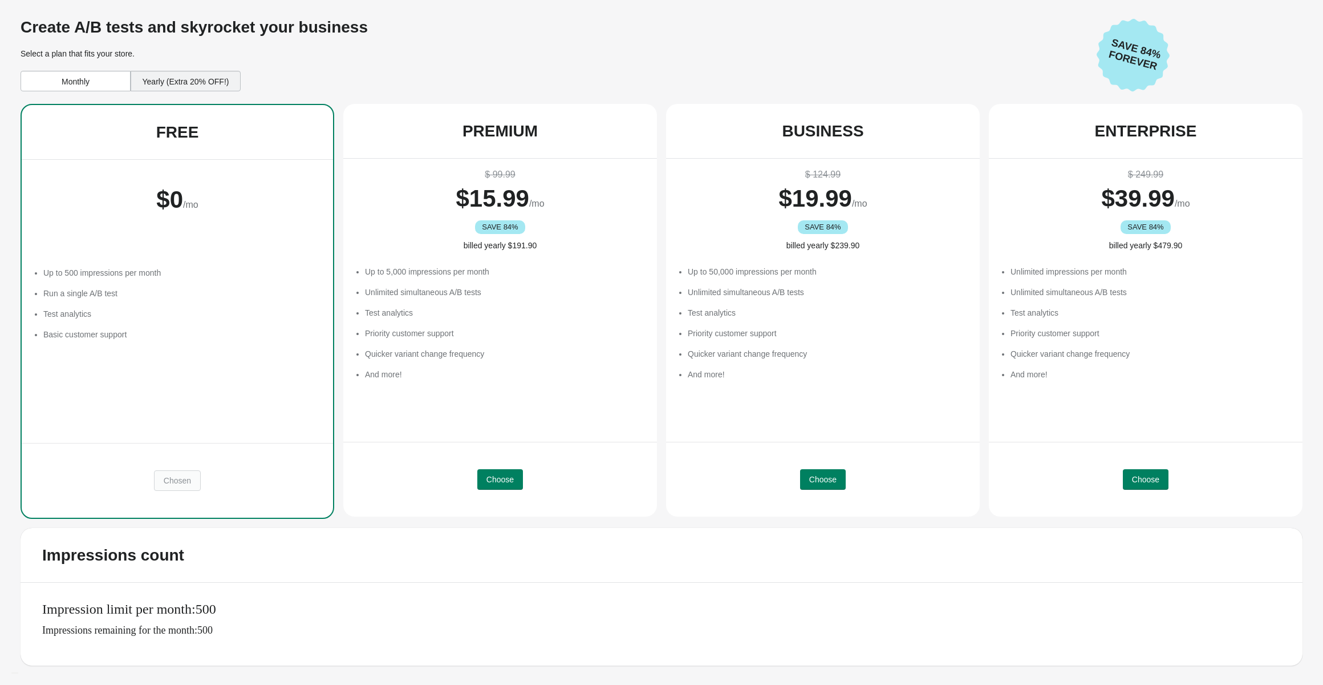
click at [91, 83] on div "Monthly" at bounding box center [76, 81] width 110 height 21
click at [167, 80] on div "Yearly (Extra 20% OFF!)" at bounding box center [186, 81] width 110 height 21
click at [66, 76] on div "Monthly" at bounding box center [76, 81] width 110 height 21
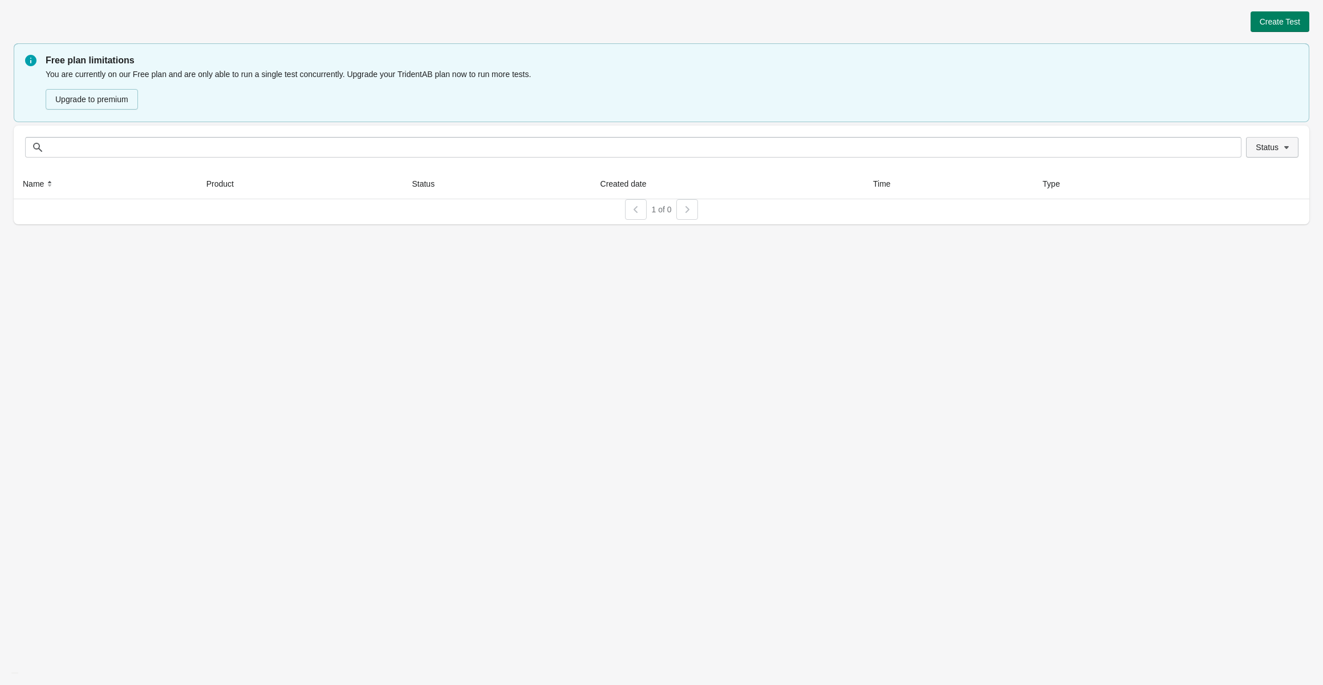
click at [1277, 144] on span "Status" at bounding box center [1267, 147] width 23 height 9
click at [1284, 25] on span "Create Test" at bounding box center [1280, 21] width 41 height 9
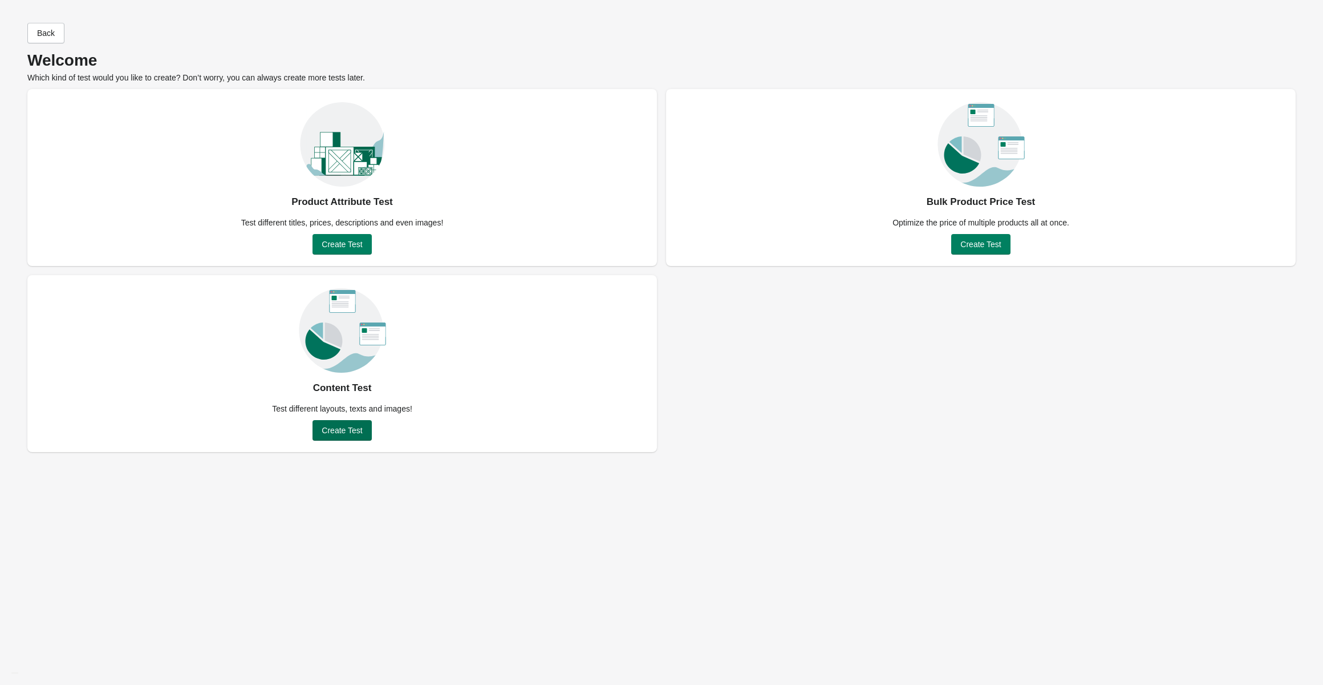
click at [347, 432] on span "Create Test" at bounding box center [342, 430] width 41 height 9
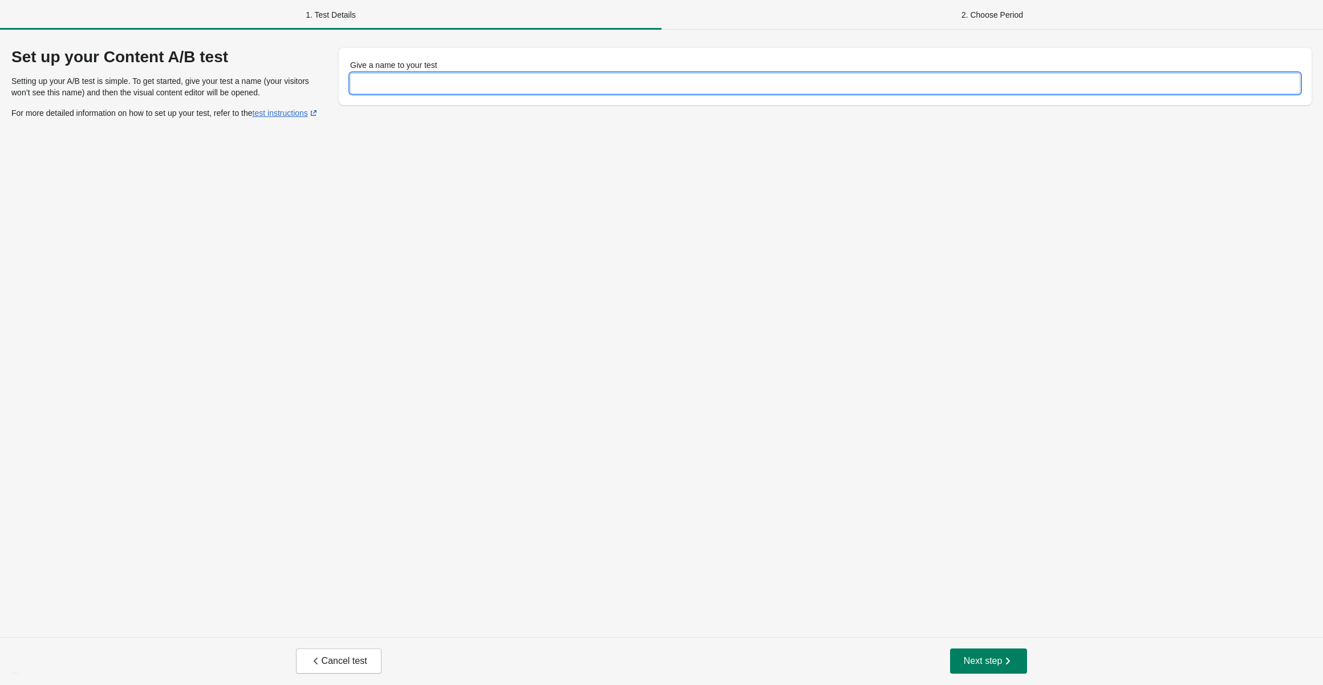
click at [493, 90] on input "Give a name to your test" at bounding box center [825, 83] width 950 height 21
type input "**********"
click at [695, 212] on div "**********" at bounding box center [661, 333] width 1323 height 607
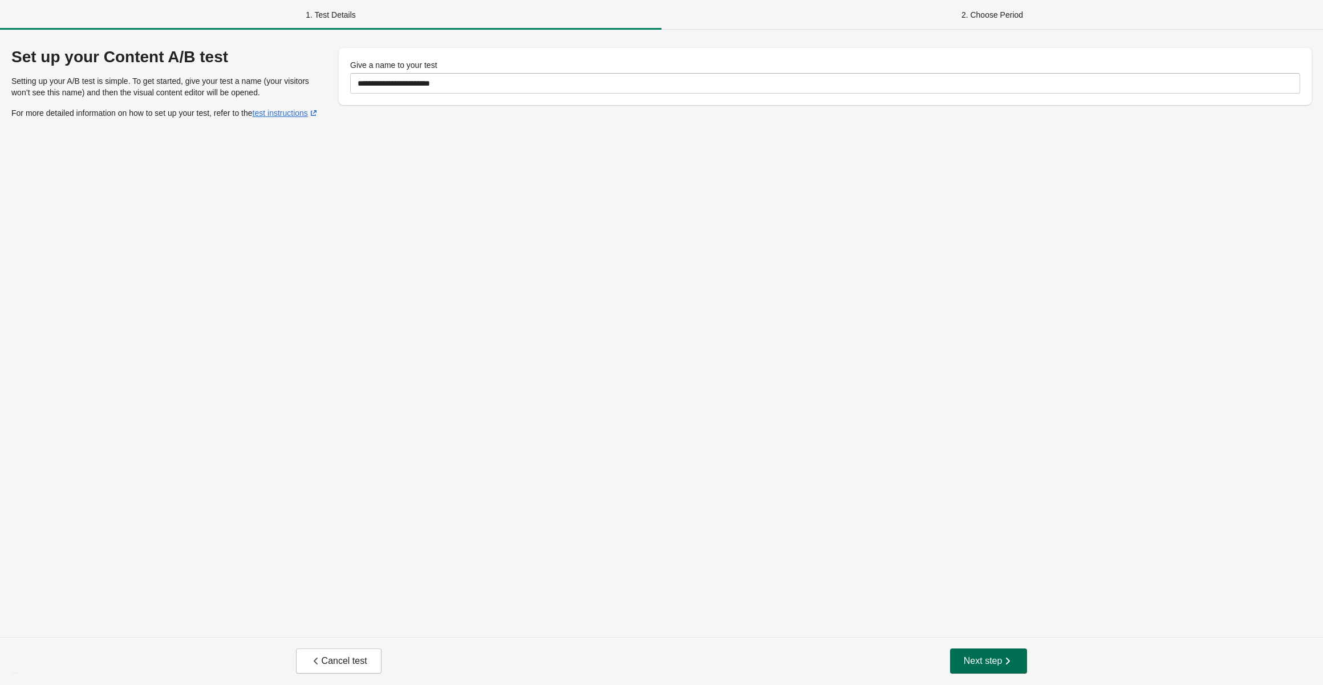
click at [990, 656] on span "Next step" at bounding box center [989, 660] width 50 height 11
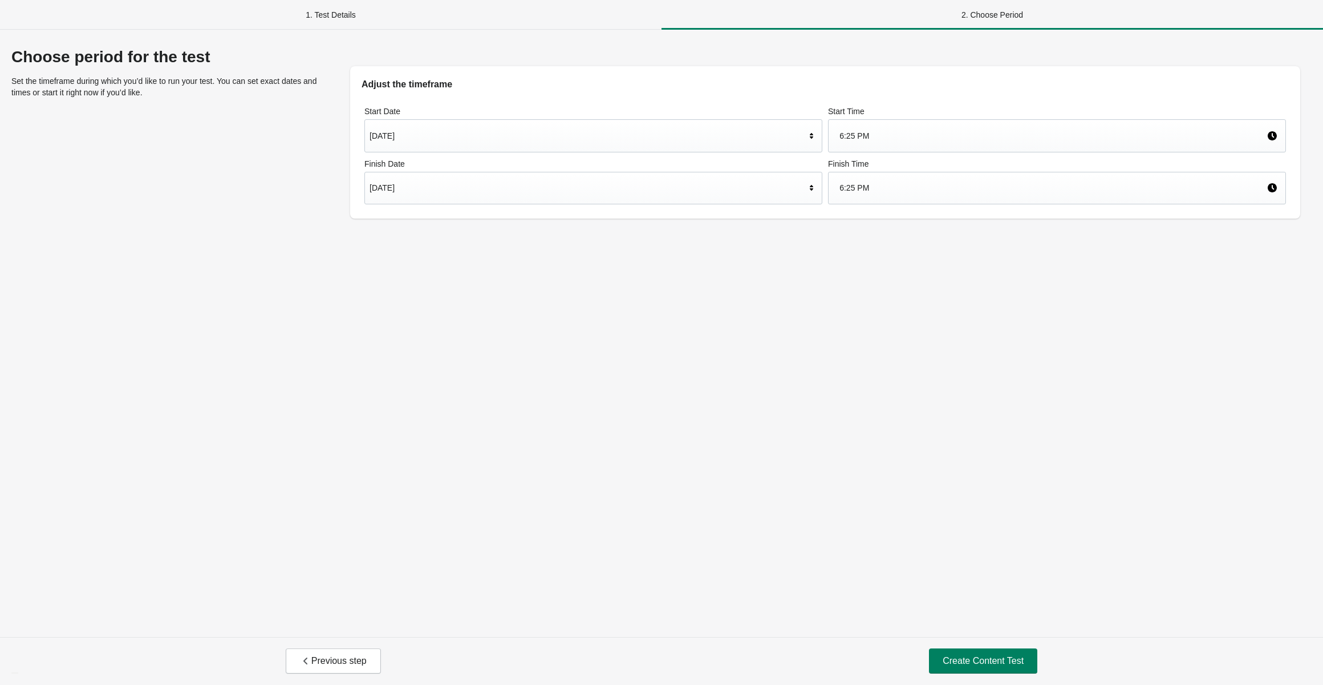
click at [379, 14] on div "1. Test Details" at bounding box center [331, 15] width 662 height 30
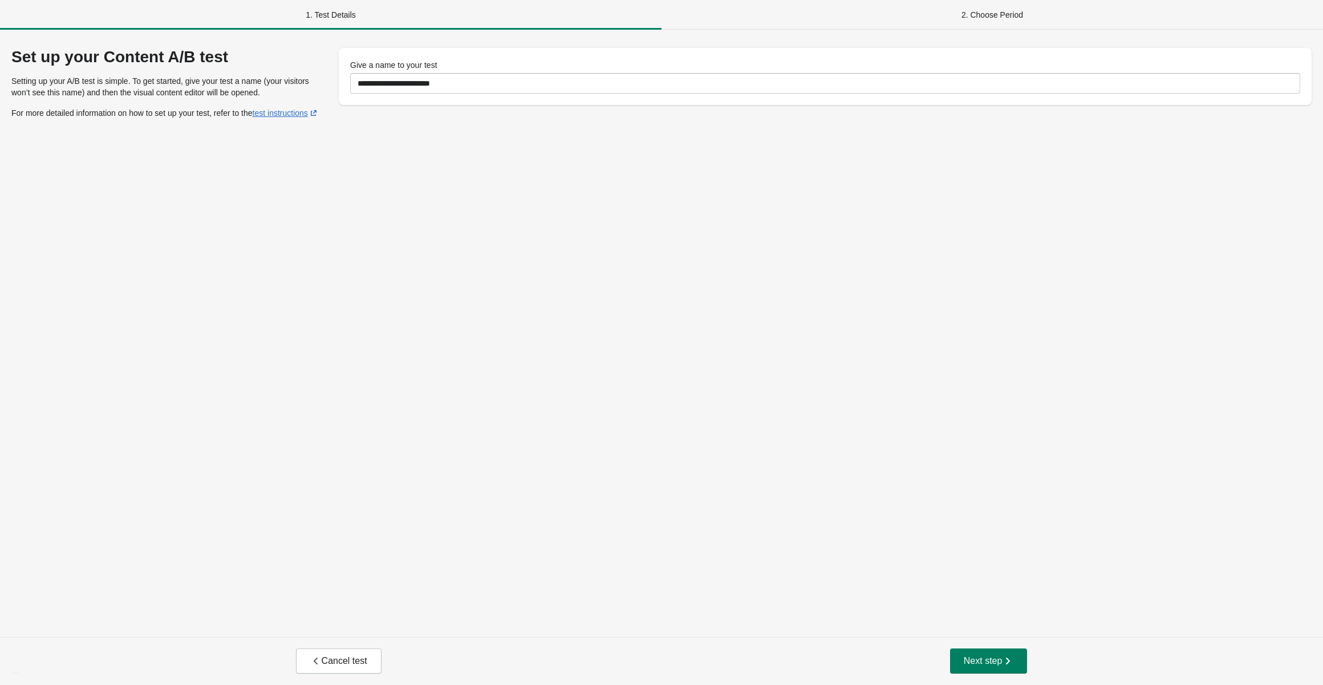
click at [1027, 9] on div "2. Choose Period" at bounding box center [993, 15] width 662 height 30
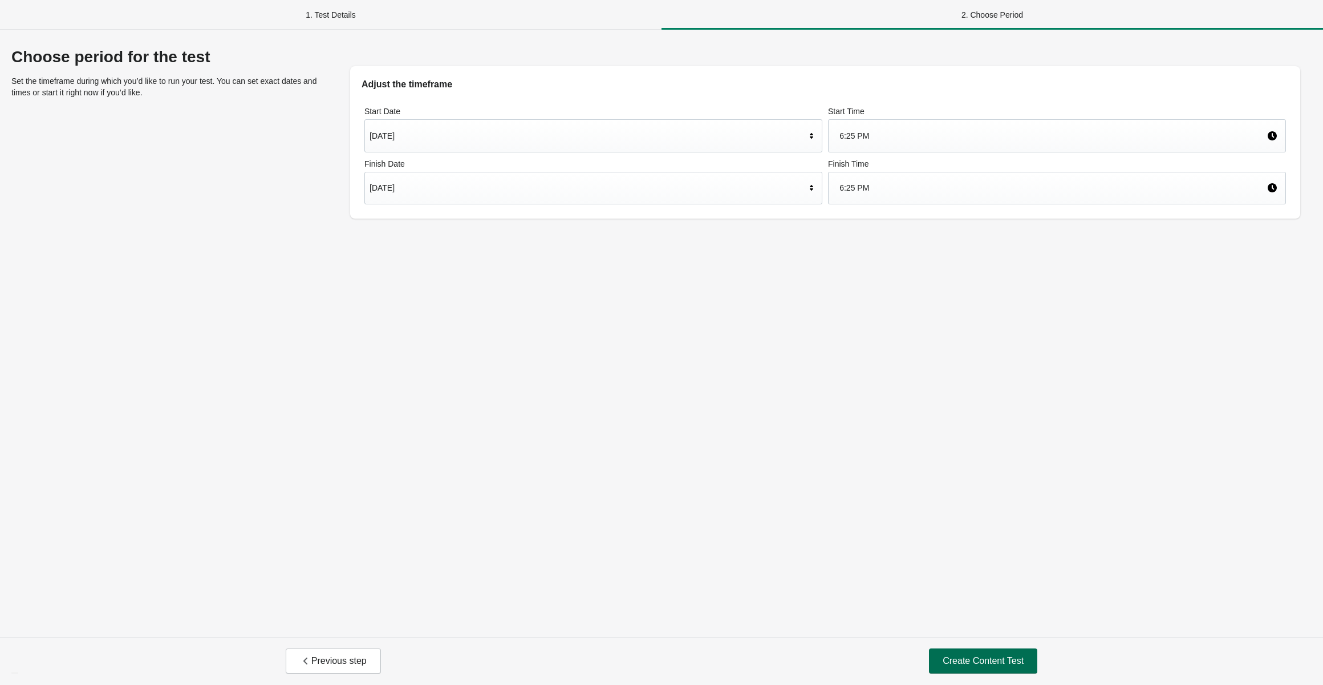
click at [998, 665] on span "Create Content Test" at bounding box center [983, 660] width 81 height 11
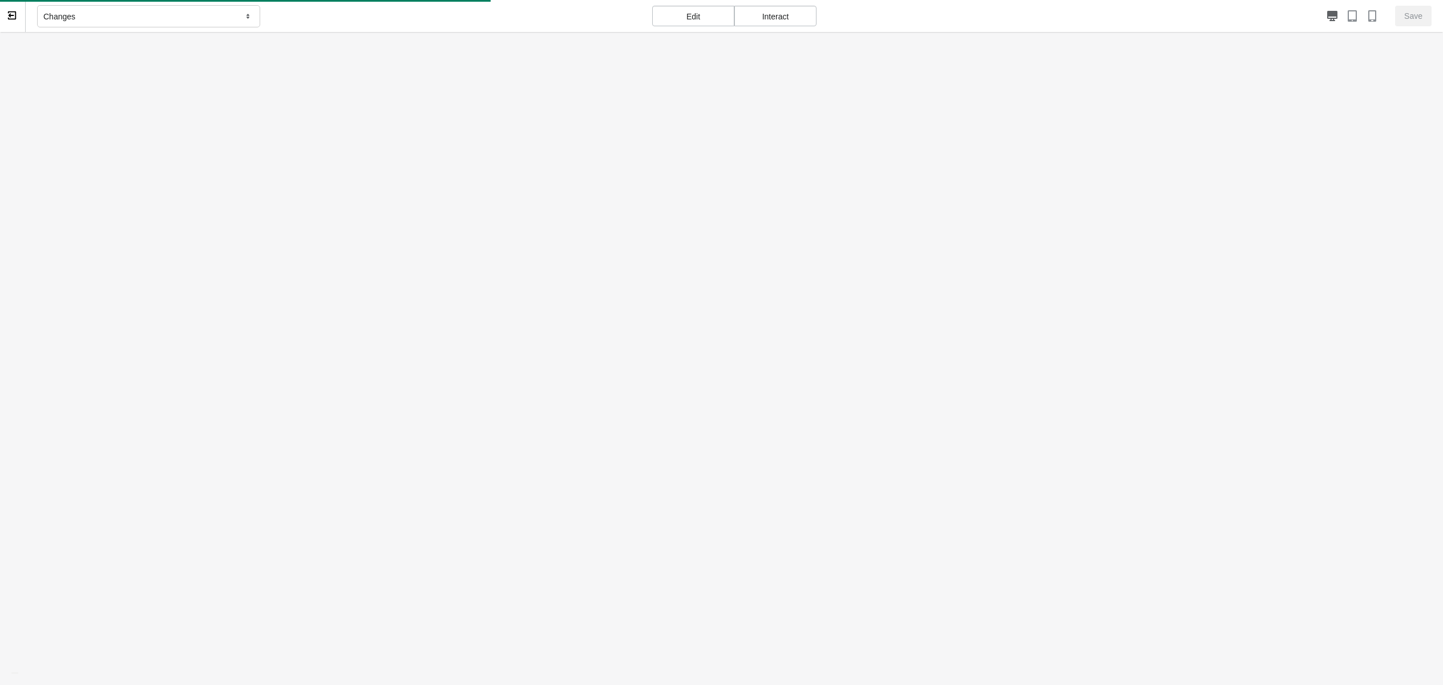
click at [241, 16] on div "Changes" at bounding box center [148, 16] width 223 height 23
click at [77, 53] on div at bounding box center [721, 374] width 1443 height 685
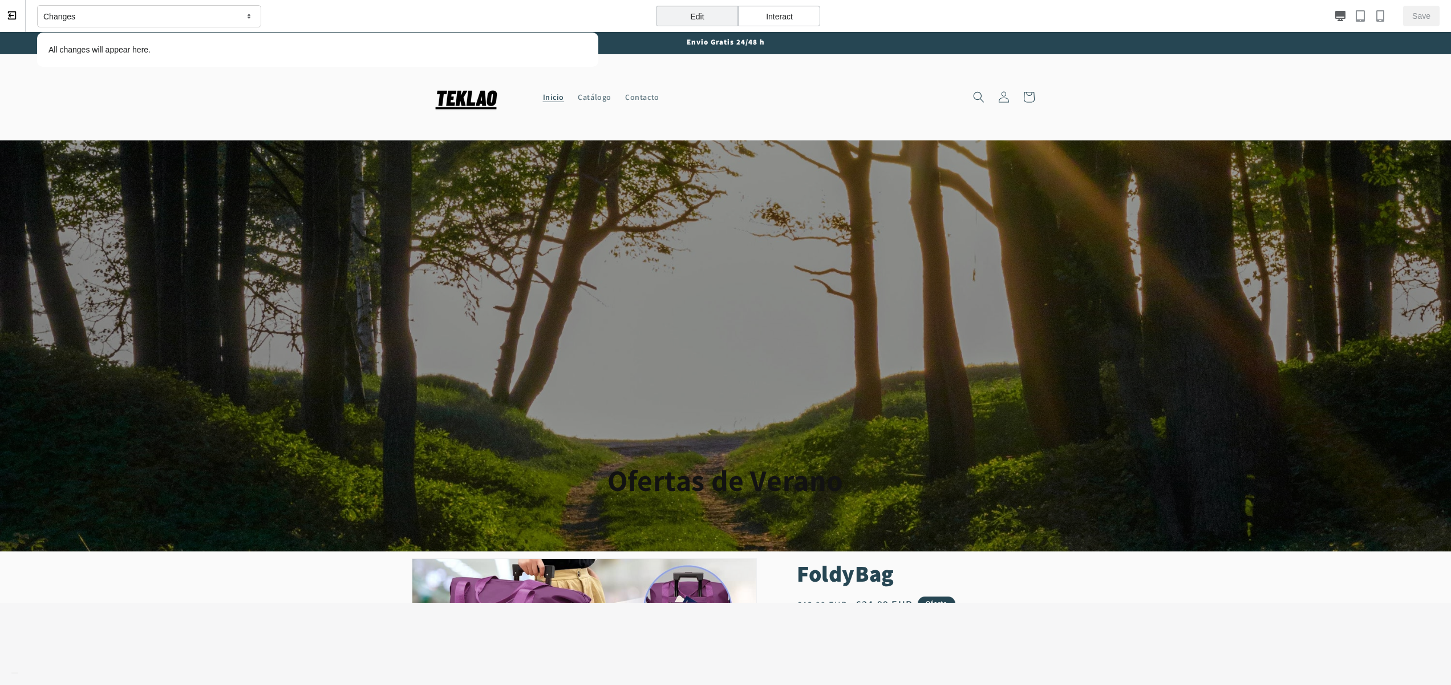
click at [791, 16] on div "Interact" at bounding box center [779, 16] width 82 height 21
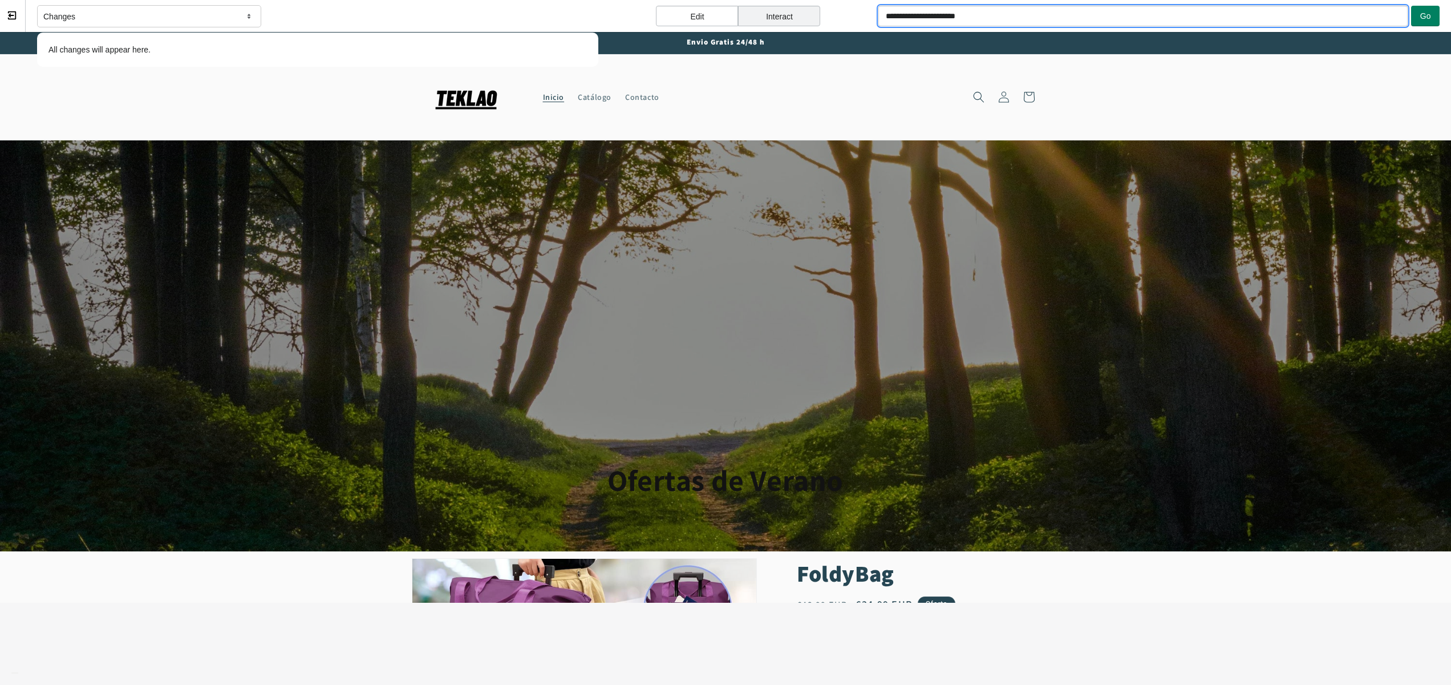
click at [971, 16] on input "**********" at bounding box center [1143, 16] width 529 height 21
click at [1323, 15] on span "Go" at bounding box center [1425, 15] width 11 height 9
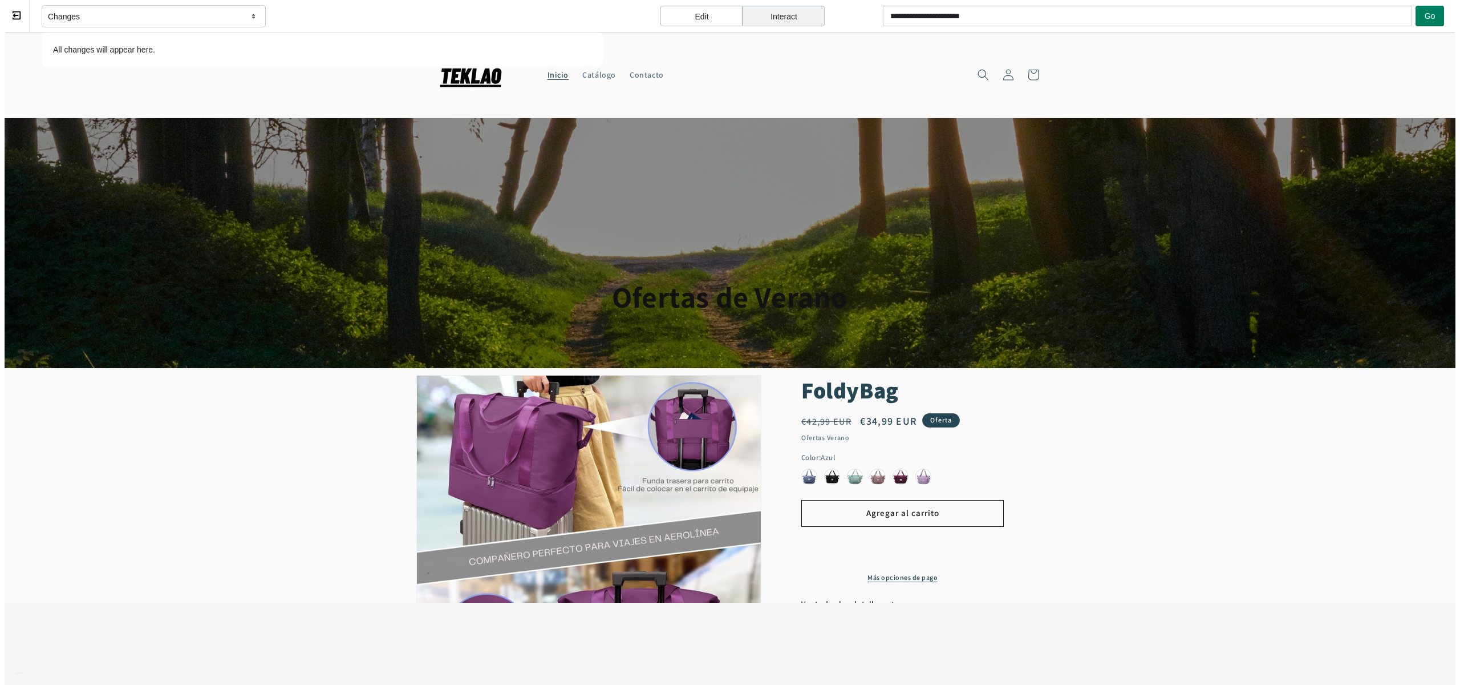
scroll to position [173, 0]
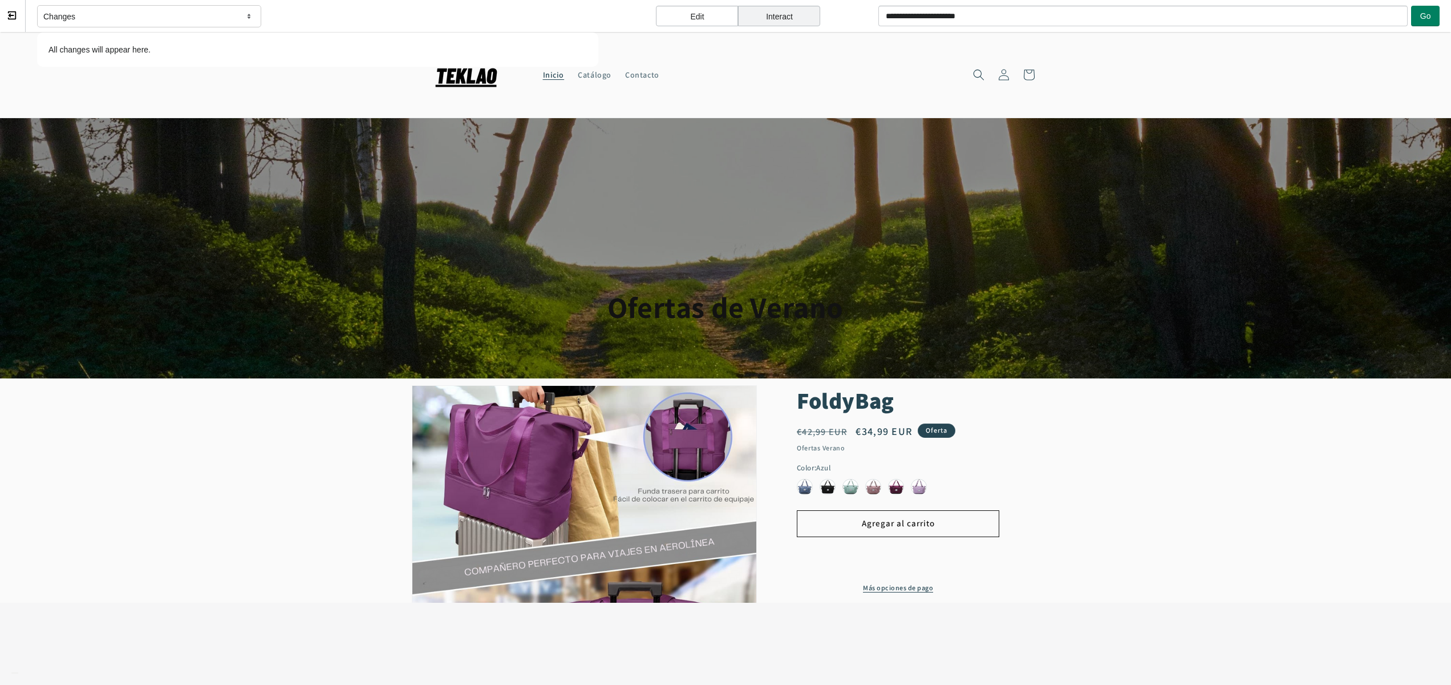
click at [74, 11] on div "Changes" at bounding box center [149, 16] width 224 height 23
click at [84, 17] on div "Changes" at bounding box center [149, 16] width 224 height 23
click at [84, 55] on p "All changes will appear here." at bounding box center [318, 49] width 550 height 23
click at [711, 15] on div "Edit" at bounding box center [697, 16] width 82 height 21
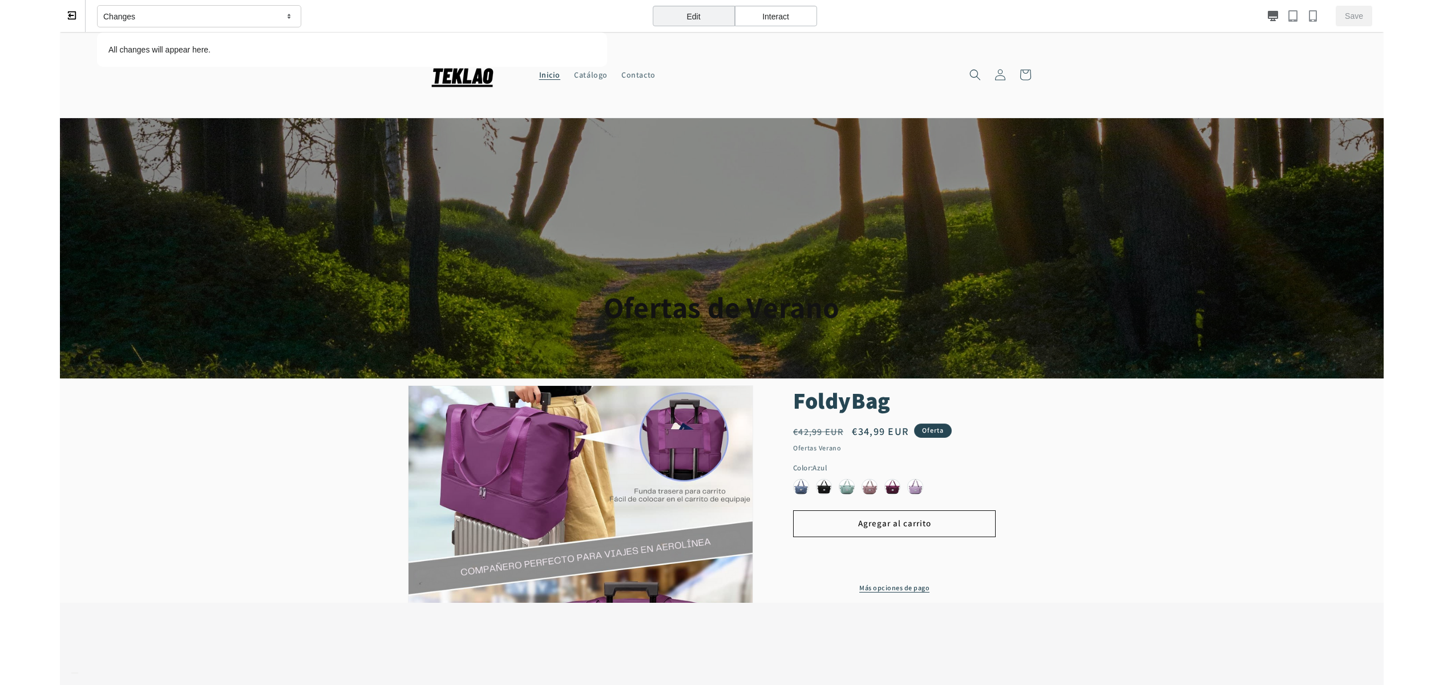
scroll to position [174, 0]
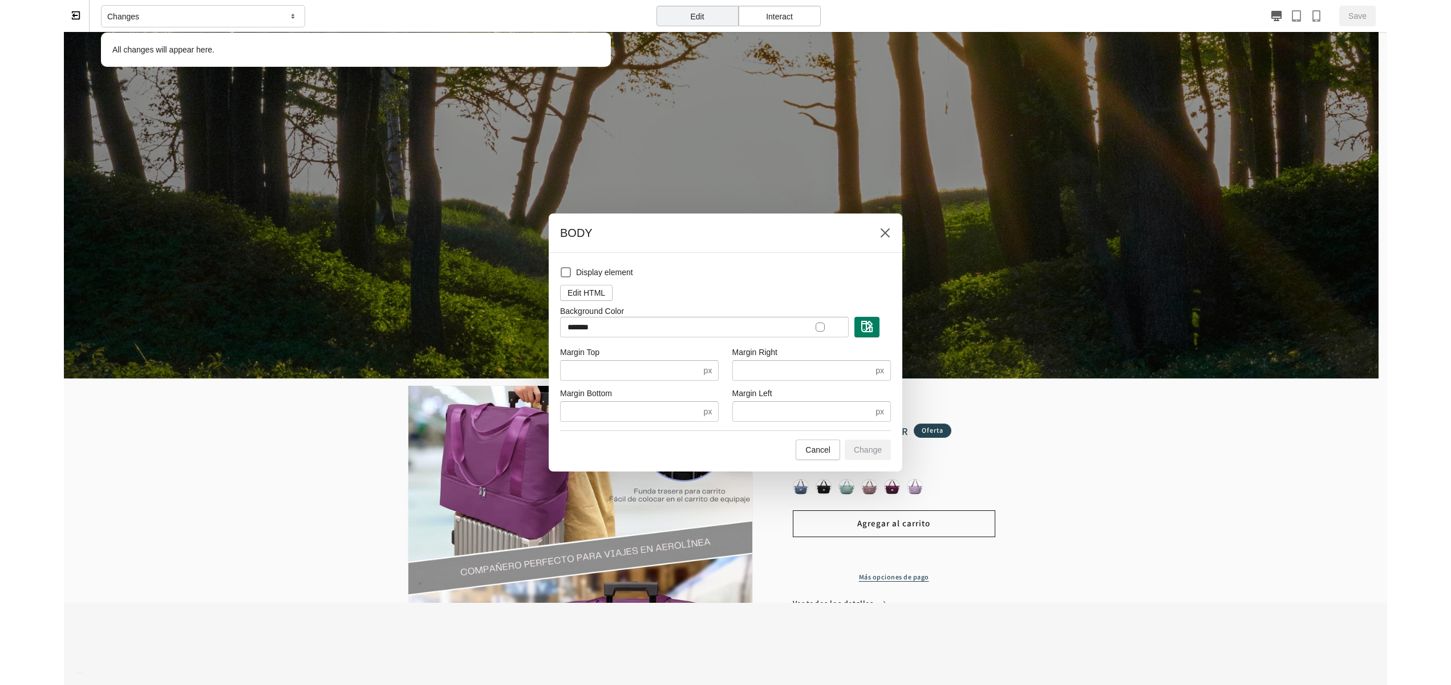
scroll to position [173, 0]
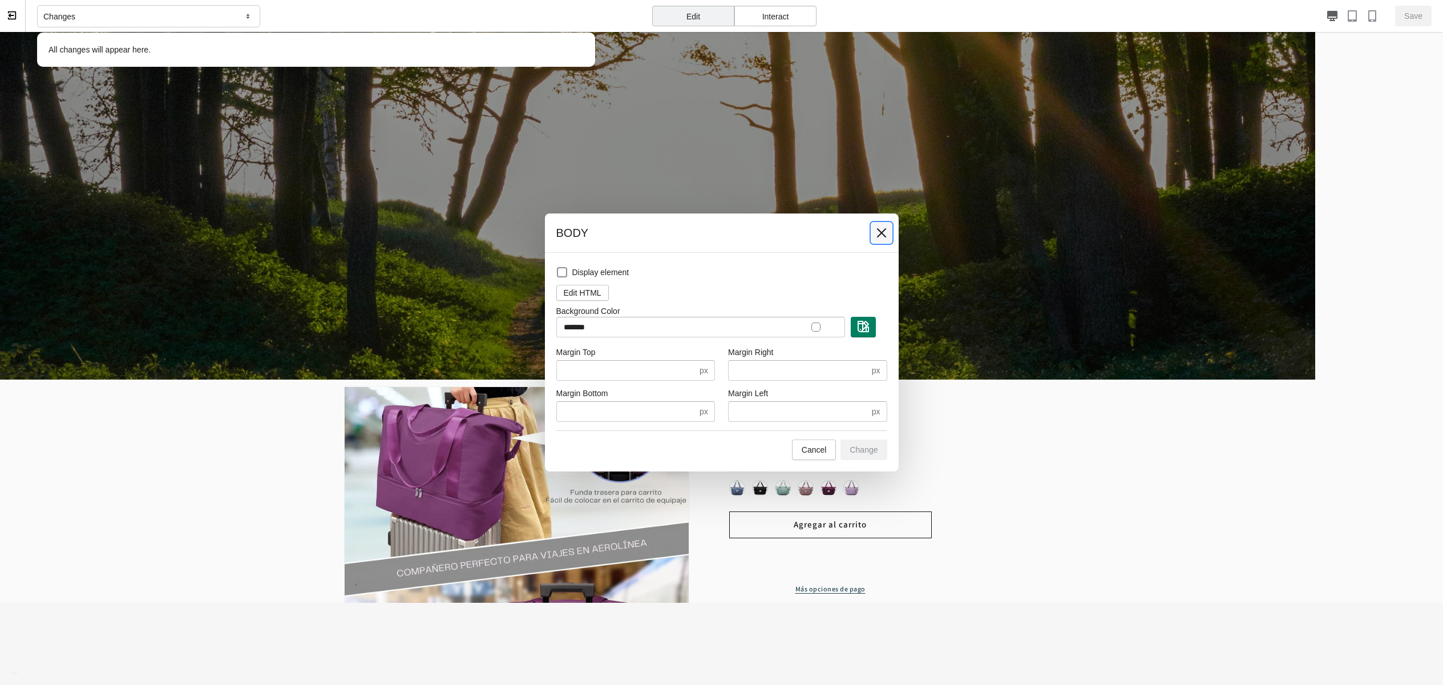
click at [881, 230] on icon at bounding box center [881, 232] width 11 height 11
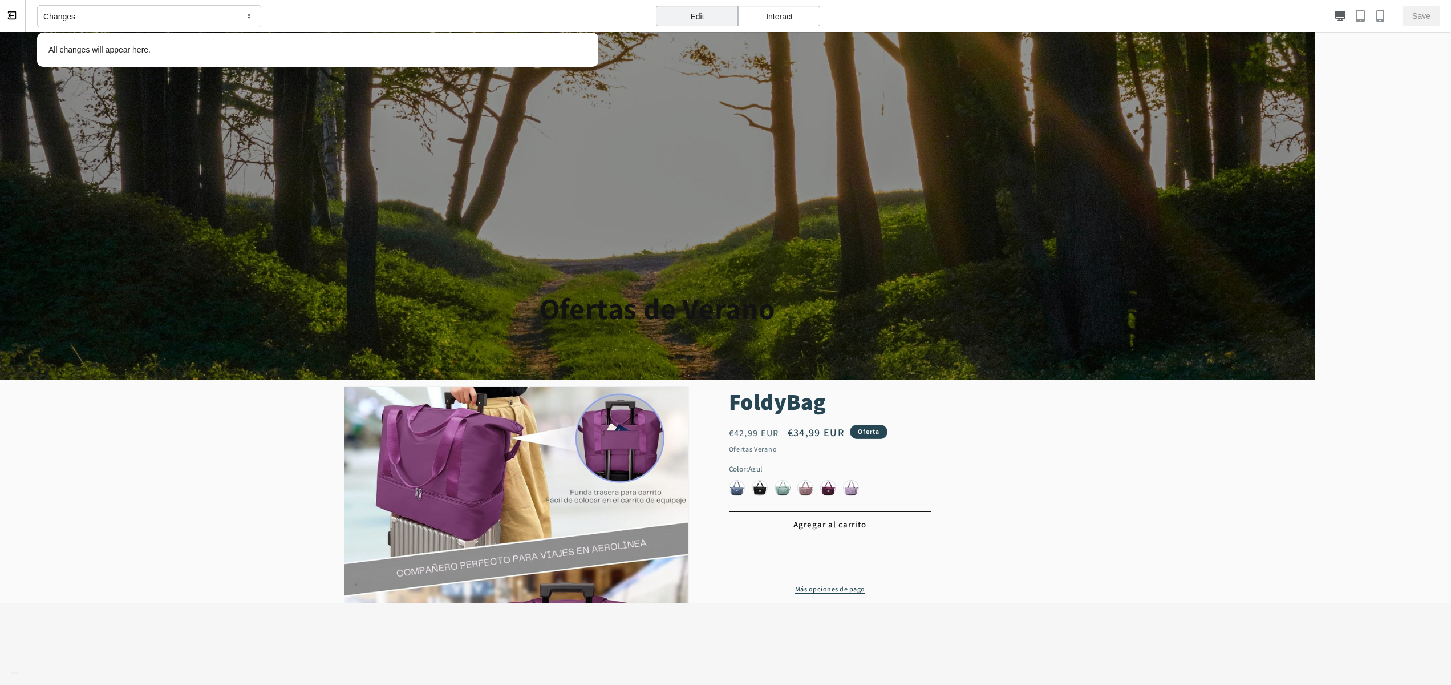
click at [674, 11] on div "Edit" at bounding box center [697, 16] width 82 height 21
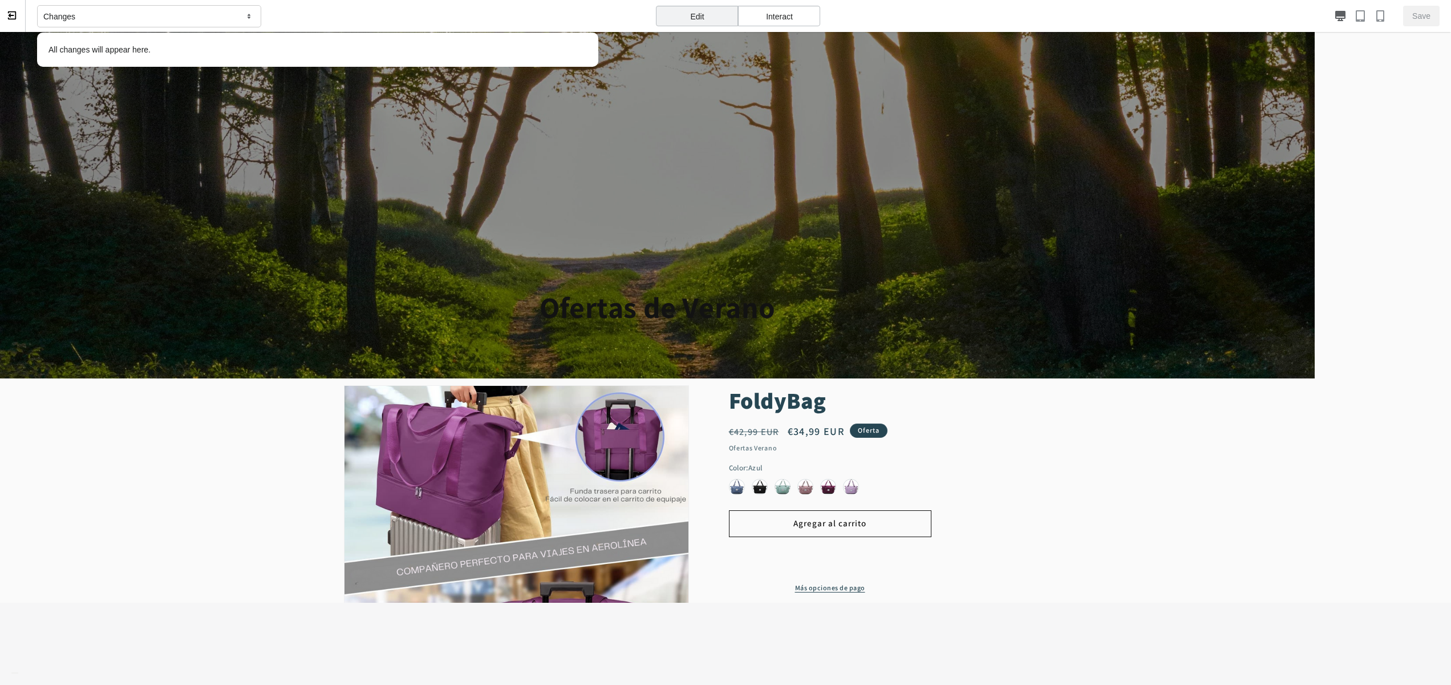
click at [710, 15] on div "Edit" at bounding box center [697, 16] width 82 height 21
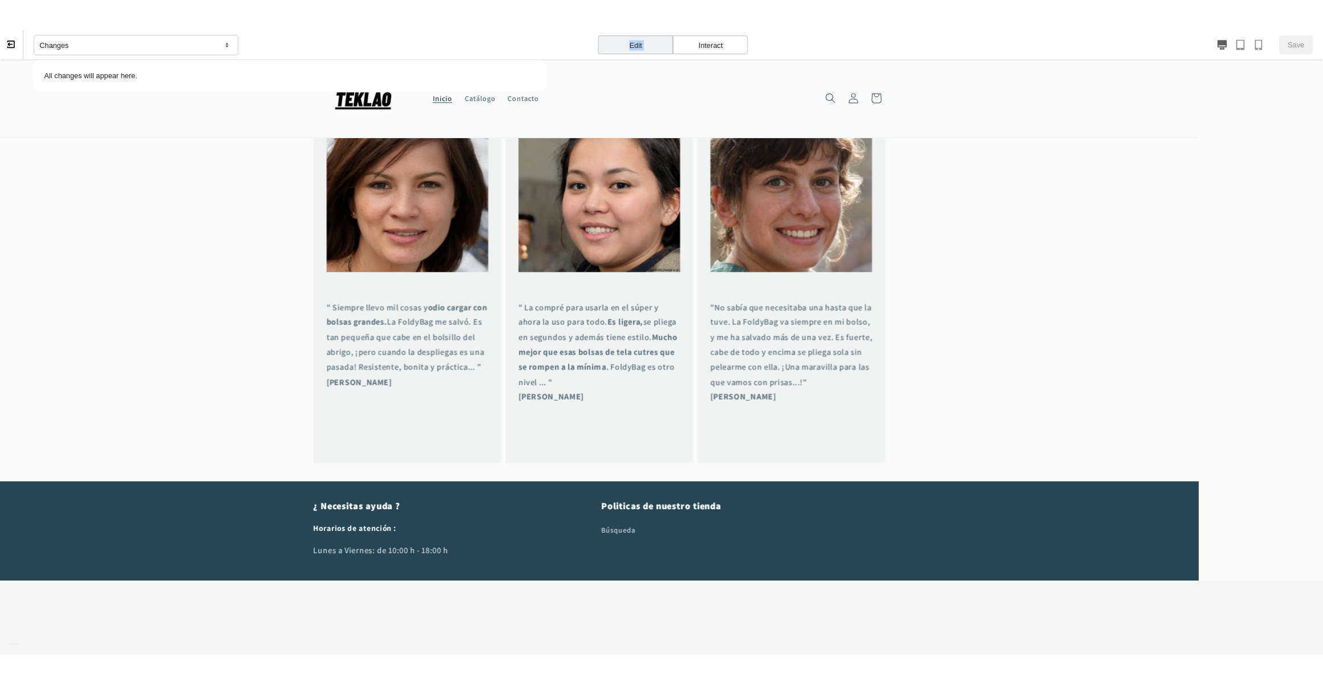
scroll to position [1029, 0]
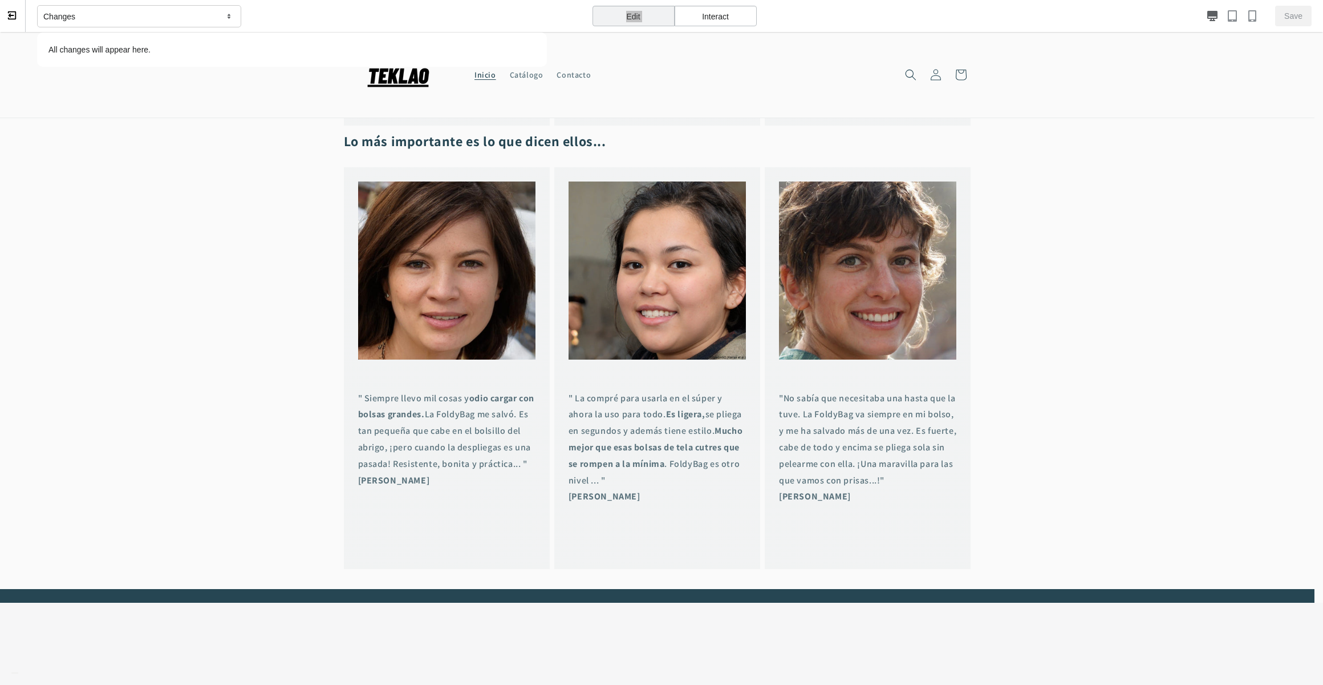
click at [8, 14] on icon at bounding box center [12, 15] width 10 height 10
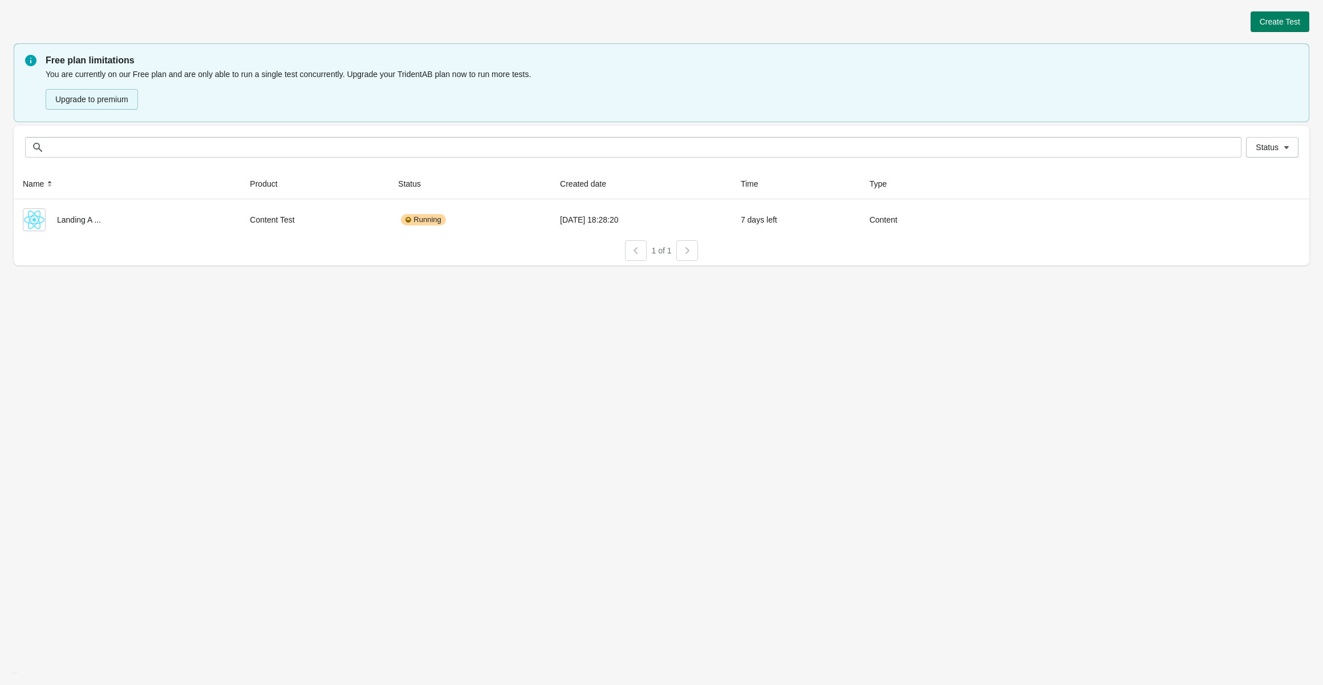
click at [91, 100] on button "Upgrade to premium" at bounding box center [92, 99] width 92 height 21
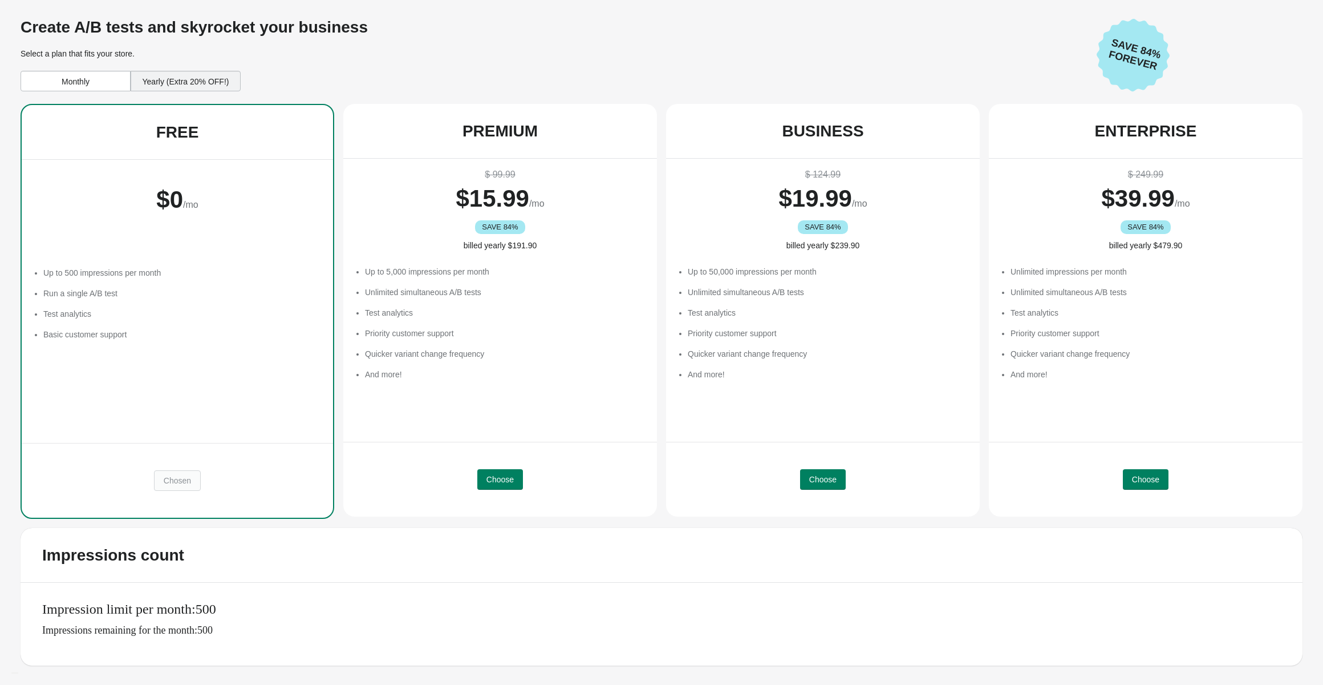
drag, startPoint x: 84, startPoint y: 67, endPoint x: 79, endPoint y: 82, distance: 15.7
click at [84, 67] on div "Create A/B tests and skyrocket your business Select a plan that fits your store…" at bounding box center [554, 49] width 1067 height 84
click at [79, 82] on div "Monthly" at bounding box center [76, 81] width 110 height 21
click at [508, 483] on span "Choose" at bounding box center [500, 479] width 27 height 9
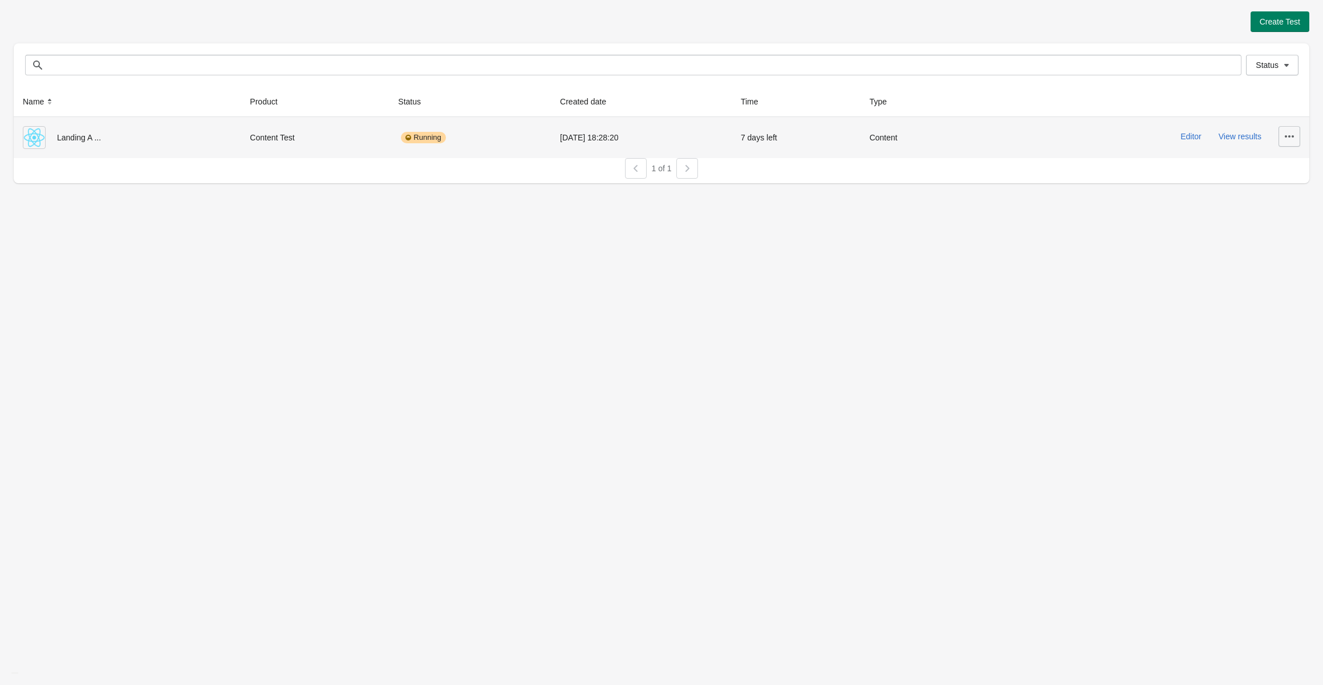
click at [1286, 138] on icon "button" at bounding box center [1289, 136] width 11 height 11
click at [1278, 165] on span "Delete" at bounding box center [1280, 165] width 23 height 11
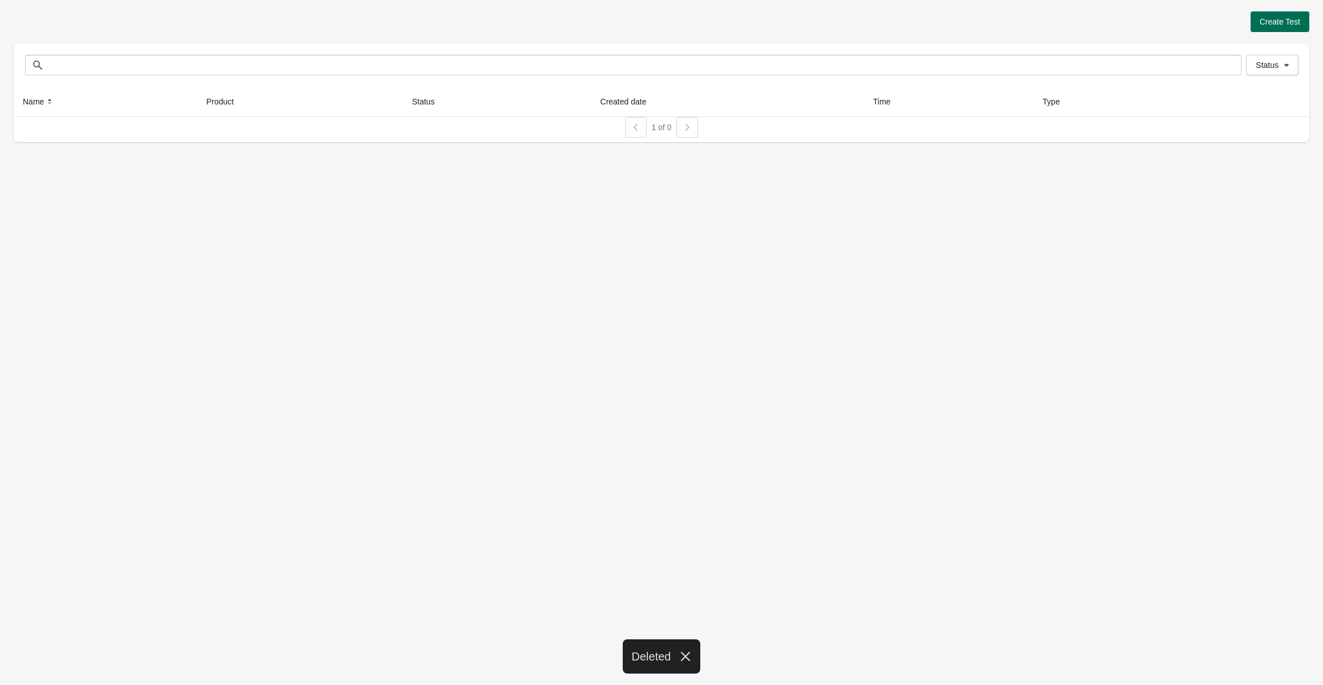
click at [1280, 22] on span "Create Test" at bounding box center [1280, 21] width 41 height 9
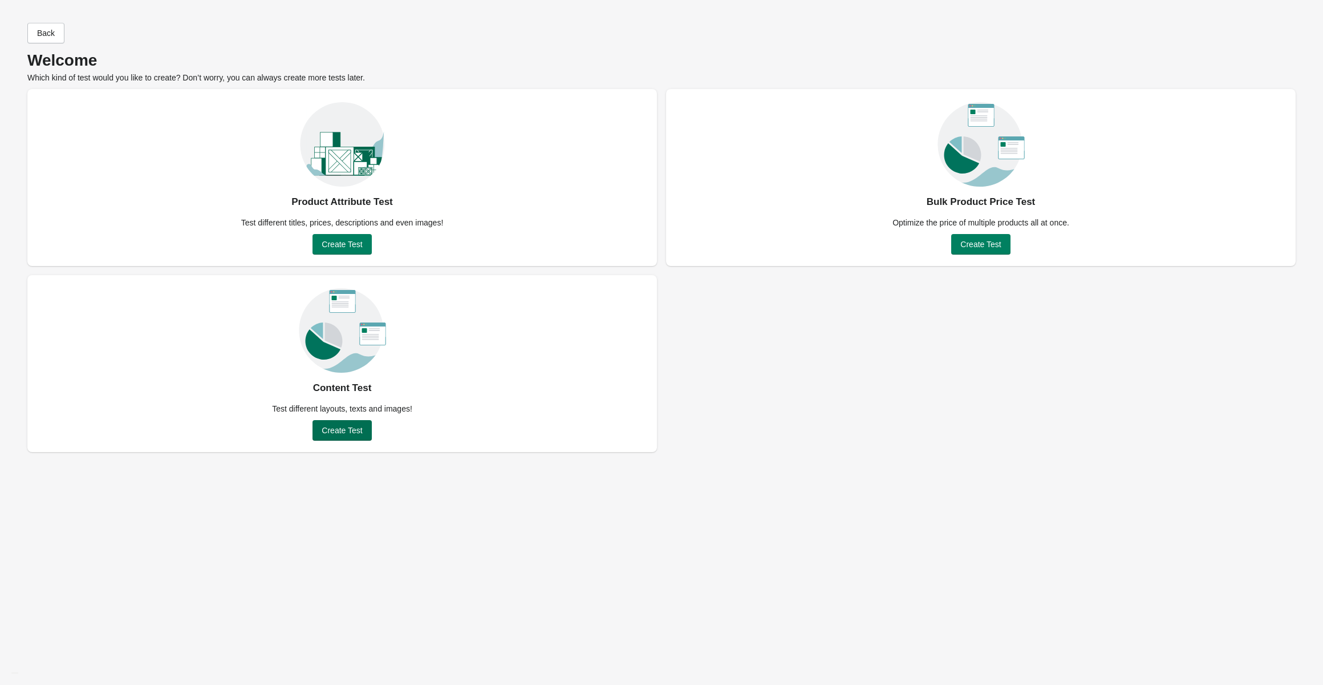
click at [345, 431] on span "Create Test" at bounding box center [342, 430] width 41 height 9
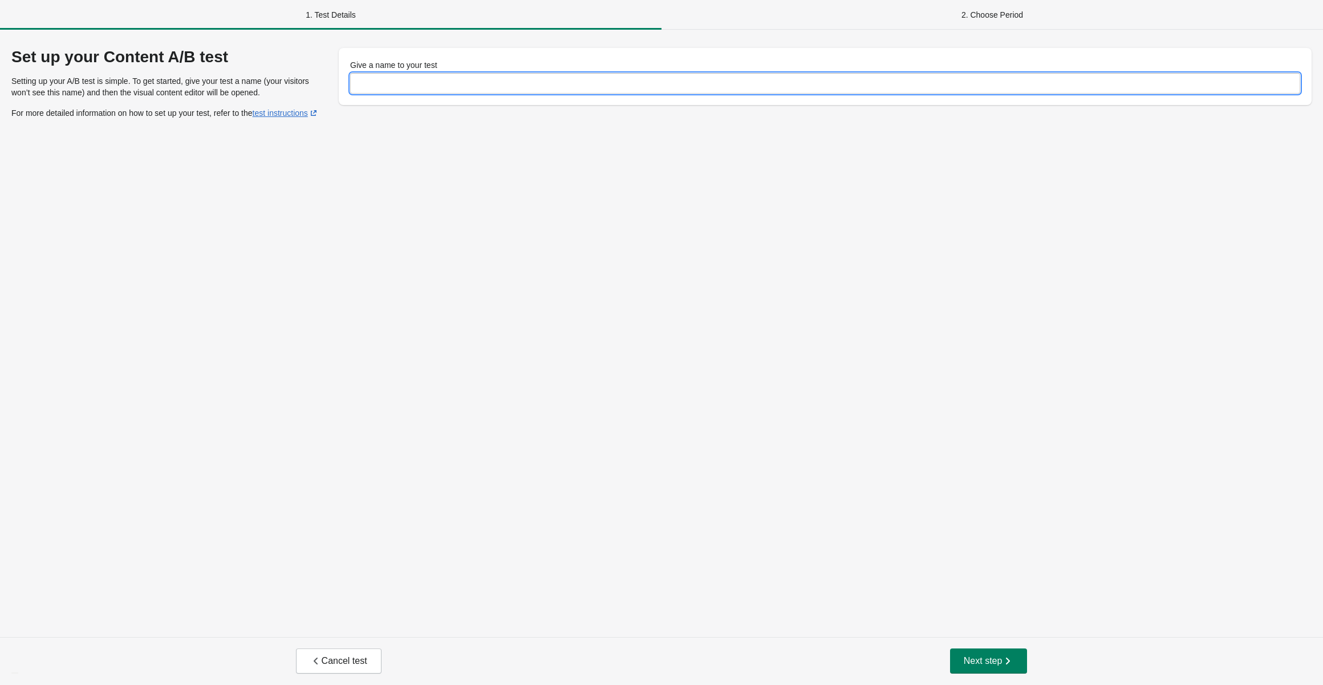
click at [536, 81] on input "Give a name to your test" at bounding box center [825, 83] width 950 height 21
type input "**********"
click at [983, 667] on button "Next step" at bounding box center [989, 660] width 78 height 25
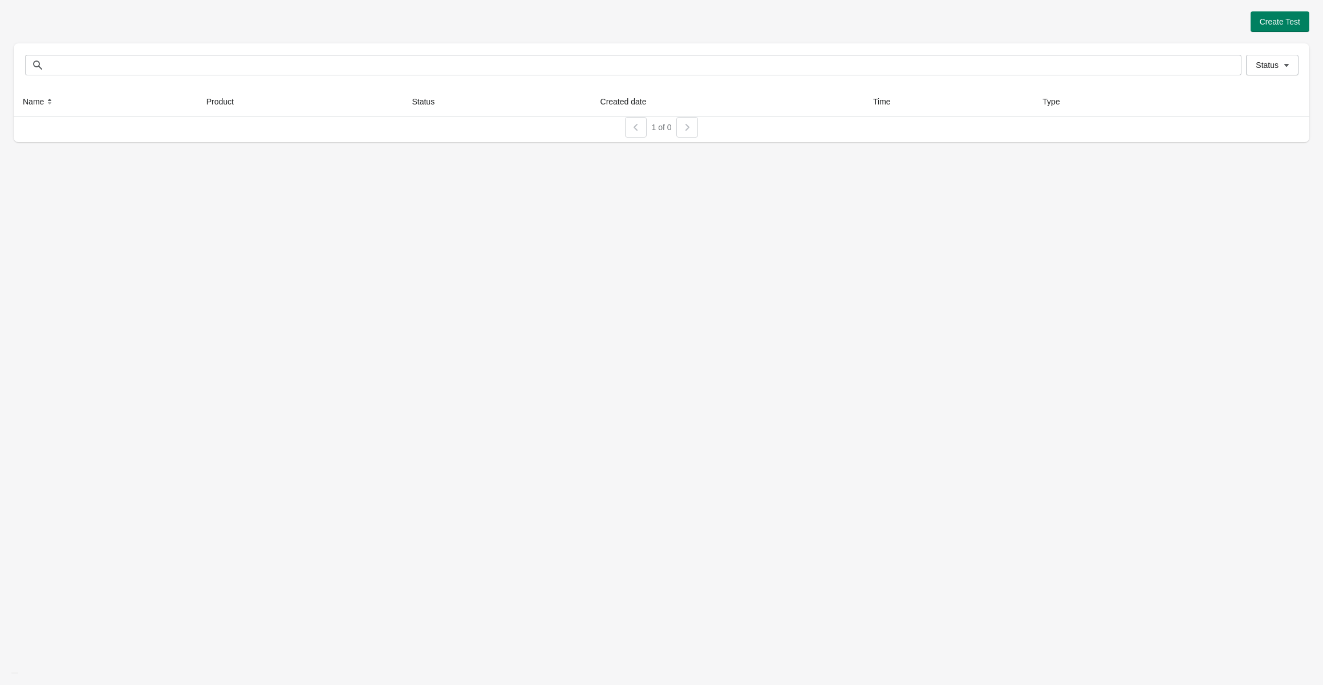
click at [15, 673] on img "Chat widget" at bounding box center [15, 673] width 0 height 0
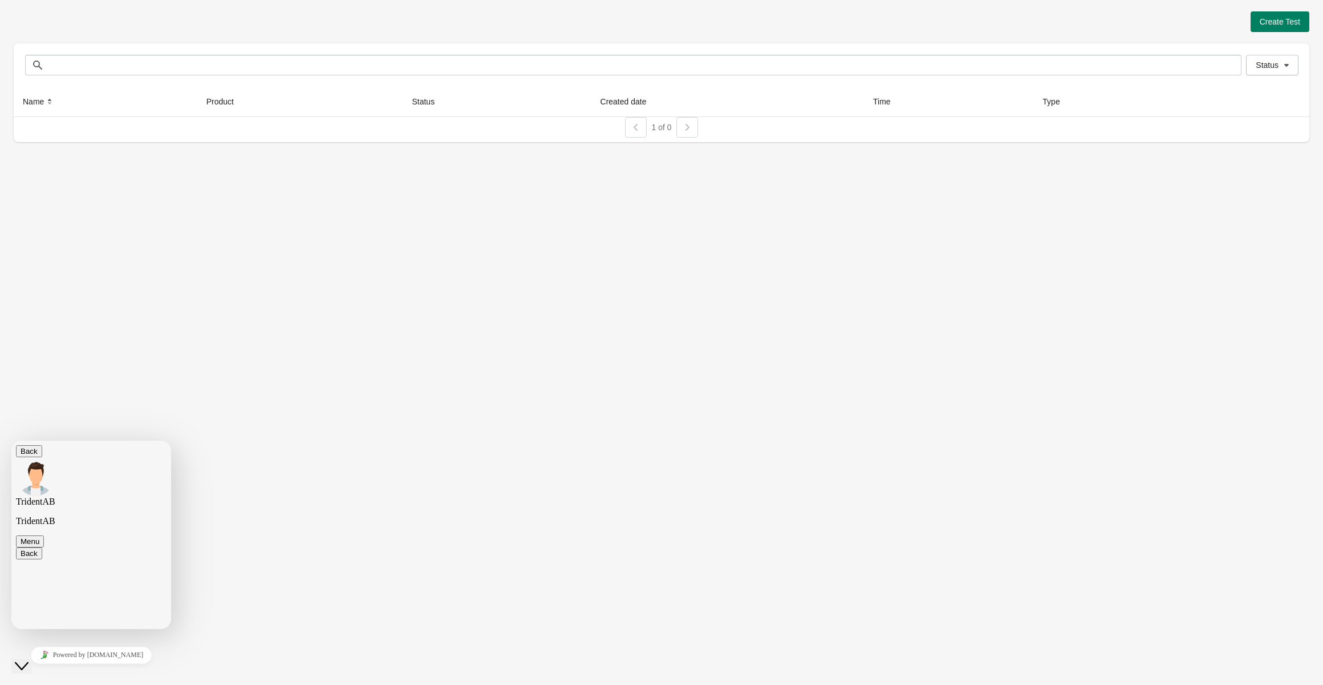
click at [11, 440] on textarea at bounding box center [11, 440] width 0 height 0
type textarea "*****"
click at [1286, 23] on span "Create Test" at bounding box center [1280, 21] width 41 height 9
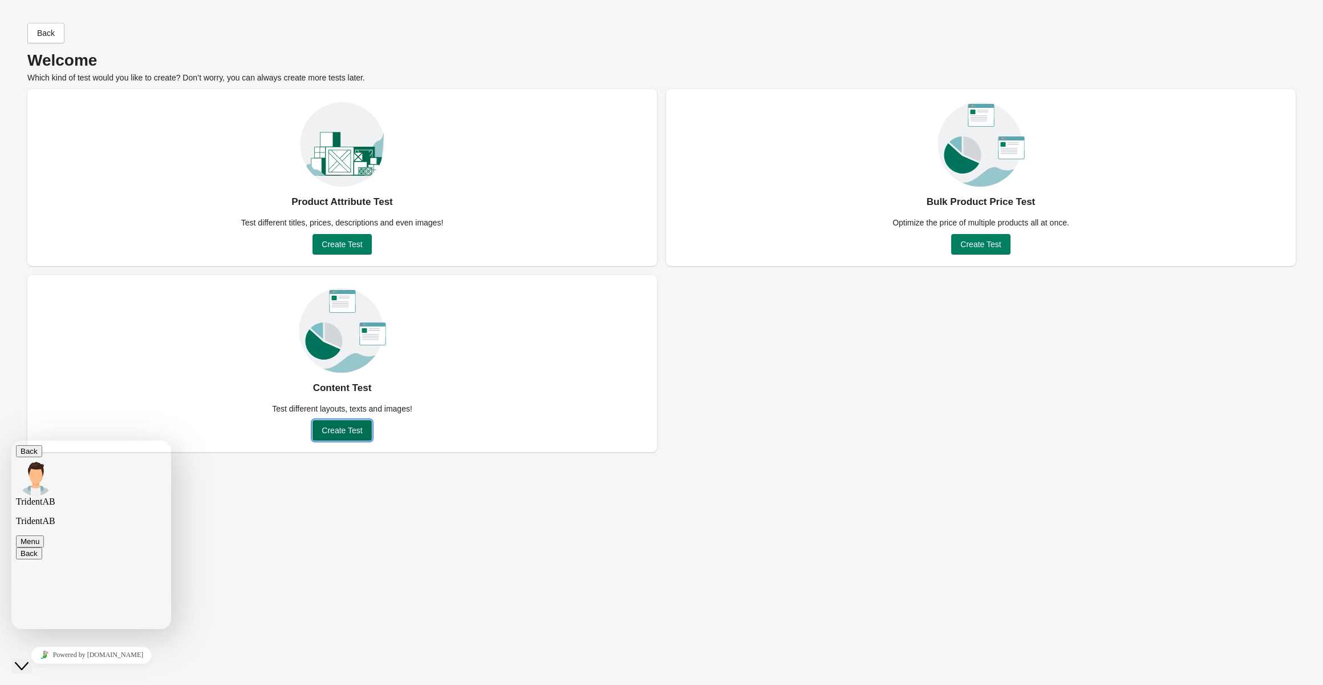
click at [333, 428] on span "Create Test" at bounding box center [342, 430] width 41 height 9
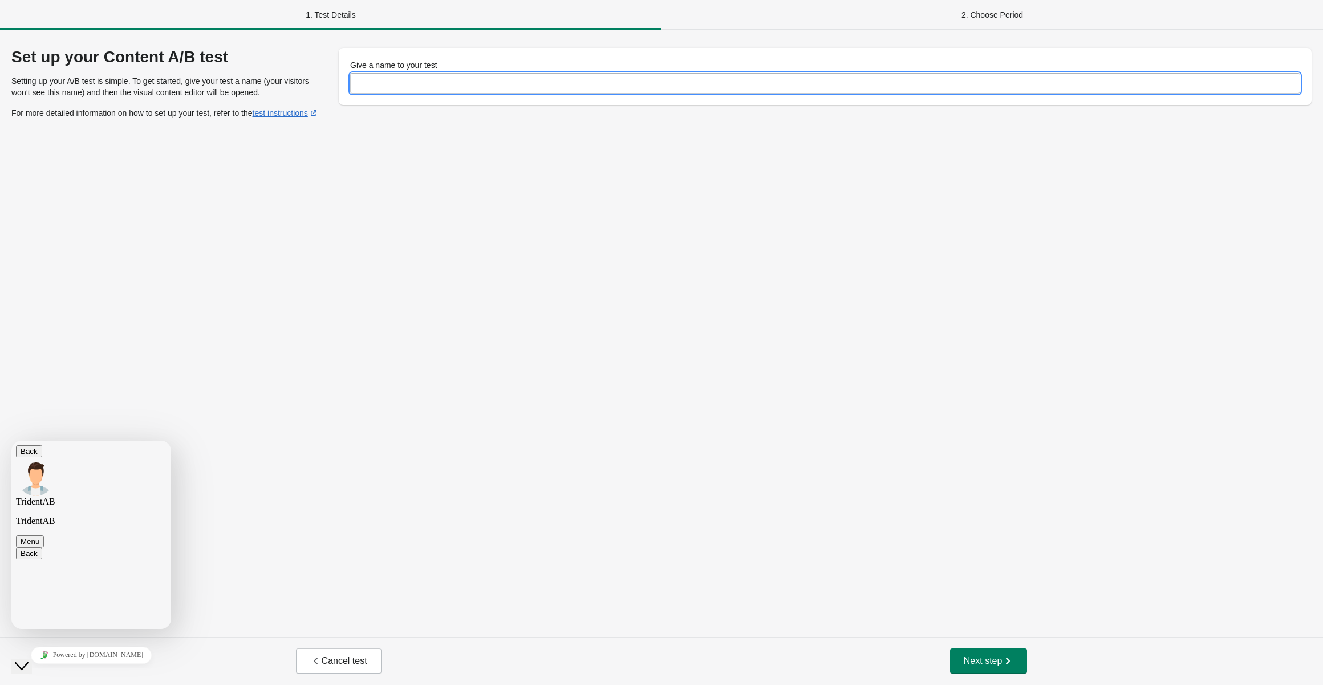
click at [577, 82] on input "Give a name to your test" at bounding box center [825, 83] width 950 height 21
type input "**********"
click at [731, 209] on div "**********" at bounding box center [661, 333] width 1323 height 607
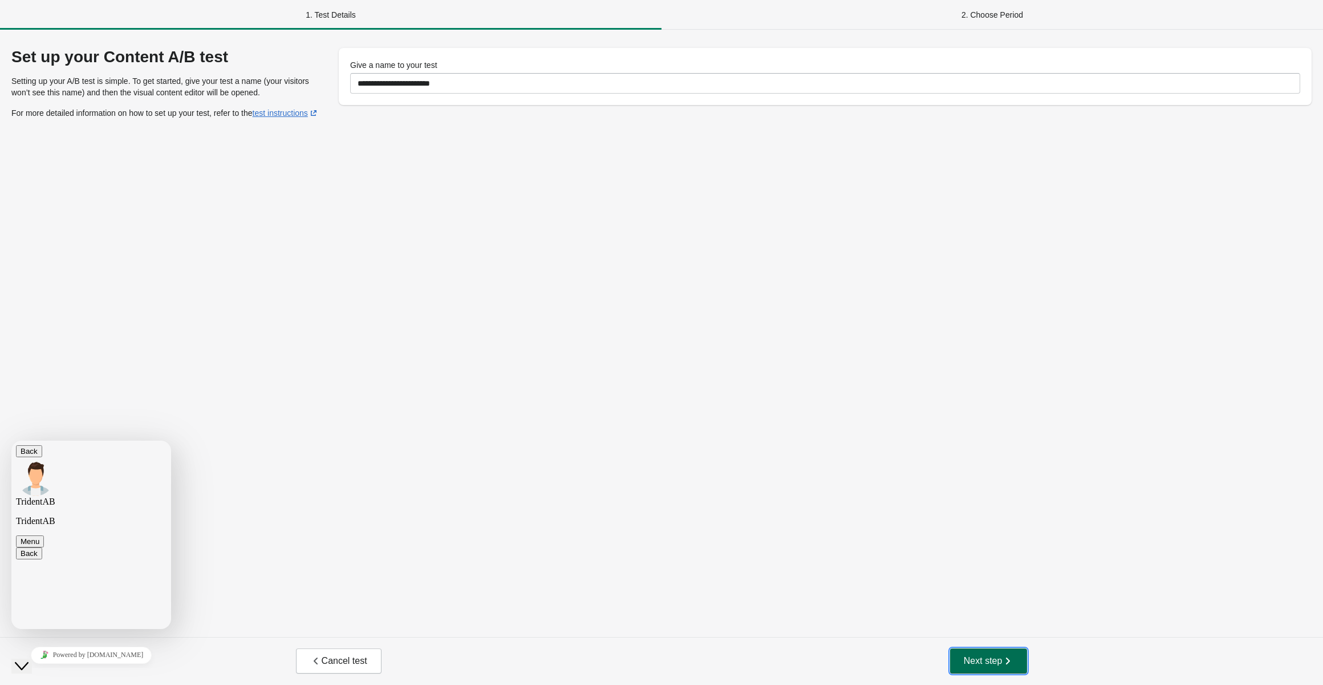
click at [994, 656] on span "Next step" at bounding box center [989, 660] width 50 height 11
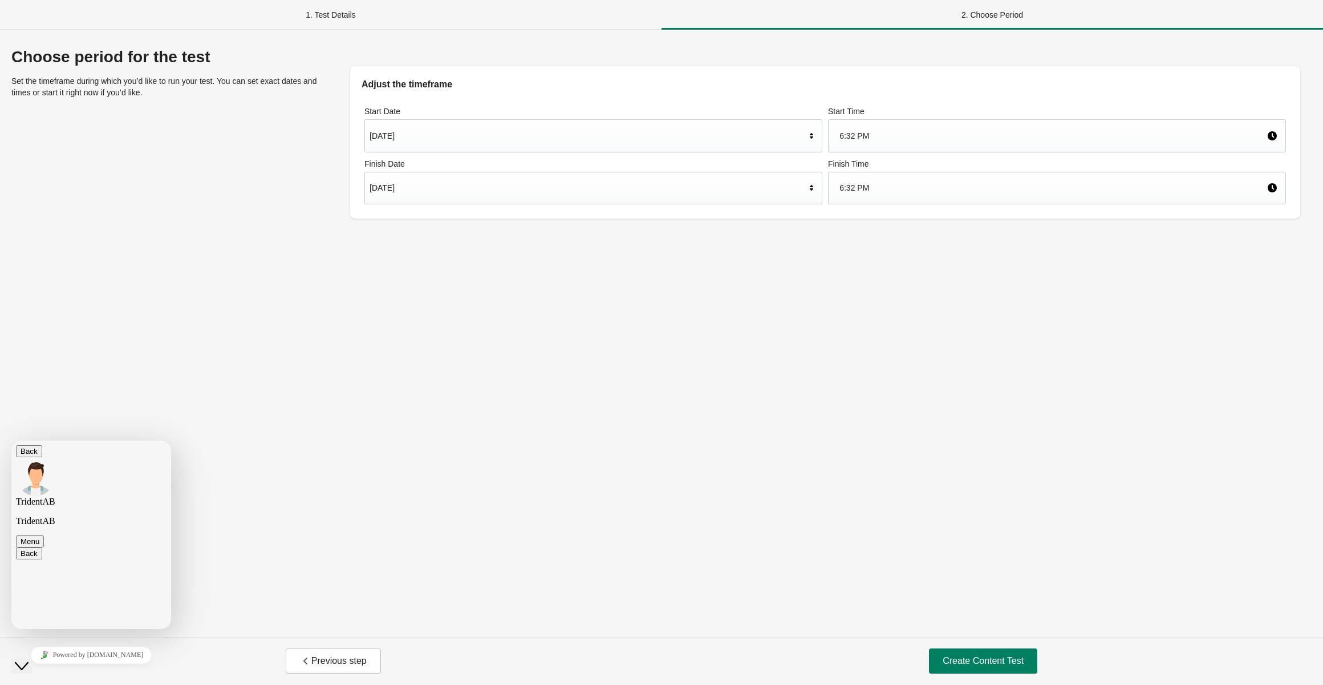
click at [1009, 674] on div "Previous step Create Content Test" at bounding box center [661, 661] width 1323 height 48
click at [1005, 663] on span "Create Content Test" at bounding box center [983, 660] width 81 height 11
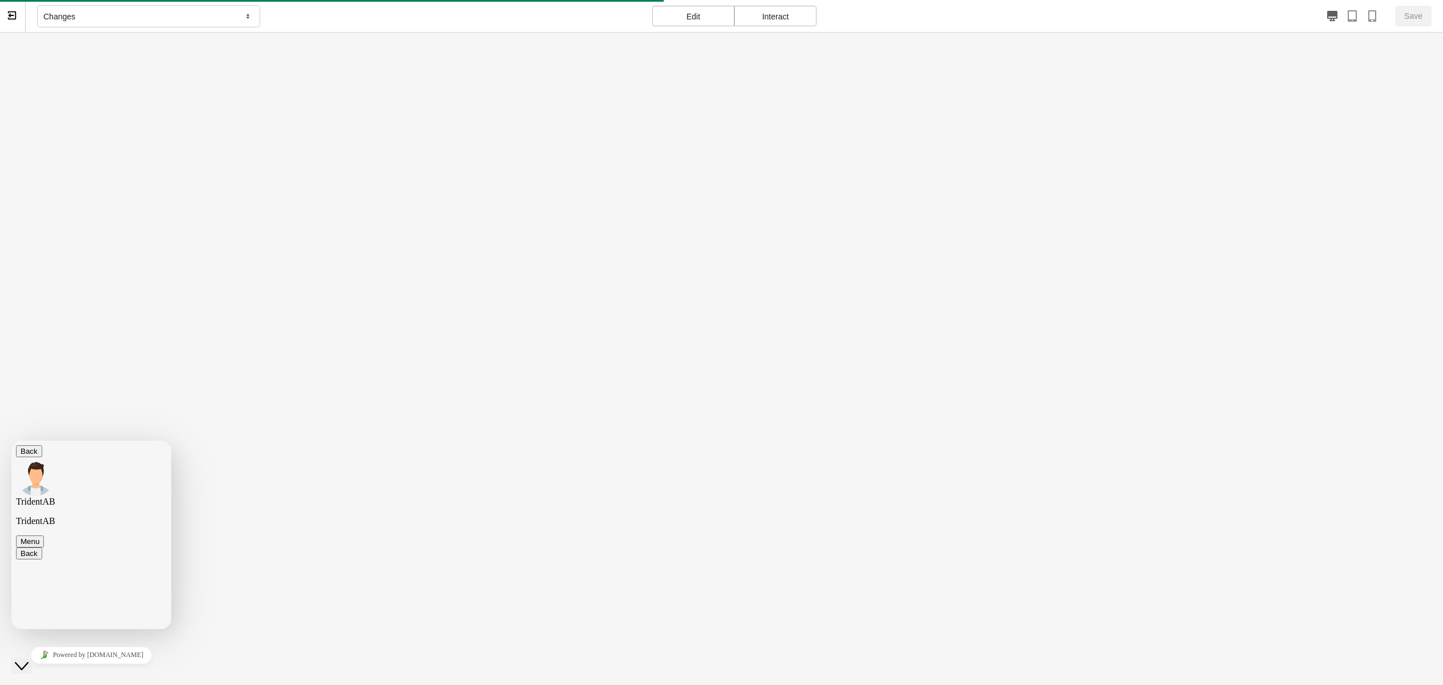
click at [11, 18] on icon at bounding box center [12, 15] width 10 height 10
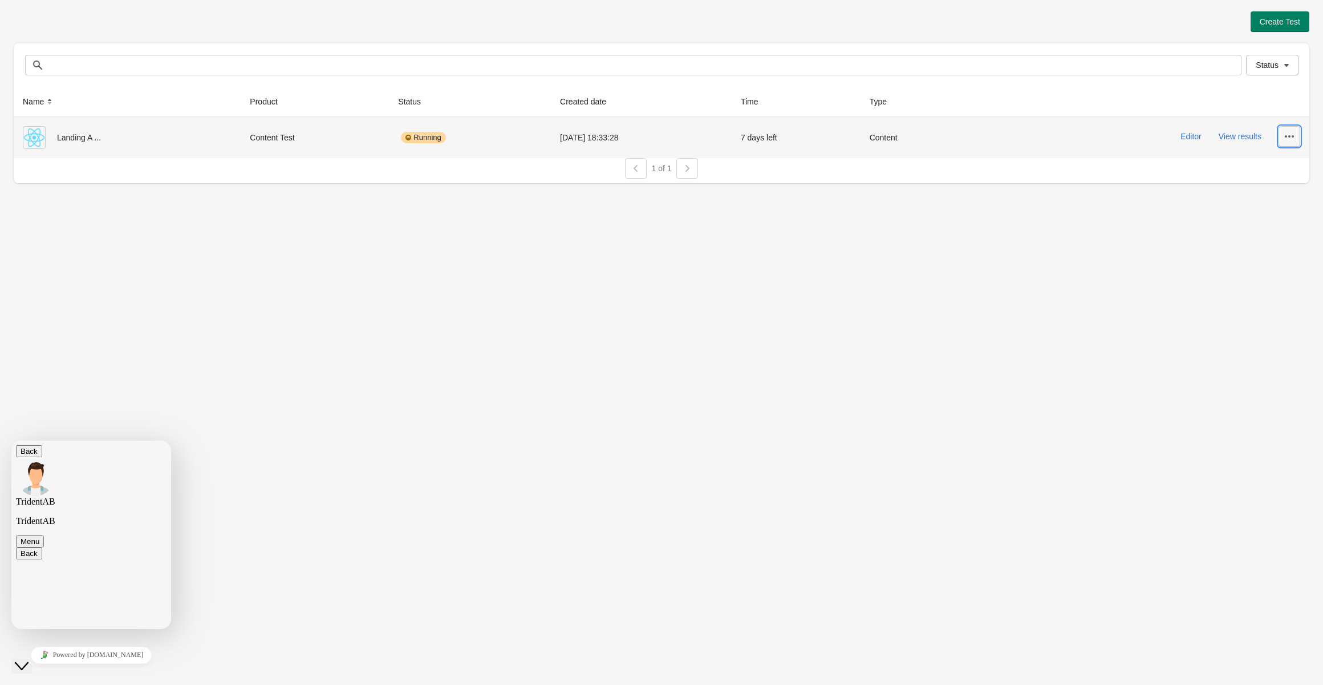
click at [1297, 137] on button "button" at bounding box center [1290, 136] width 22 height 21
click at [1284, 166] on span "Delete" at bounding box center [1280, 165] width 23 height 11
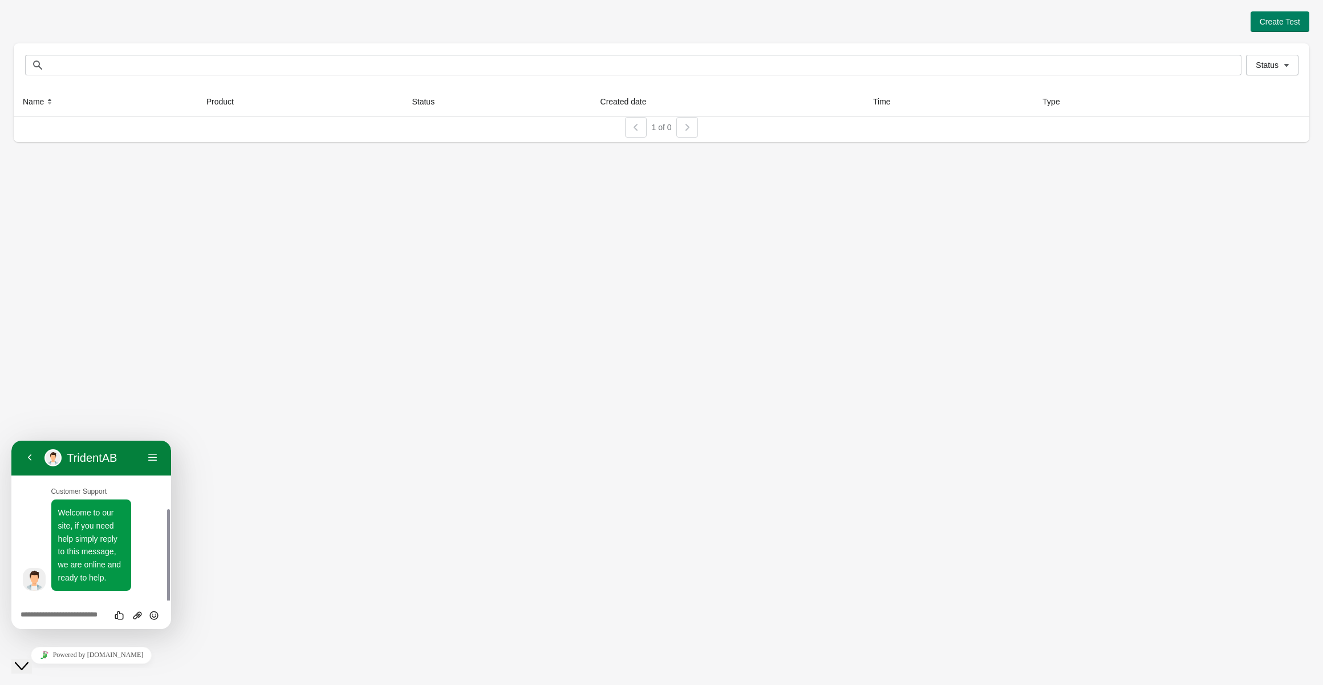
scroll to position [38, 0]
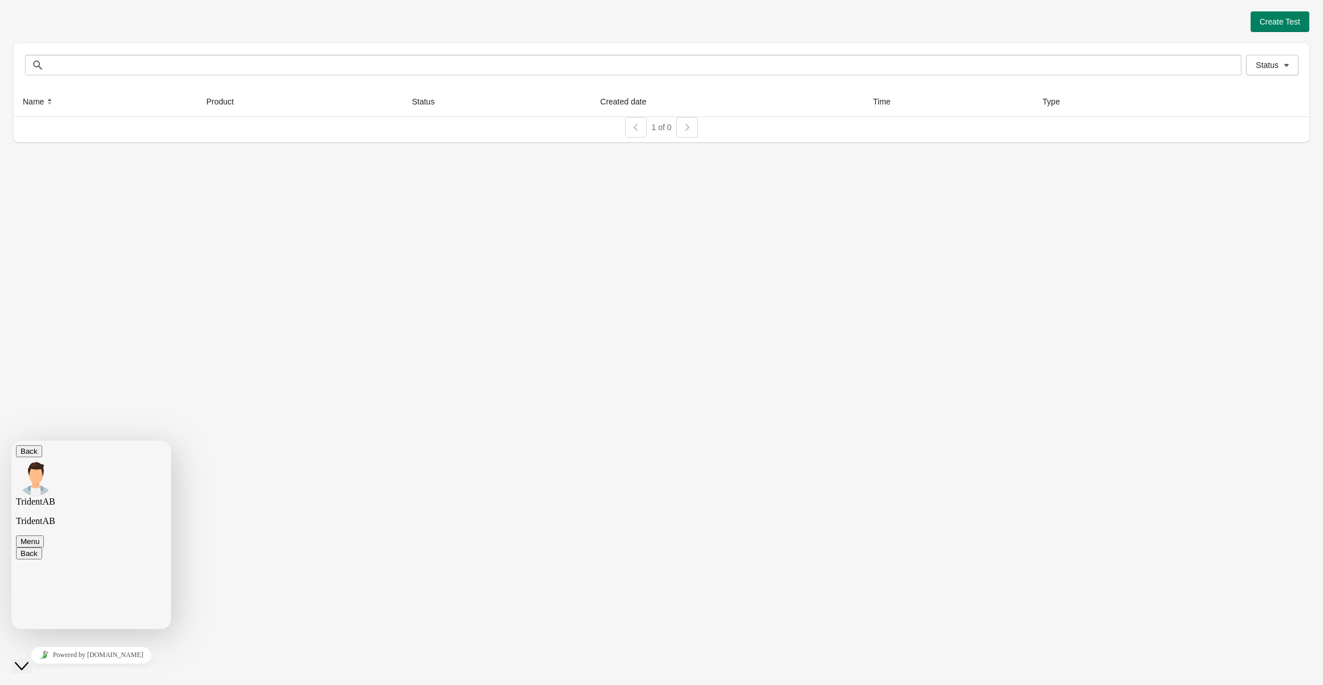
scroll to position [38, 0]
click at [872, 348] on div "Create Test Status Status Name Product Status Created date Time Type 1 of 0" at bounding box center [661, 342] width 1323 height 685
click at [1288, 23] on span "Create Test" at bounding box center [1280, 21] width 41 height 9
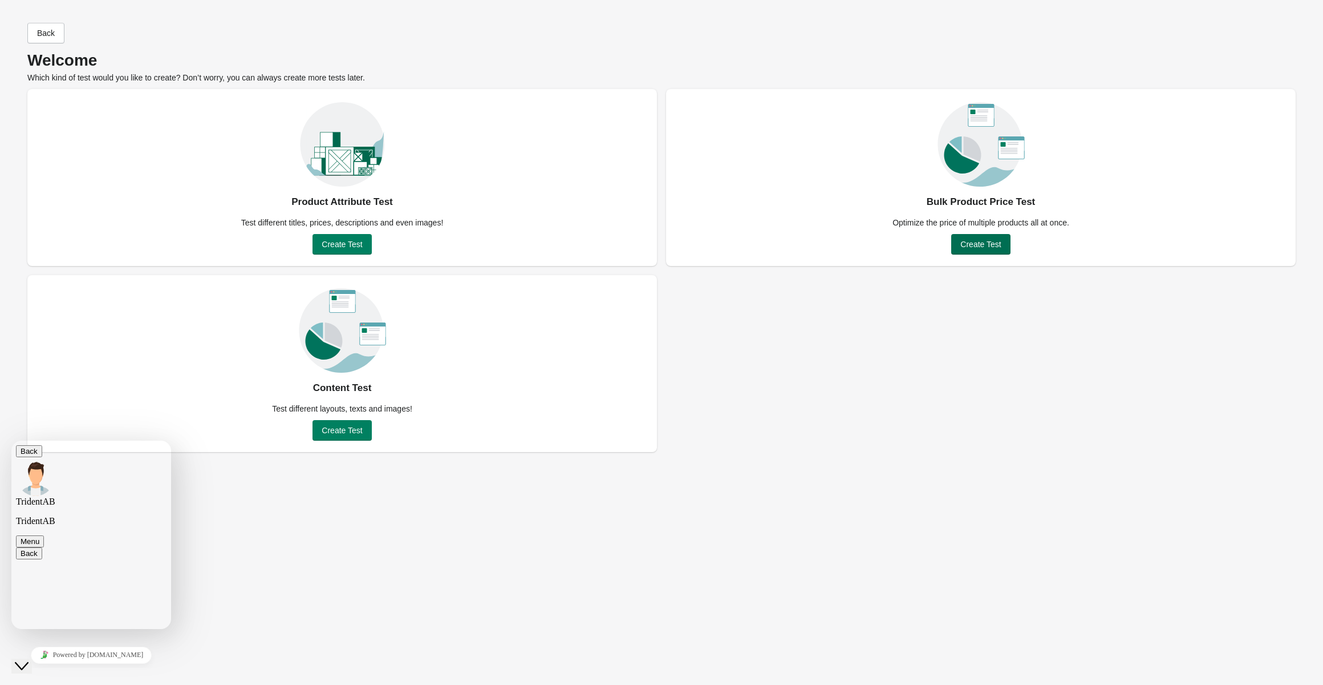
click at [989, 245] on span "Create Test" at bounding box center [981, 244] width 41 height 9
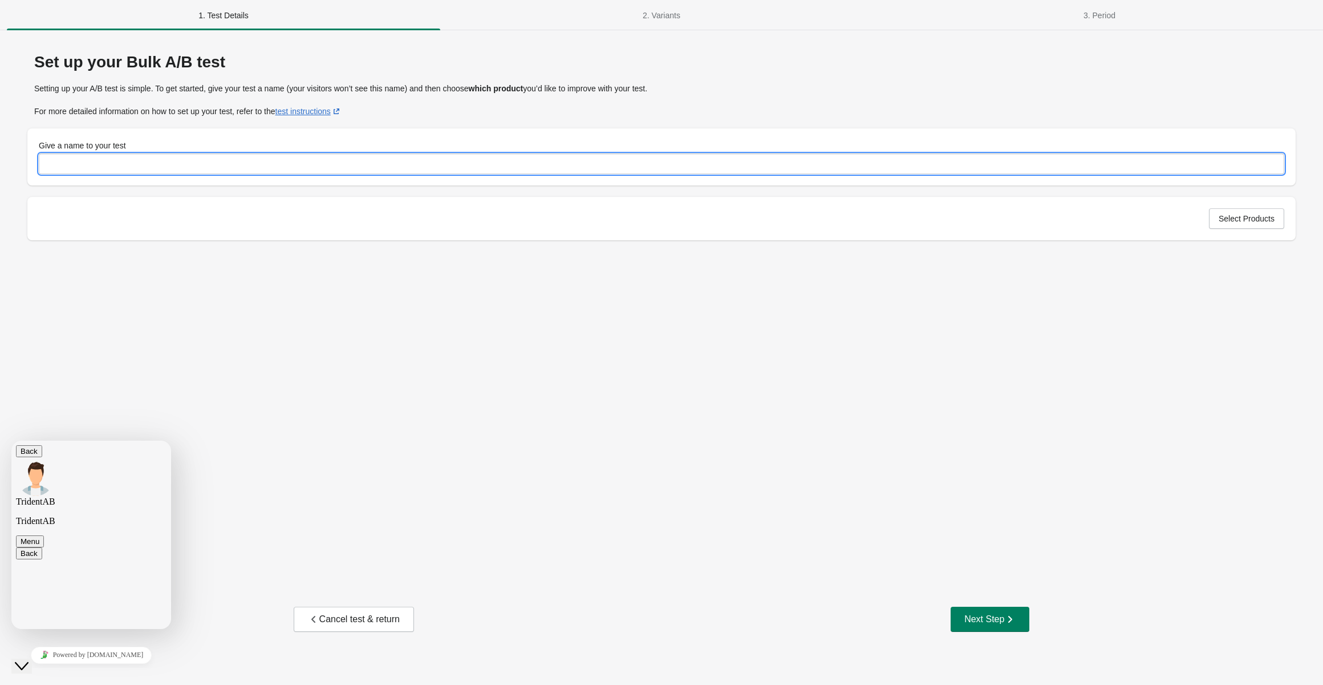
click at [451, 168] on input "Give a name to your test" at bounding box center [662, 163] width 1246 height 21
click at [342, 612] on button "Cancel test & return" at bounding box center [354, 618] width 120 height 25
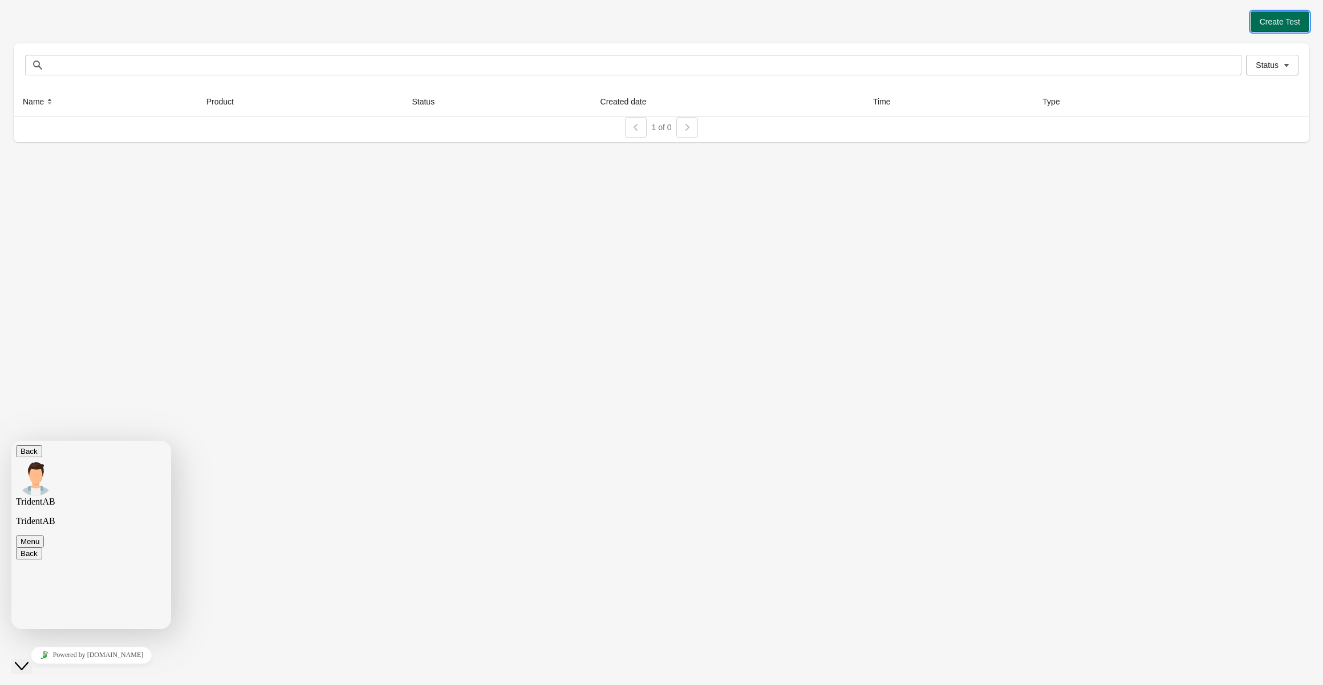
click at [1268, 28] on button "Create Test" at bounding box center [1280, 21] width 59 height 21
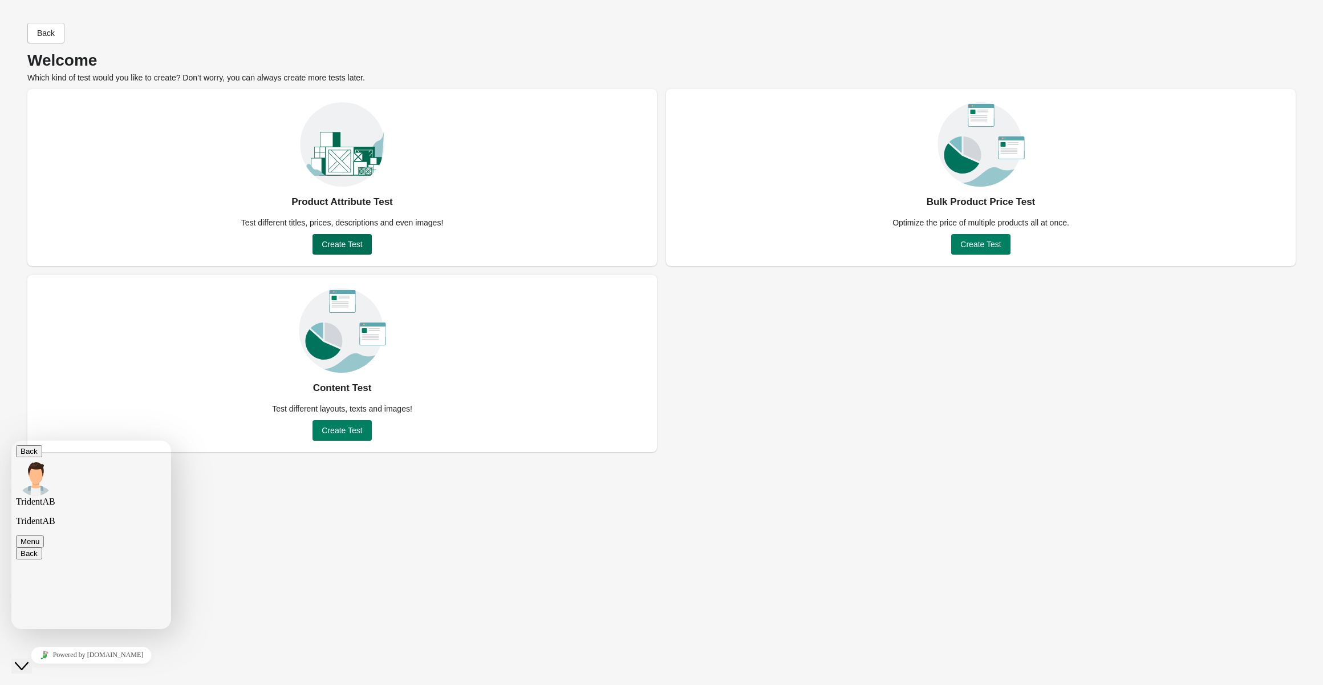
click at [333, 246] on span "Create Test" at bounding box center [342, 244] width 41 height 9
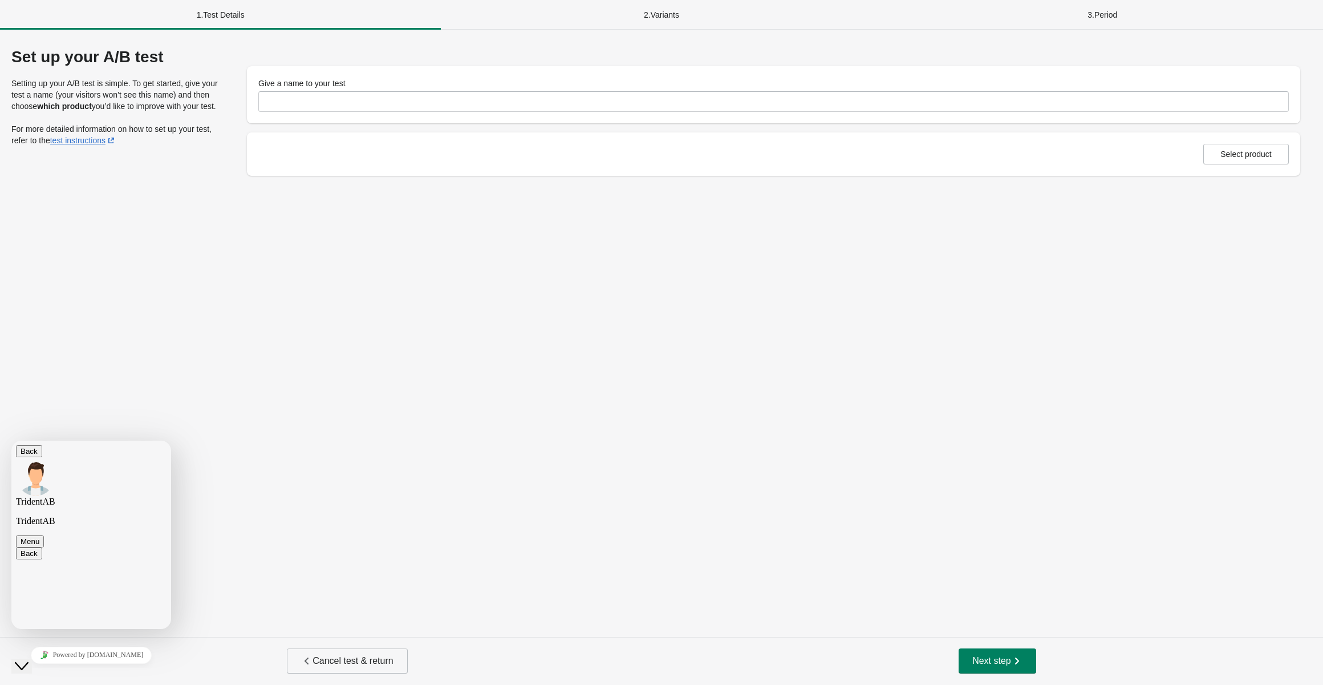
click at [355, 665] on span "Cancel test & return" at bounding box center [347, 660] width 92 height 11
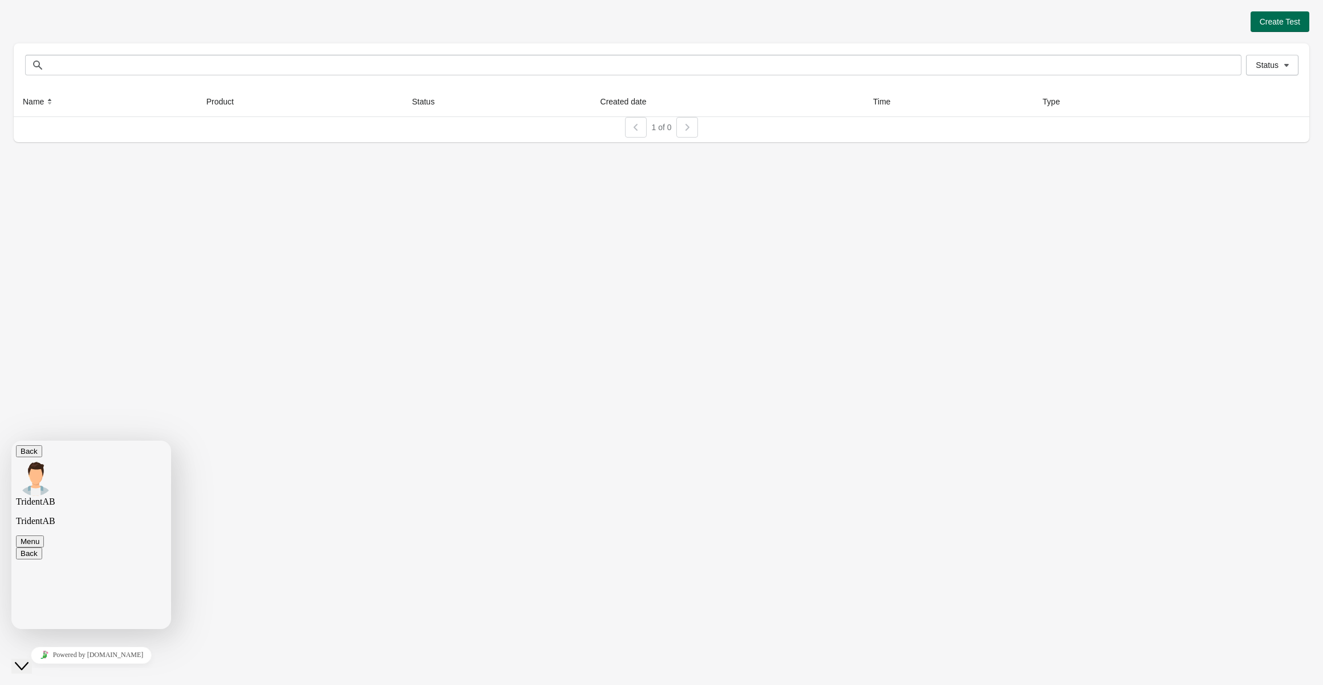
click at [1285, 19] on span "Create Test" at bounding box center [1280, 21] width 41 height 9
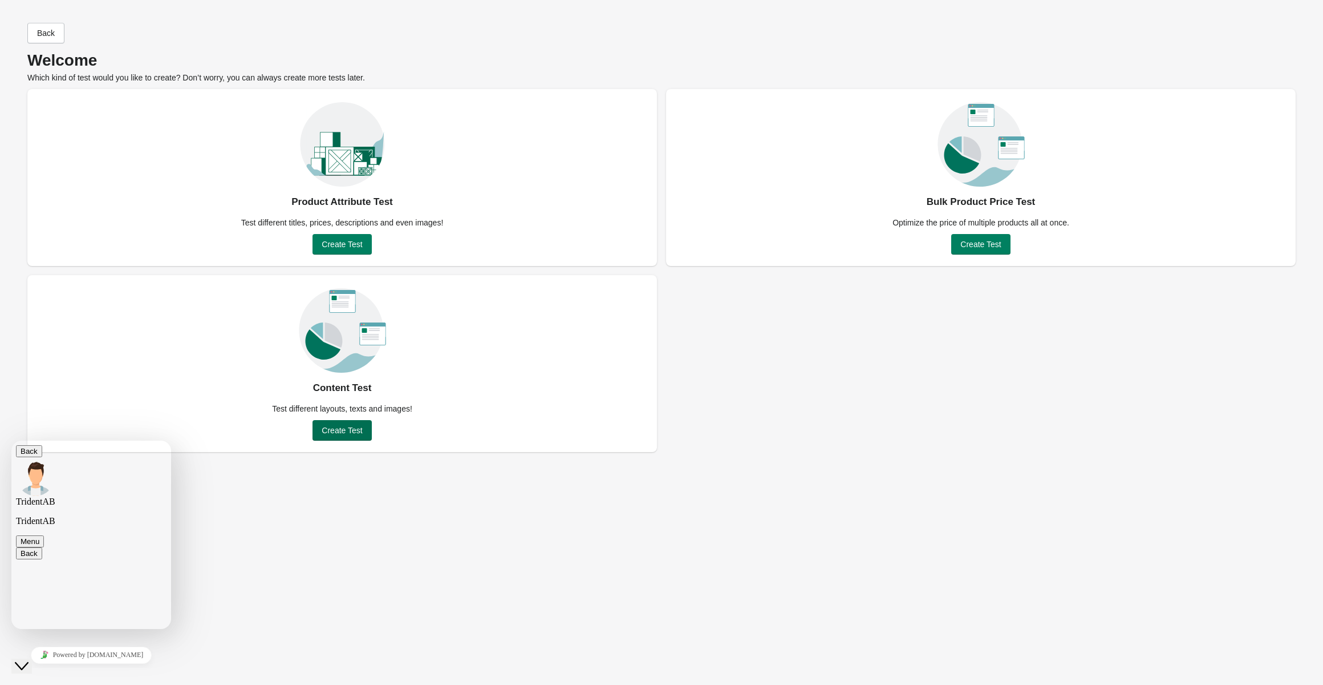
click at [340, 432] on span "Create Test" at bounding box center [342, 430] width 41 height 9
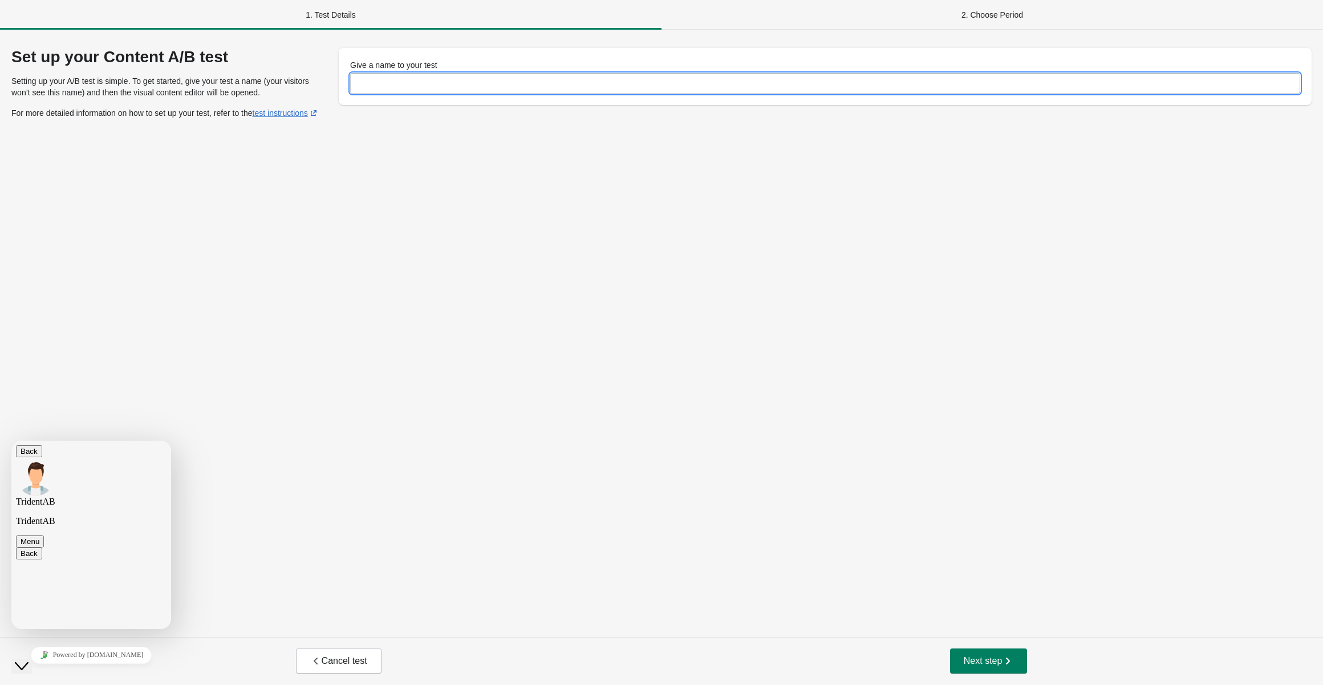
click at [664, 79] on input "Give a name to your test" at bounding box center [825, 83] width 950 height 21
type input "**********"
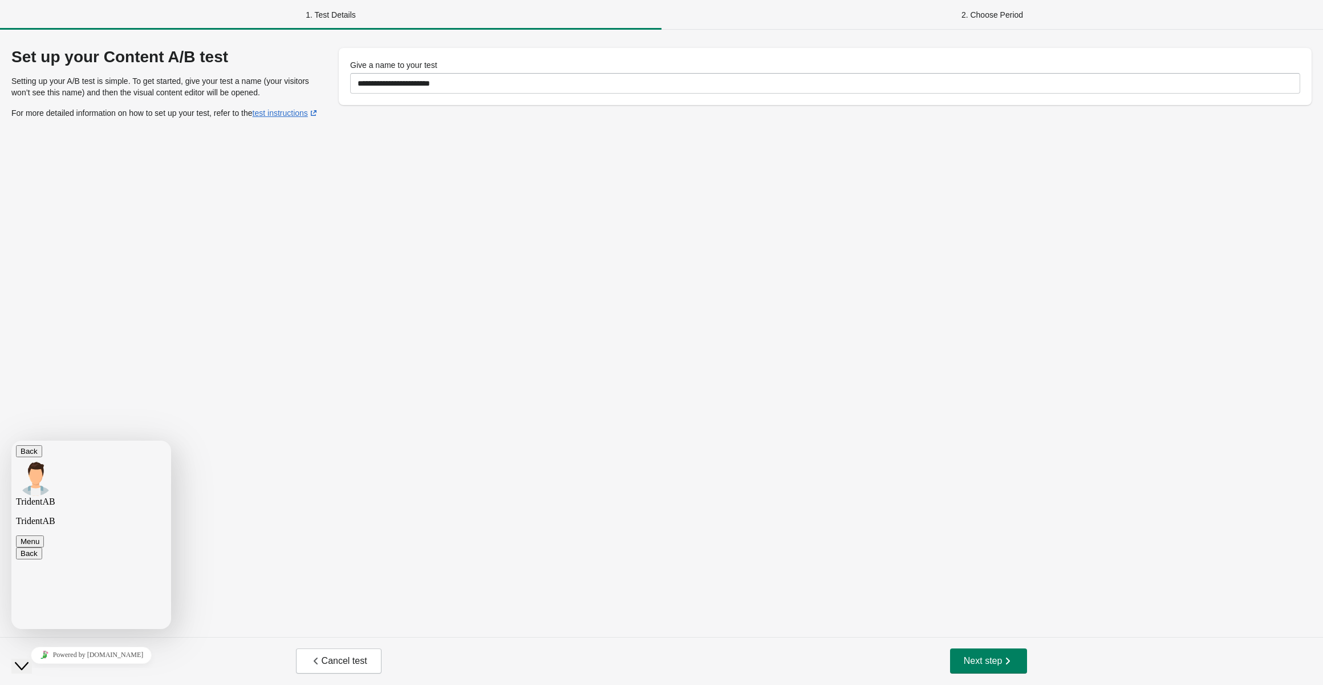
click at [750, 205] on div "**********" at bounding box center [661, 333] width 1323 height 607
click at [987, 655] on span "Next step" at bounding box center [989, 660] width 50 height 11
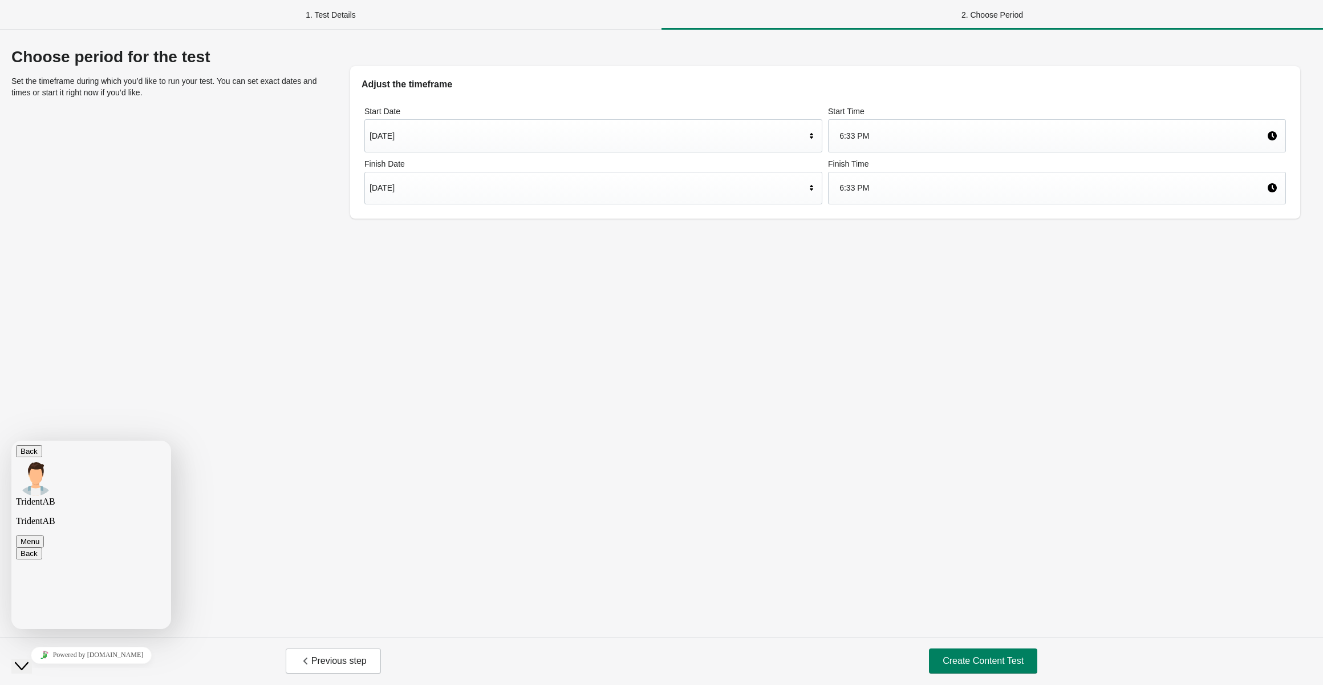
scroll to position [185, 0]
click at [11, 440] on textarea at bounding box center [11, 440] width 0 height 0
paste textarea "**********"
type textarea "**********"
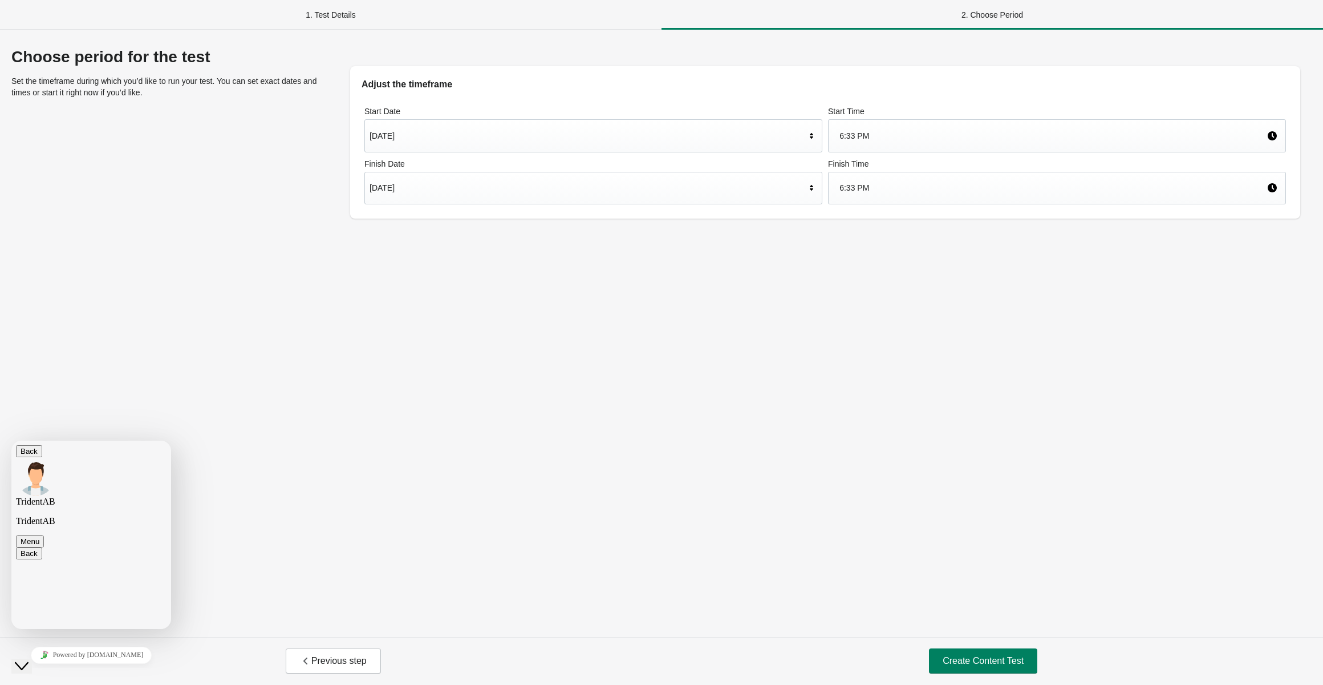
click at [11, 440] on button "Upload File" at bounding box center [11, 440] width 0 height 0
click at [11, 440] on textarea at bounding box center [11, 440] width 0 height 0
type textarea "***"
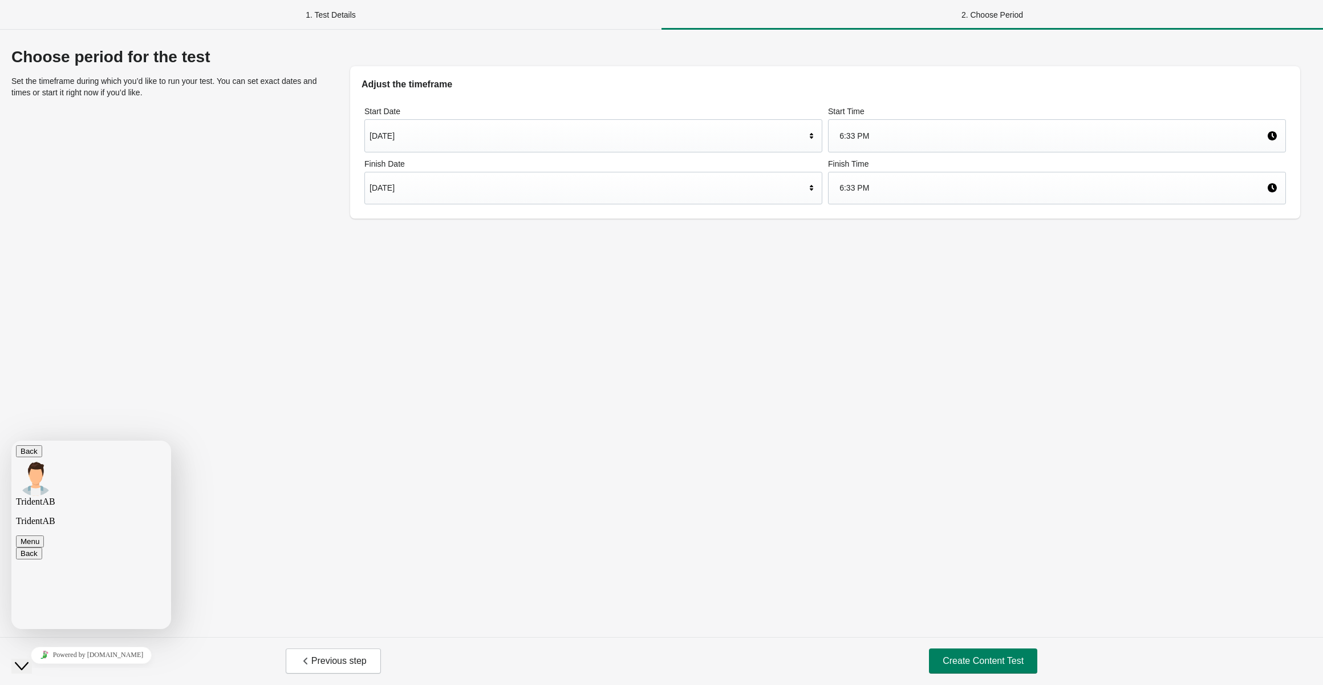
scroll to position [381, 0]
copy span "HI, were you doing a content test?"
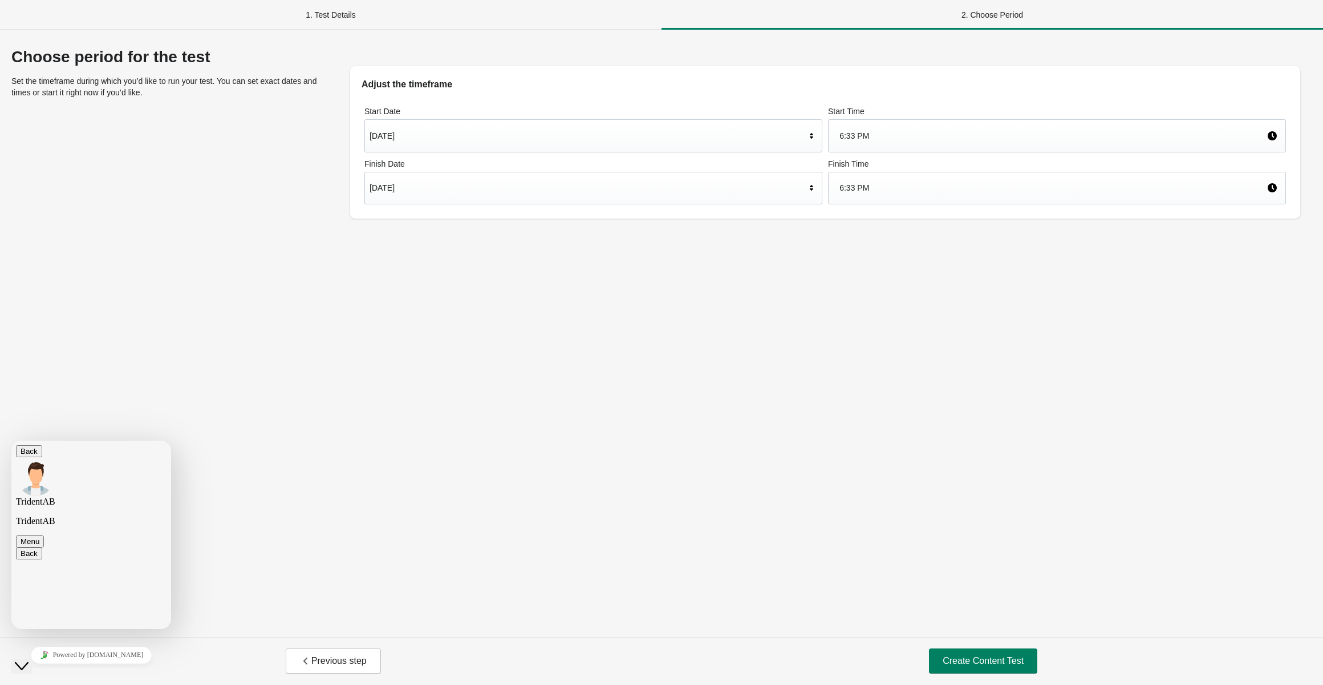
click at [317, 661] on span "Previous step" at bounding box center [333, 660] width 67 height 11
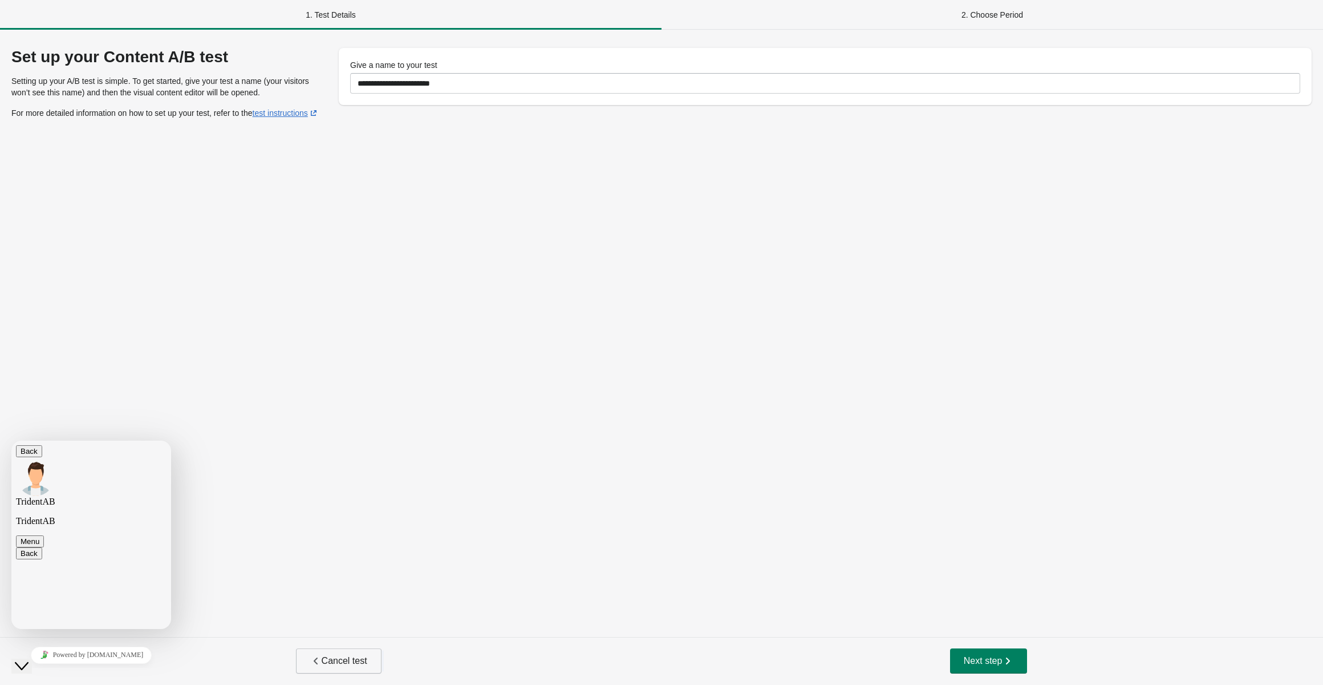
click at [335, 662] on span "Cancel test" at bounding box center [338, 660] width 57 height 11
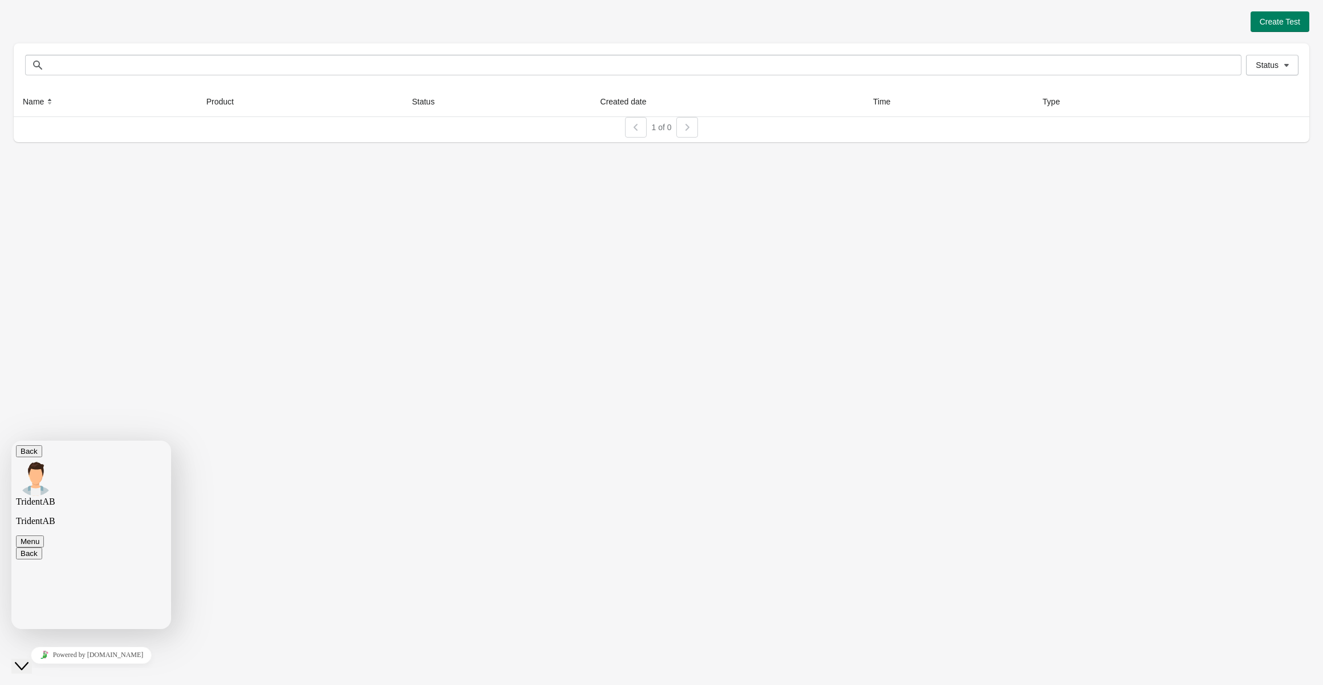
scroll to position [413, 0]
click at [11, 440] on textarea at bounding box center [11, 440] width 0 height 0
paste textarea "**********"
type textarea "**********"
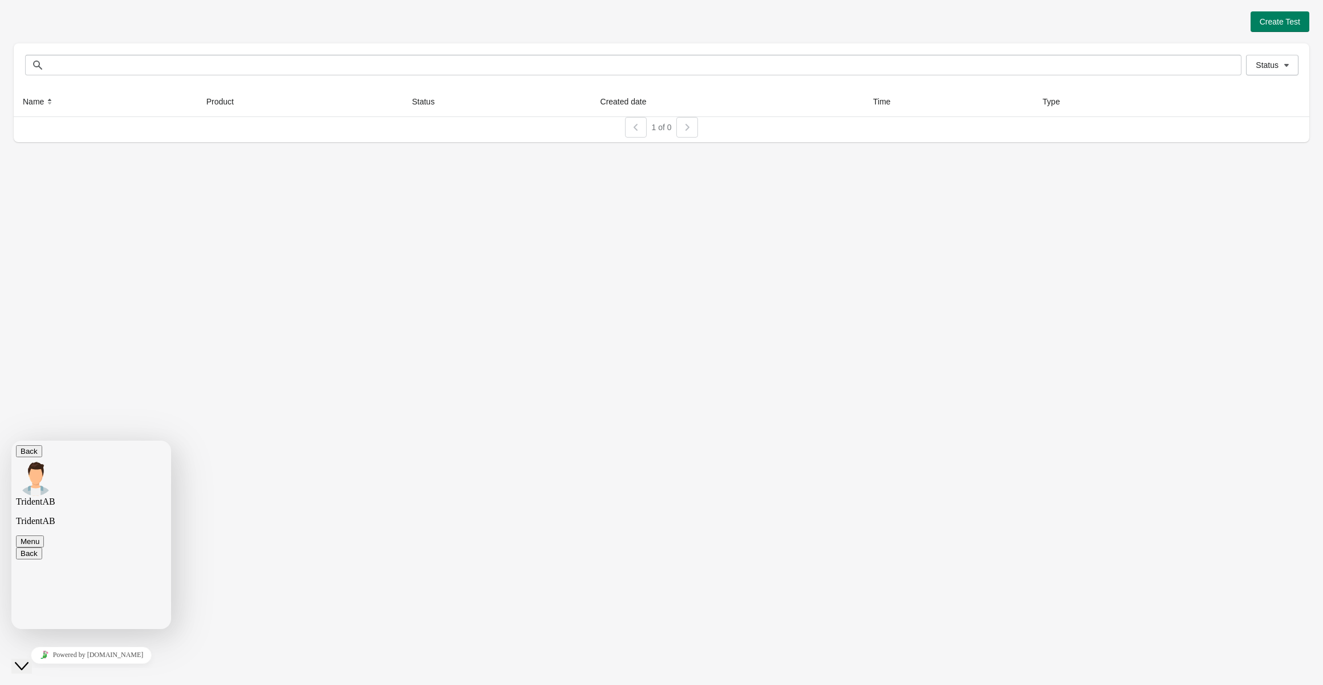
click at [11, 440] on textarea "**********" at bounding box center [11, 440] width 0 height 0
click at [11, 440] on textarea at bounding box center [11, 440] width 0 height 0
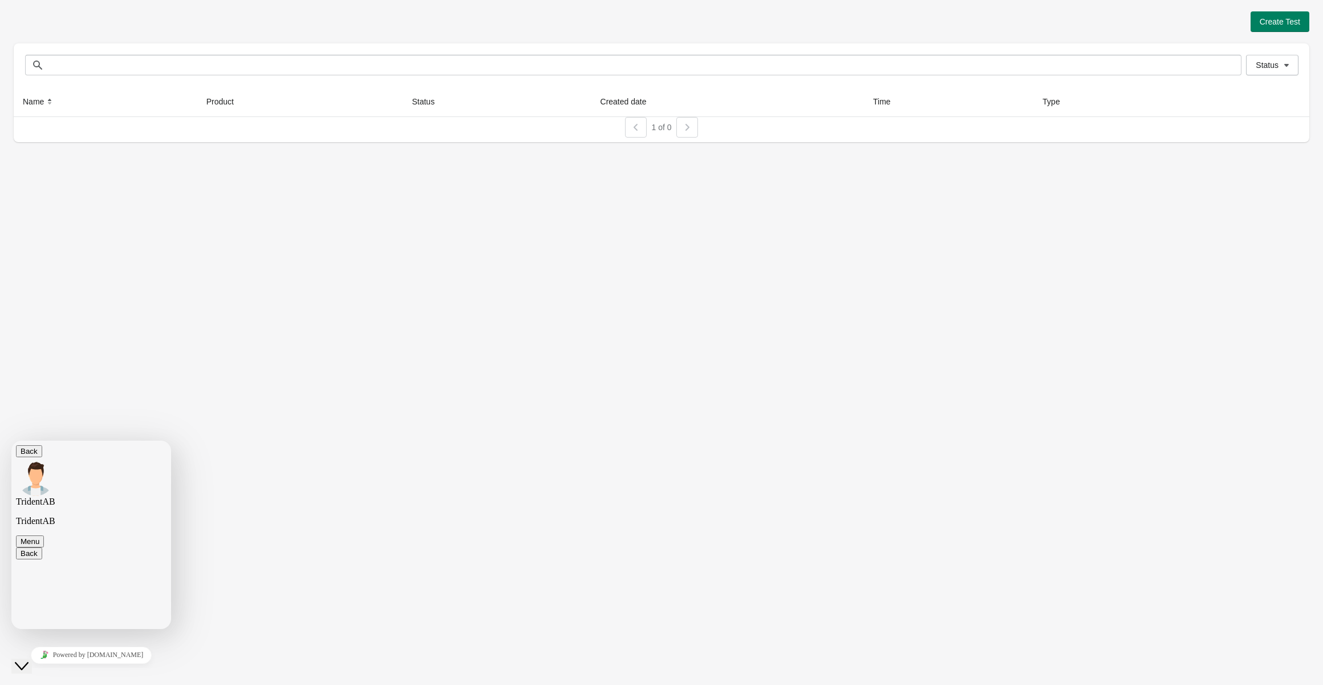
click at [11, 440] on textarea at bounding box center [11, 440] width 0 height 0
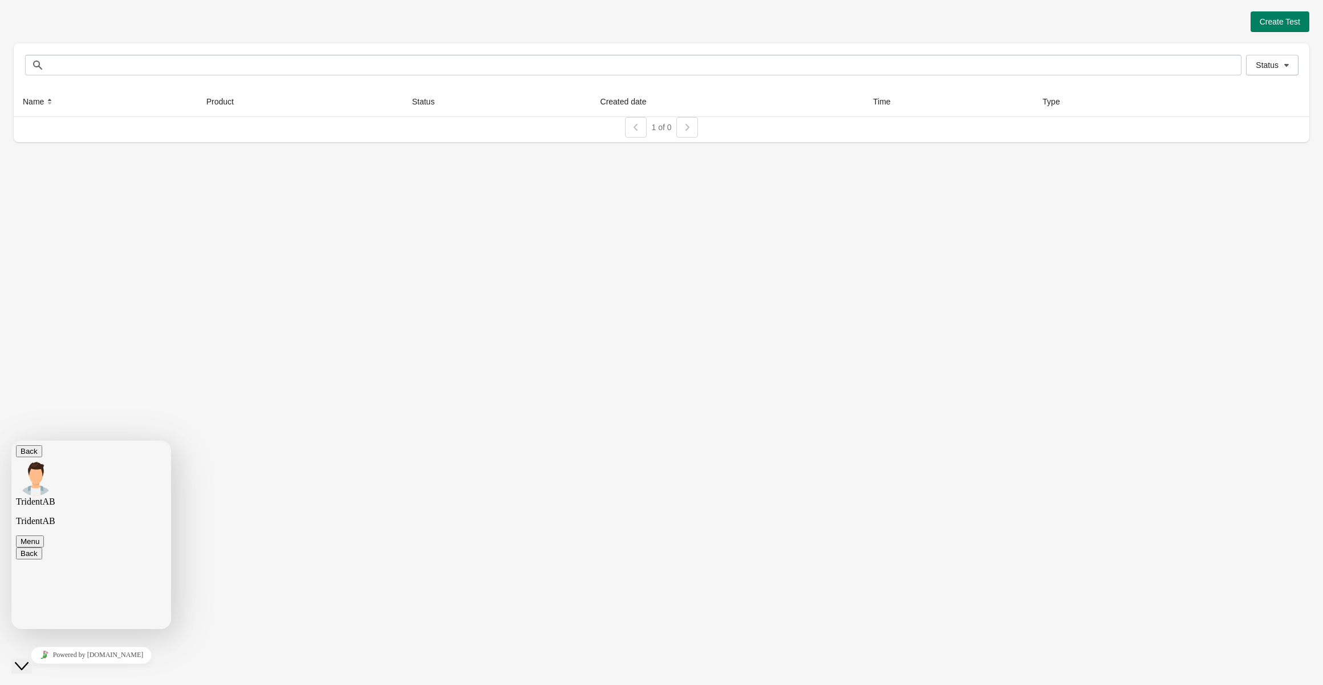
copy span "With this test, you can test different layouts, texts and images. Not URL per se"
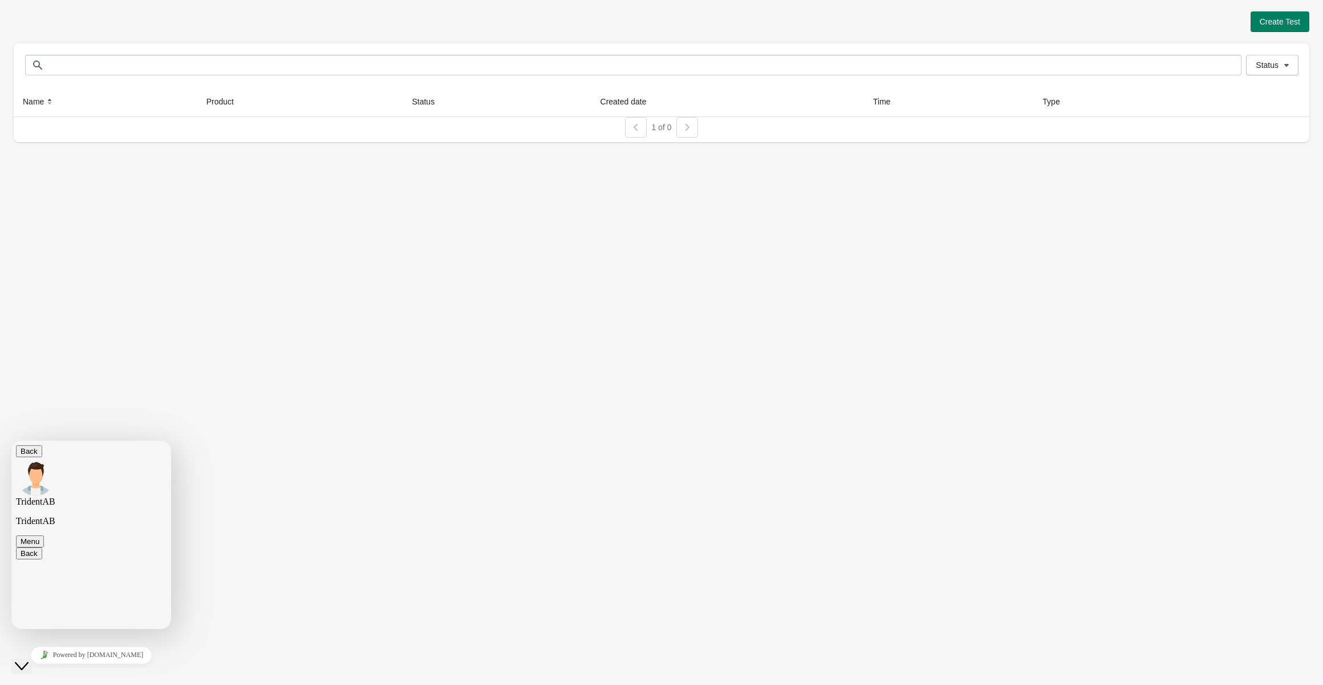
copy span "That's a feature that's in the works (testing landing/url pages), it's designed…"
click at [11, 440] on textarea at bounding box center [11, 440] width 0 height 0
paste textarea "**********"
type textarea "**********"
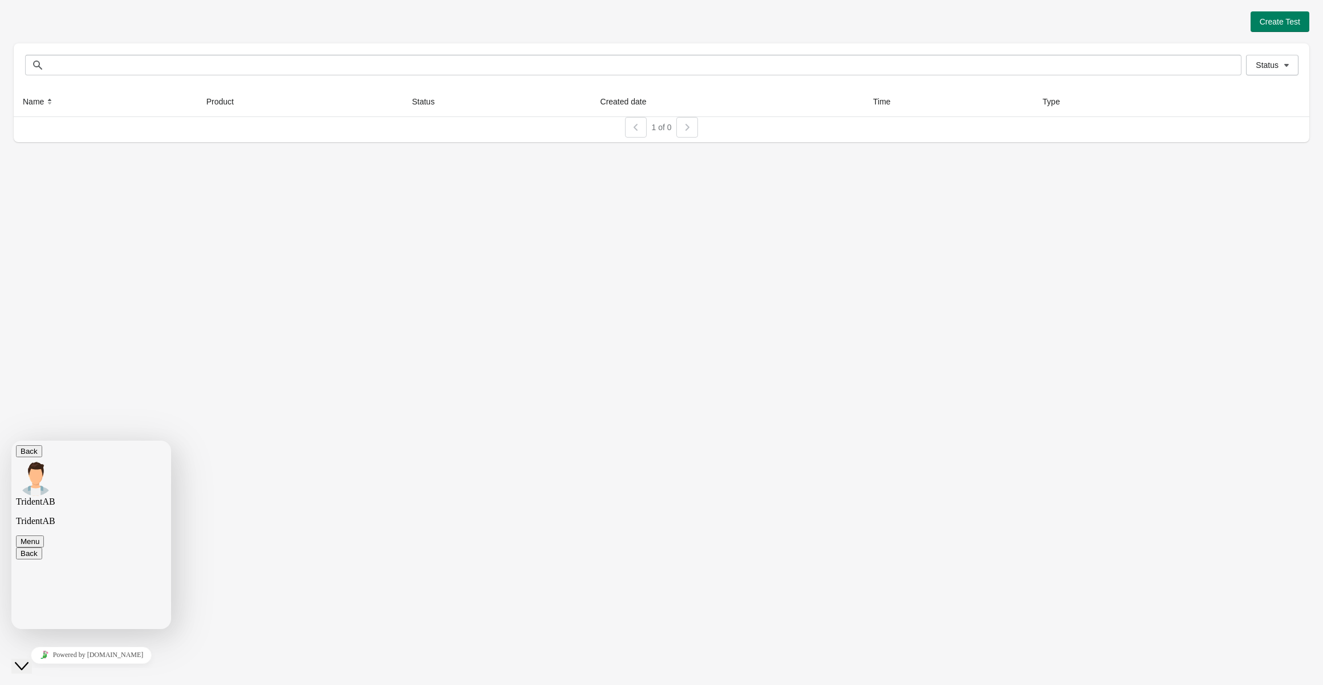
click at [25, 457] on button "Back" at bounding box center [29, 451] width 26 height 12
click at [27, 662] on icon "Close Chat This icon closes the chat window." at bounding box center [22, 666] width 14 height 14
